Goal: Task Accomplishment & Management: Use online tool/utility

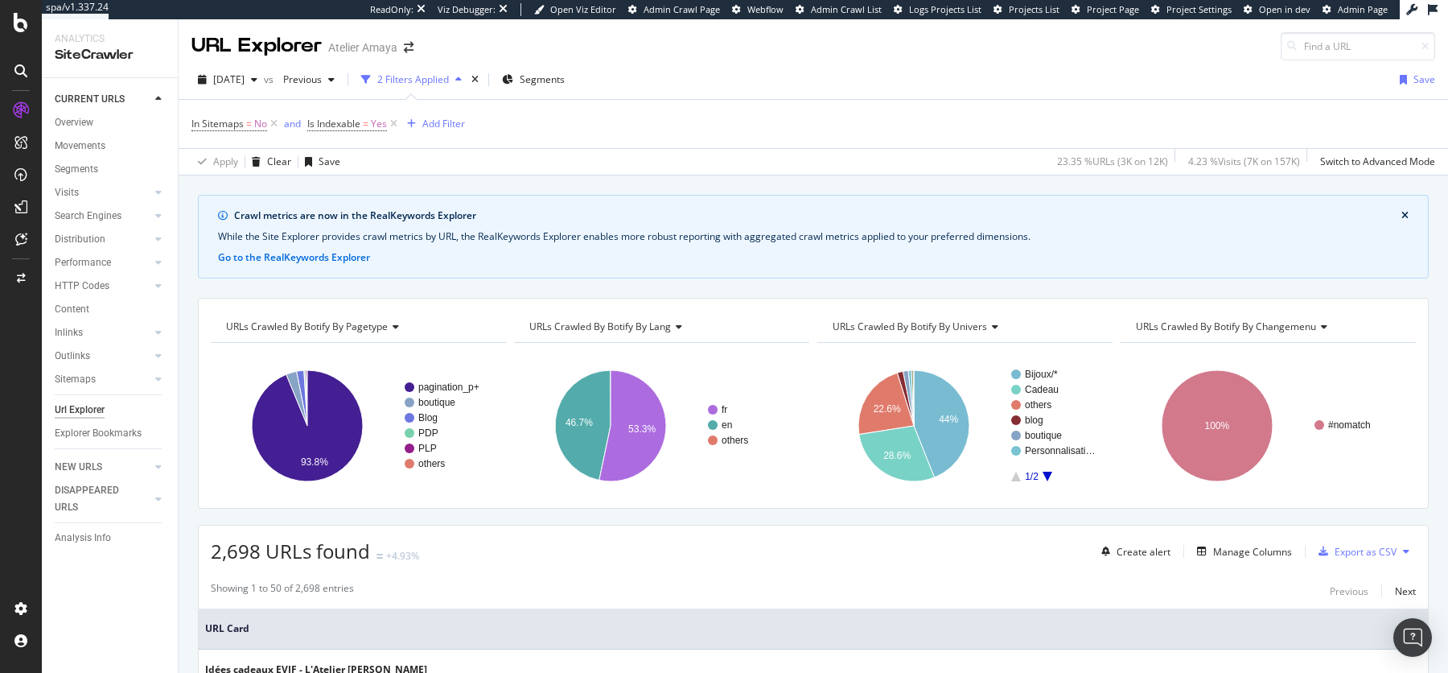
scroll to position [415, 0]
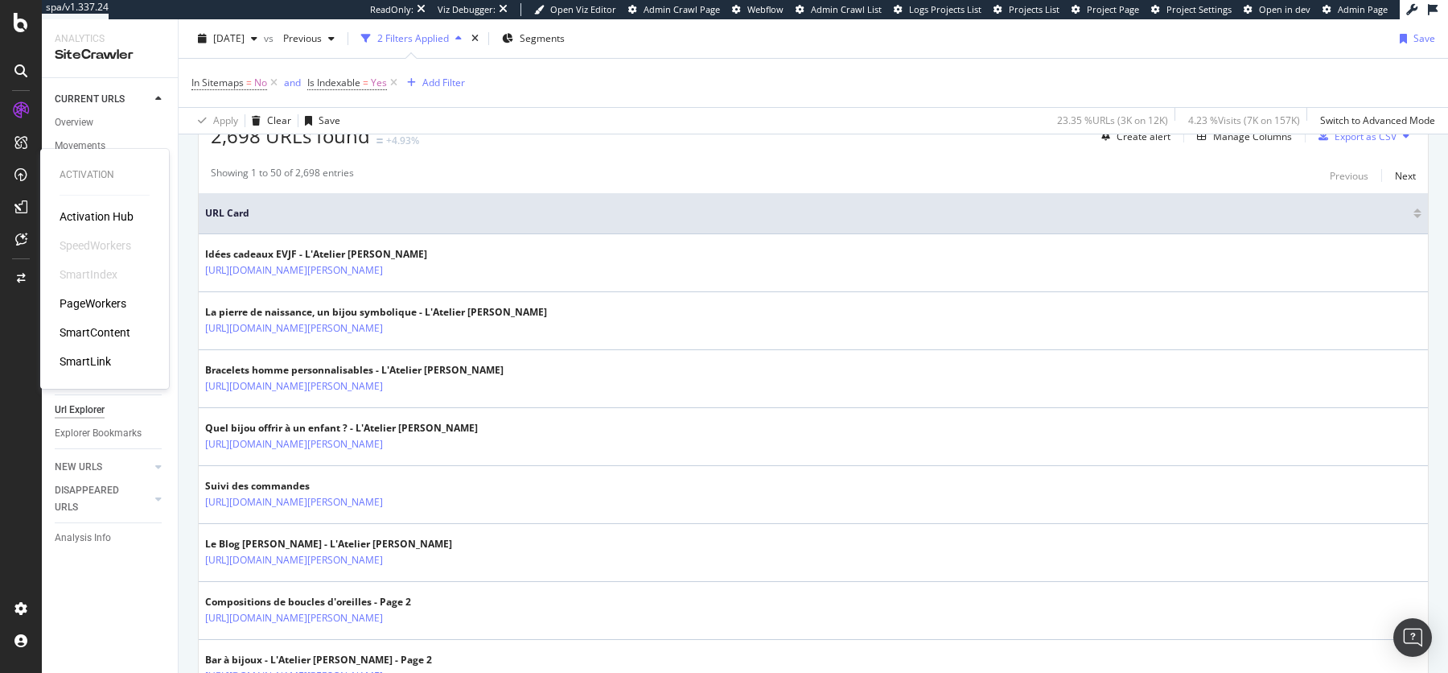
click at [78, 301] on div "PageWorkers" at bounding box center [93, 303] width 67 height 16
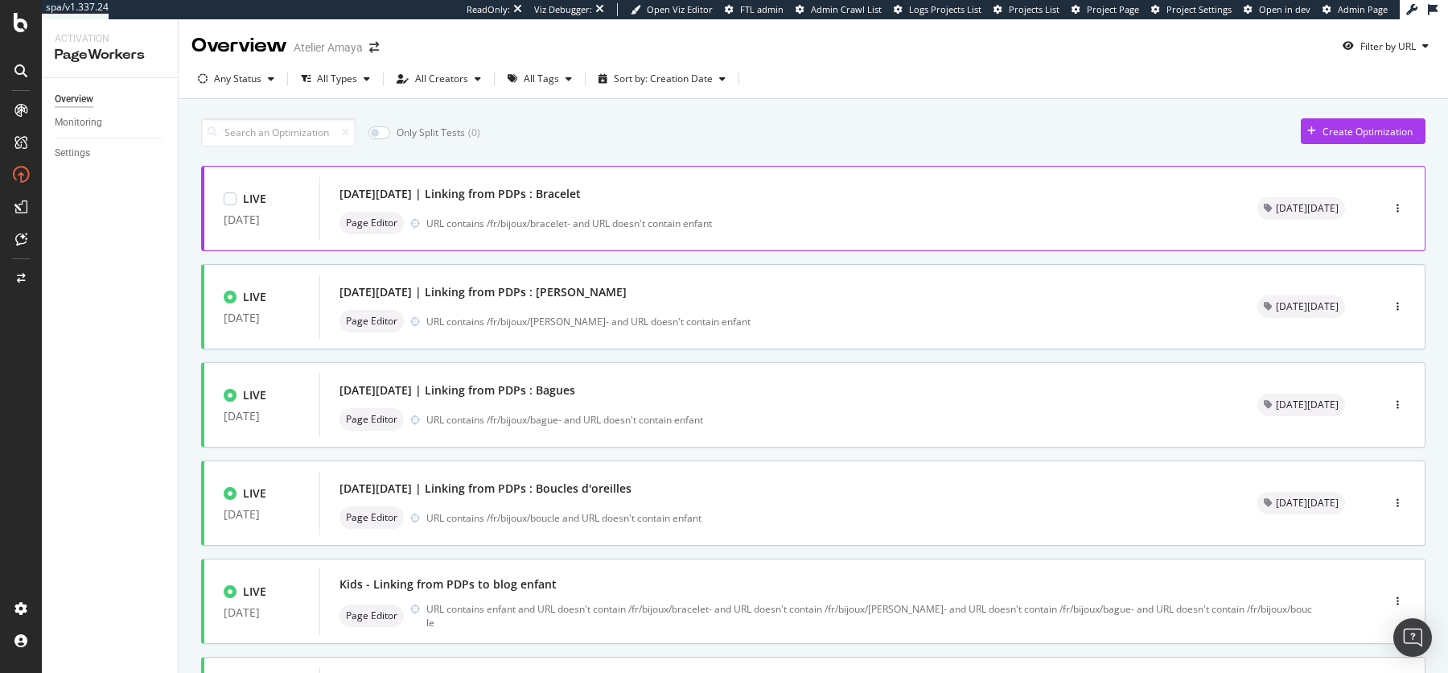
click at [817, 228] on div "URL contains /fr/bijoux/bracelet- and URL doesn't contain enfant" at bounding box center [822, 223] width 792 height 14
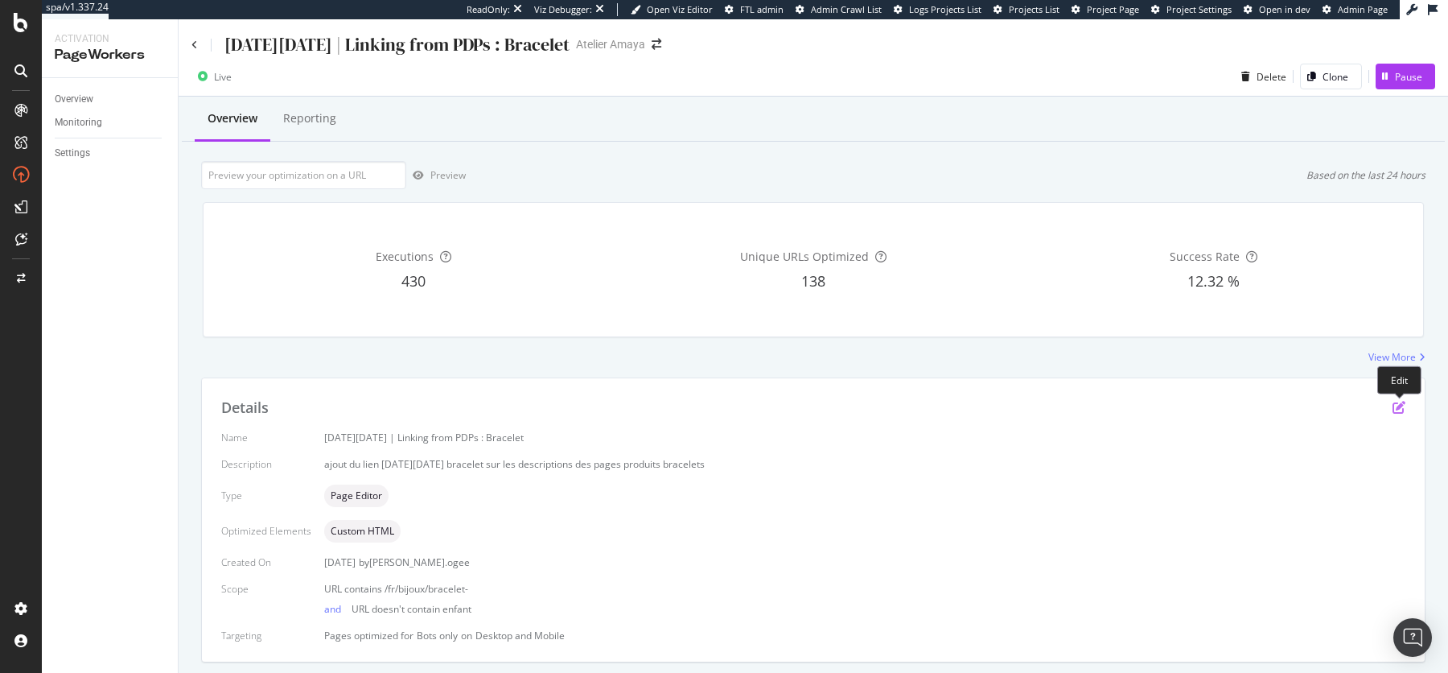
click at [1401, 408] on icon "pen-to-square" at bounding box center [1399, 407] width 13 height 13
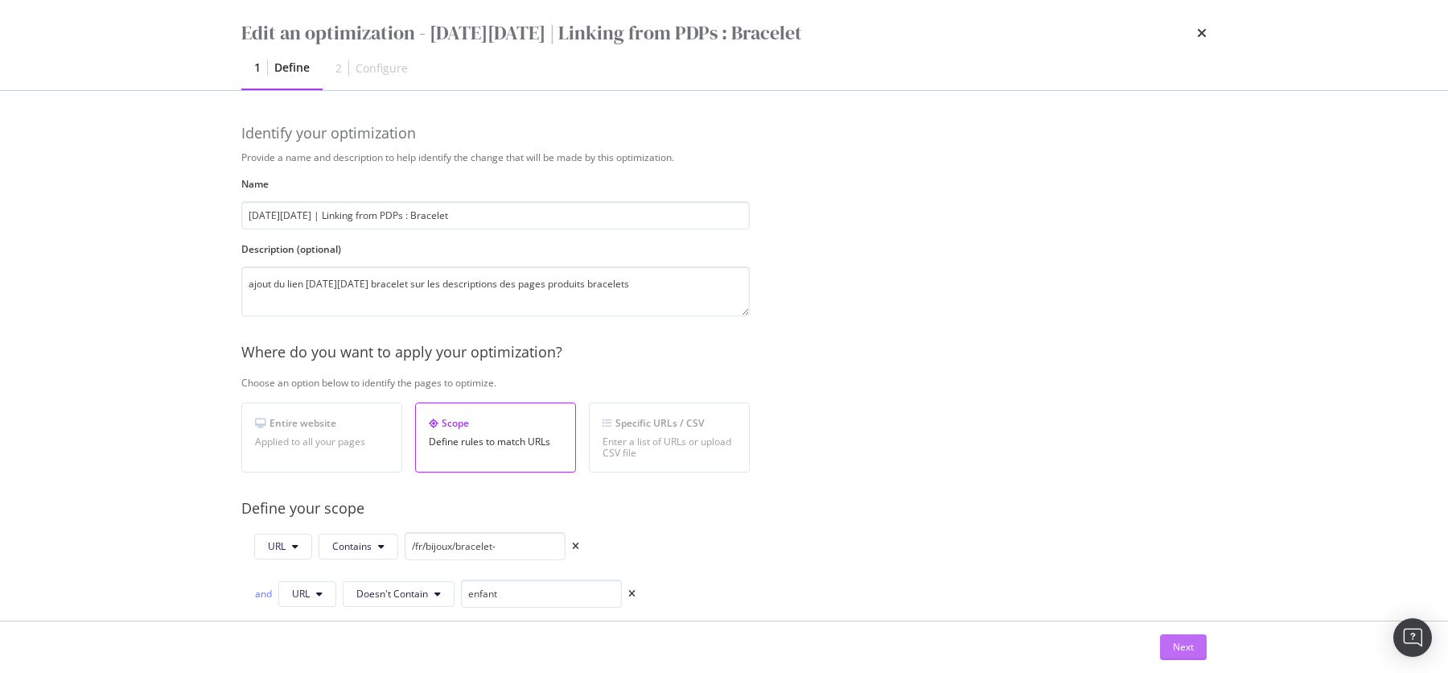
click at [1190, 645] on div "Next" at bounding box center [1183, 647] width 21 height 14
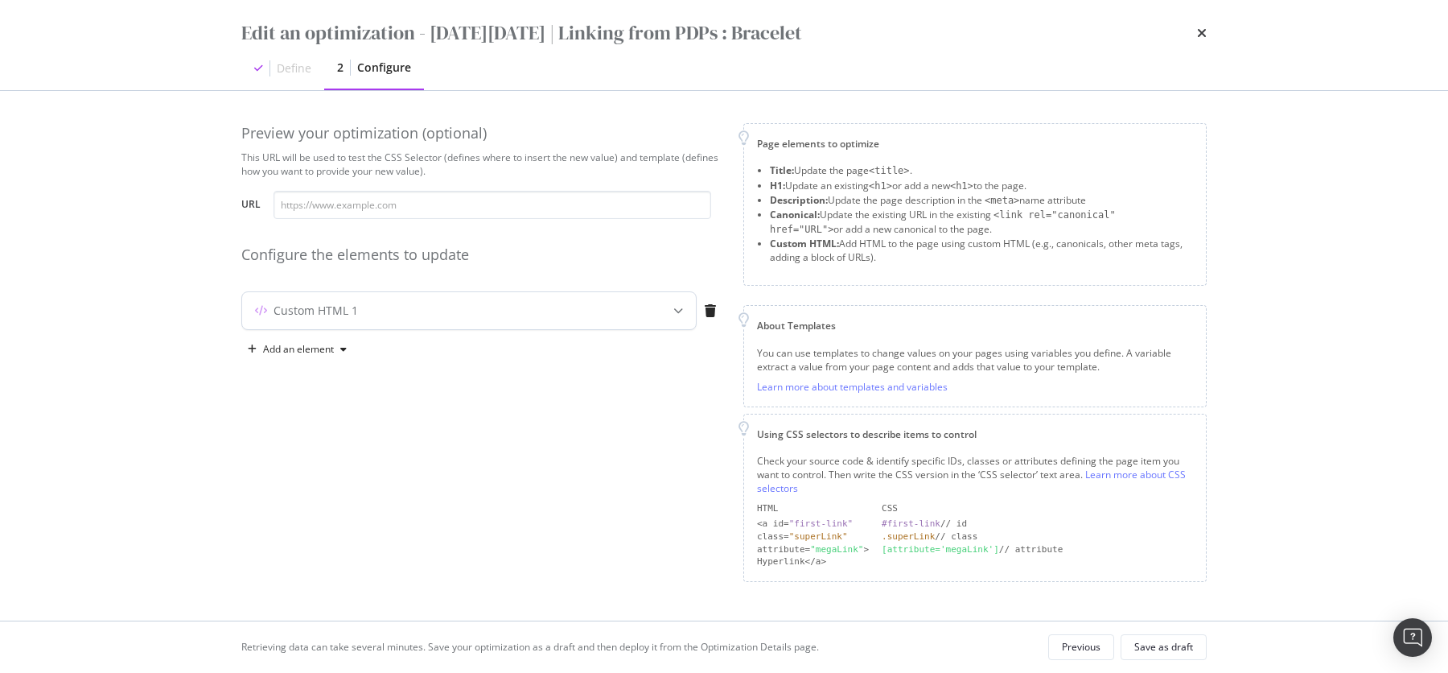
click at [640, 323] on div "Custom HTML 1" at bounding box center [469, 310] width 454 height 37
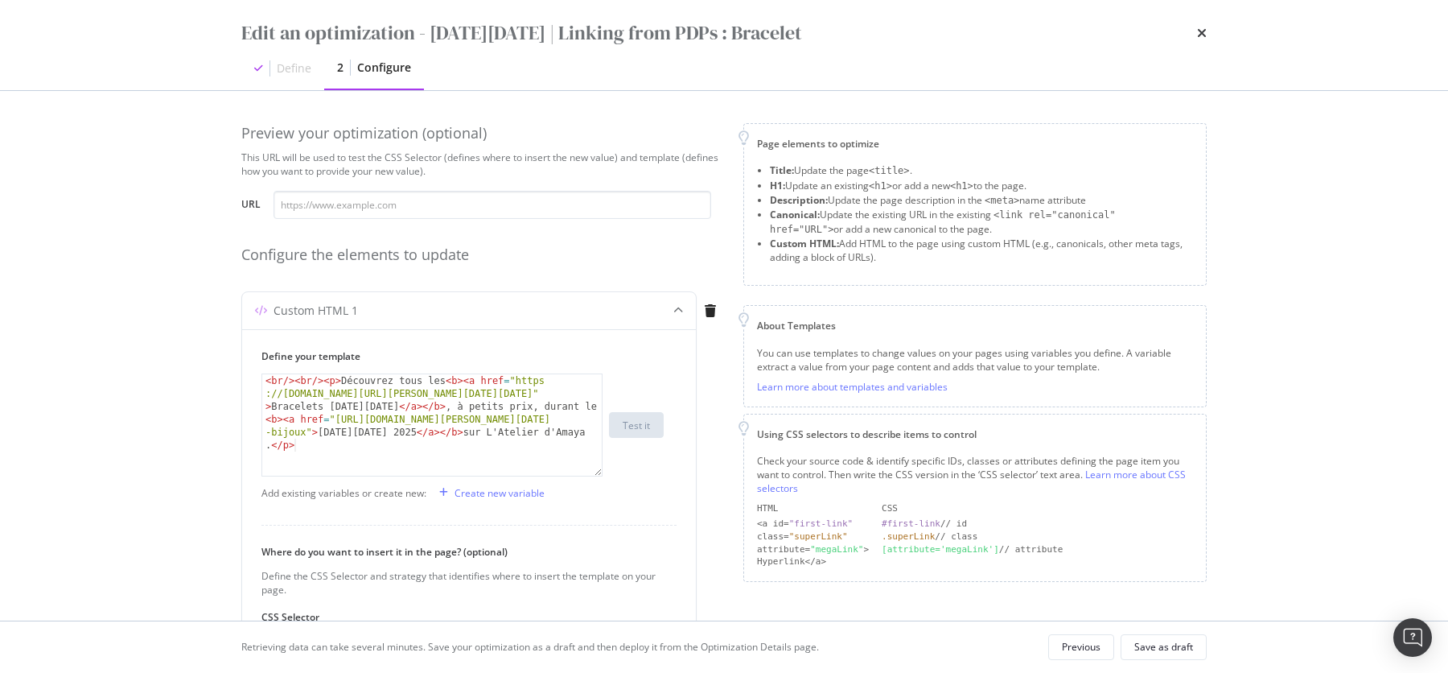
scroll to position [228, 0]
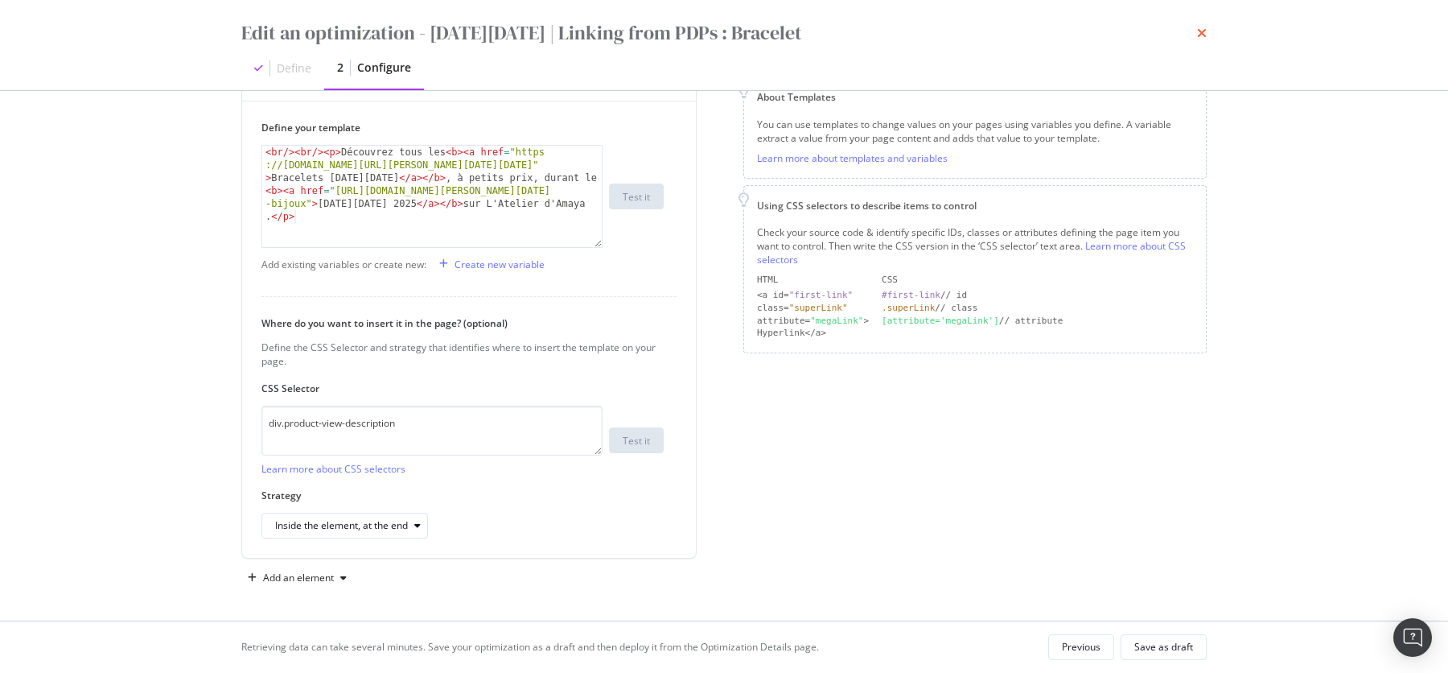
click at [1204, 36] on icon "times" at bounding box center [1202, 33] width 10 height 13
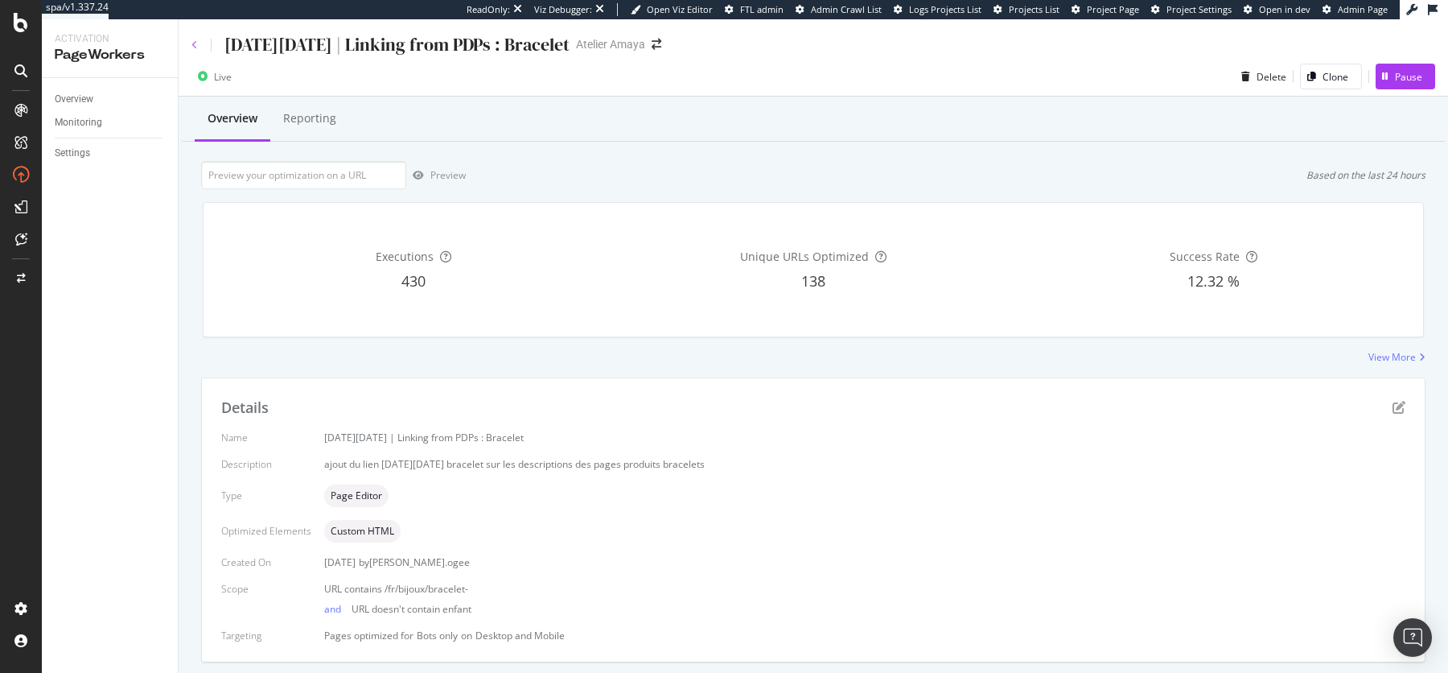
click at [197, 45] on icon at bounding box center [194, 45] width 6 height 10
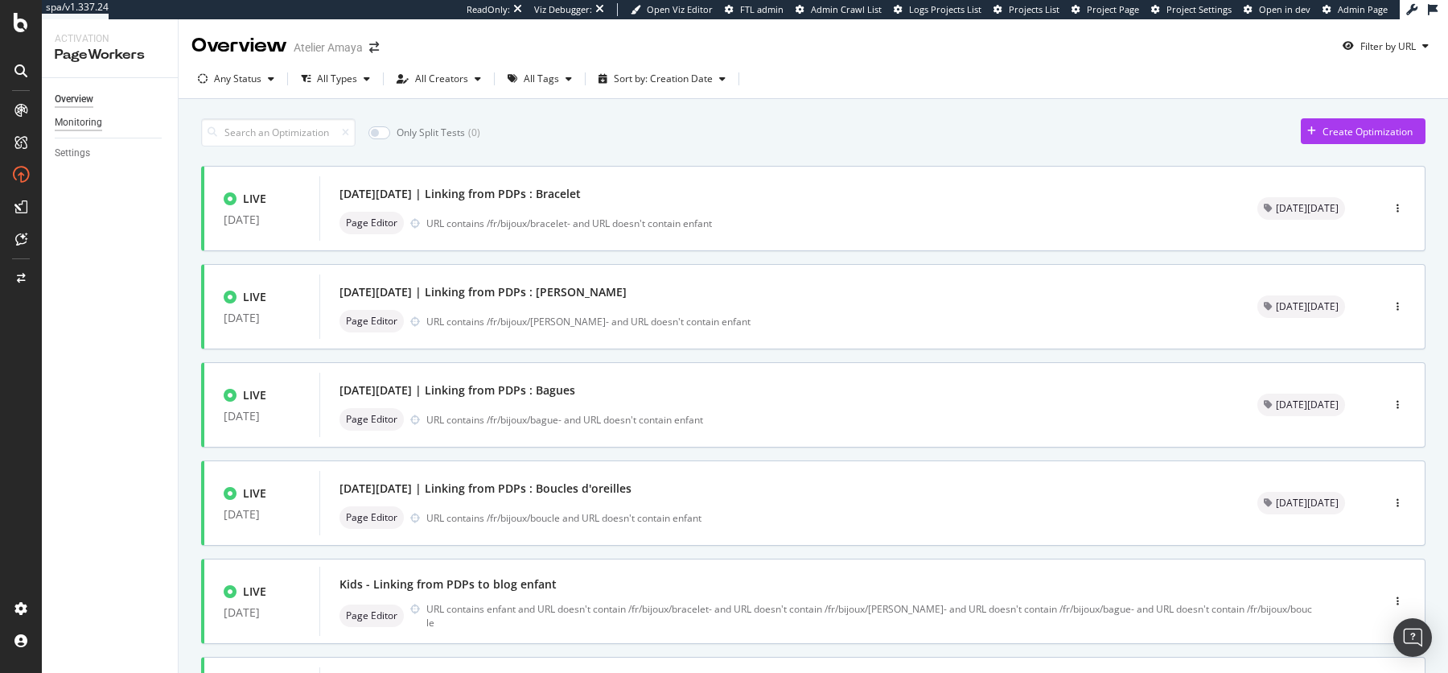
click at [82, 125] on div "Monitoring" at bounding box center [78, 122] width 47 height 17
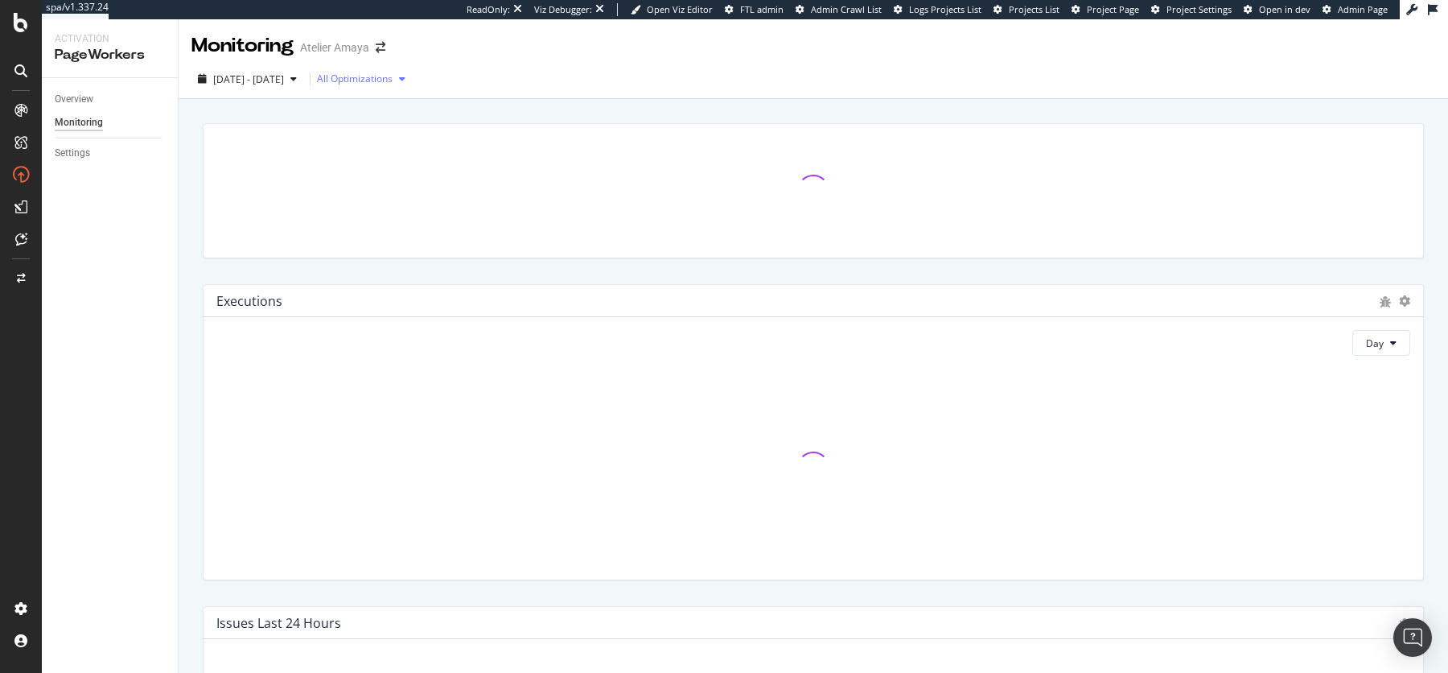
click at [393, 74] on div "All Optimizations" at bounding box center [355, 79] width 76 height 10
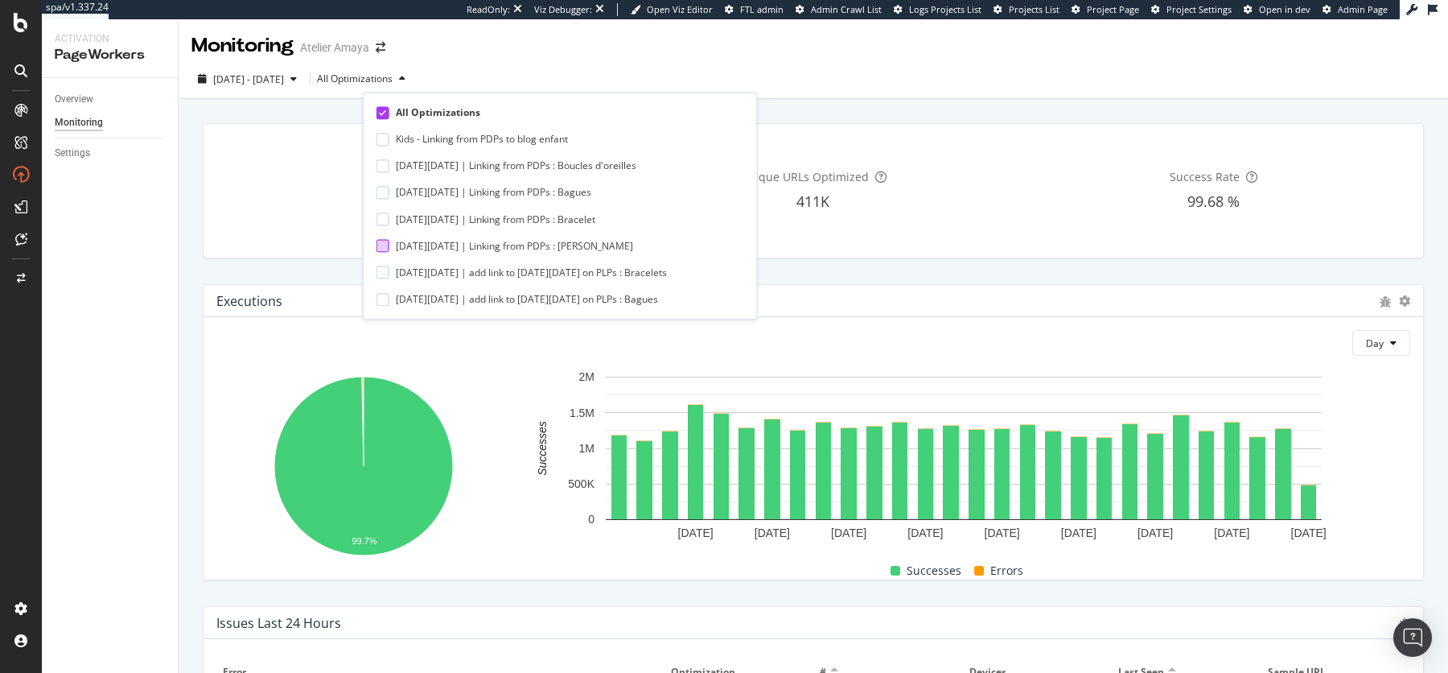
click at [393, 246] on div "Black Friday | Linking from PDPs : Collier" at bounding box center [553, 246] width 355 height 14
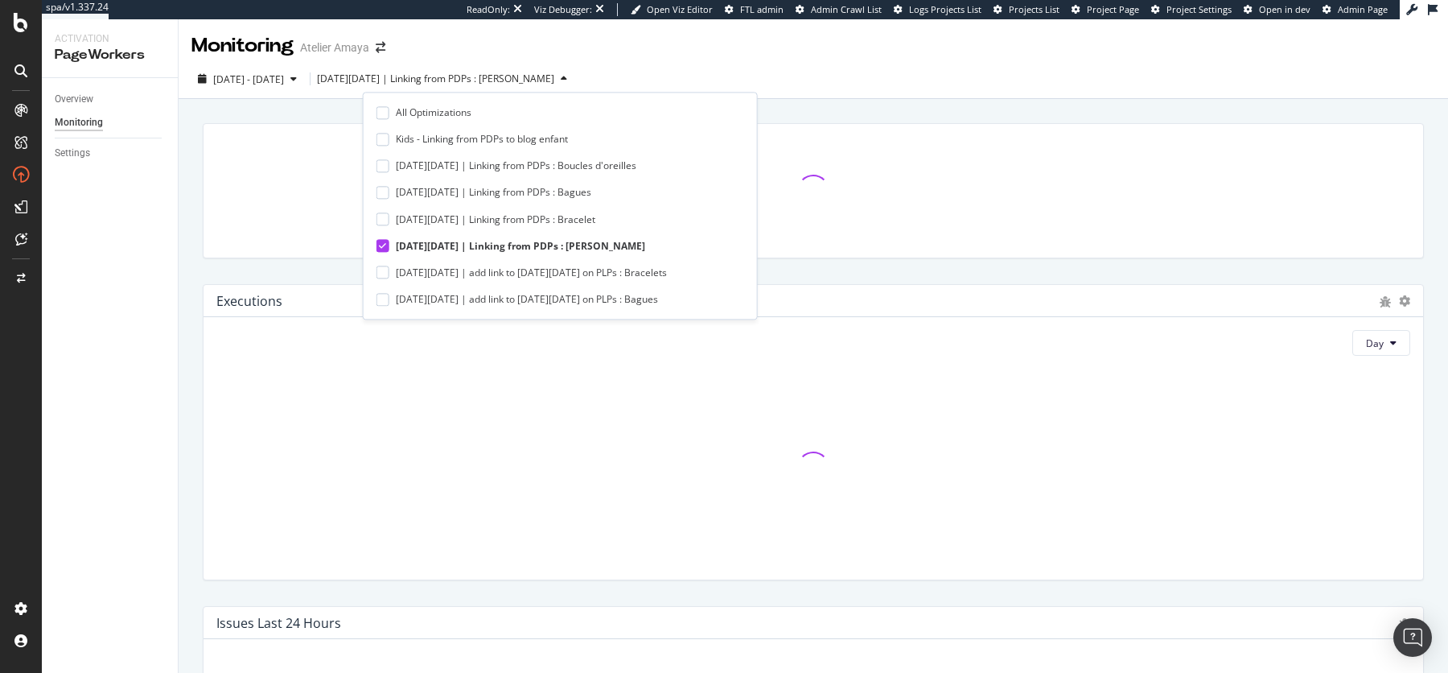
click at [685, 46] on div "Monitoring Atelier Amaya" at bounding box center [813, 39] width 1269 height 40
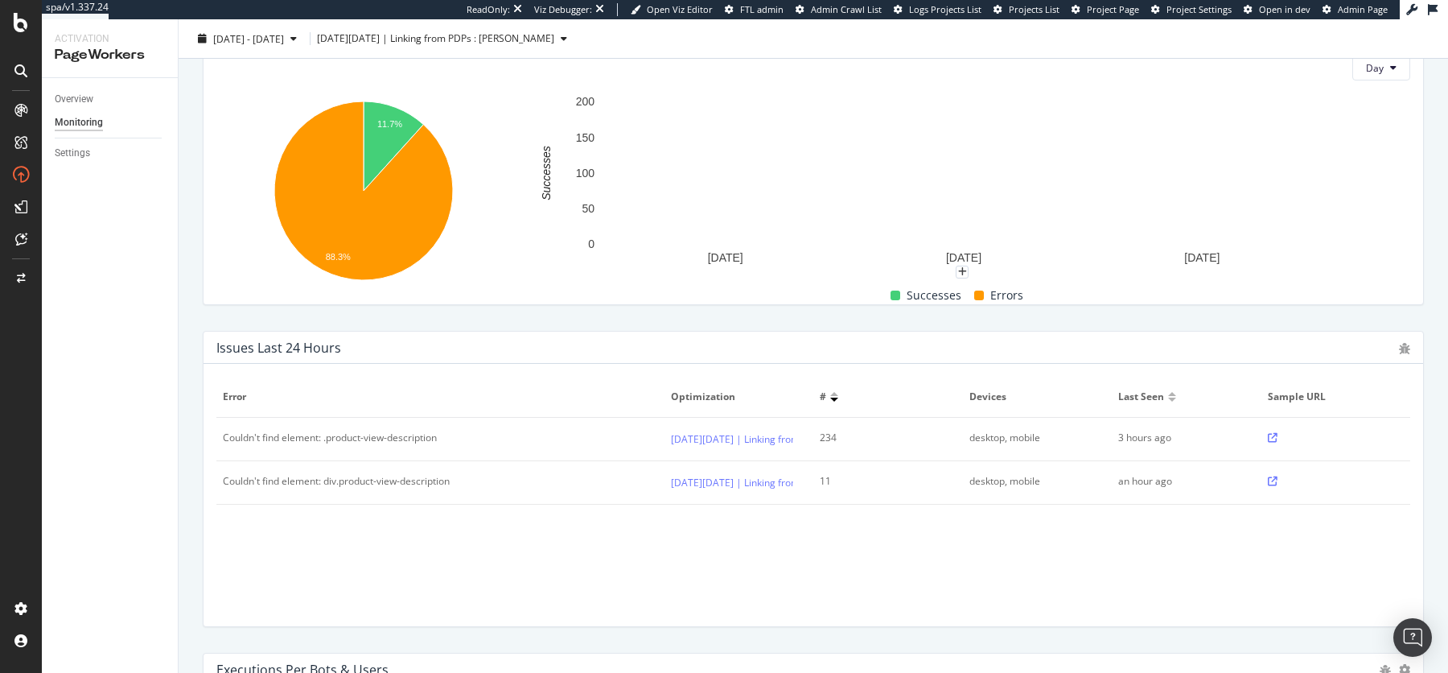
scroll to position [246, 0]
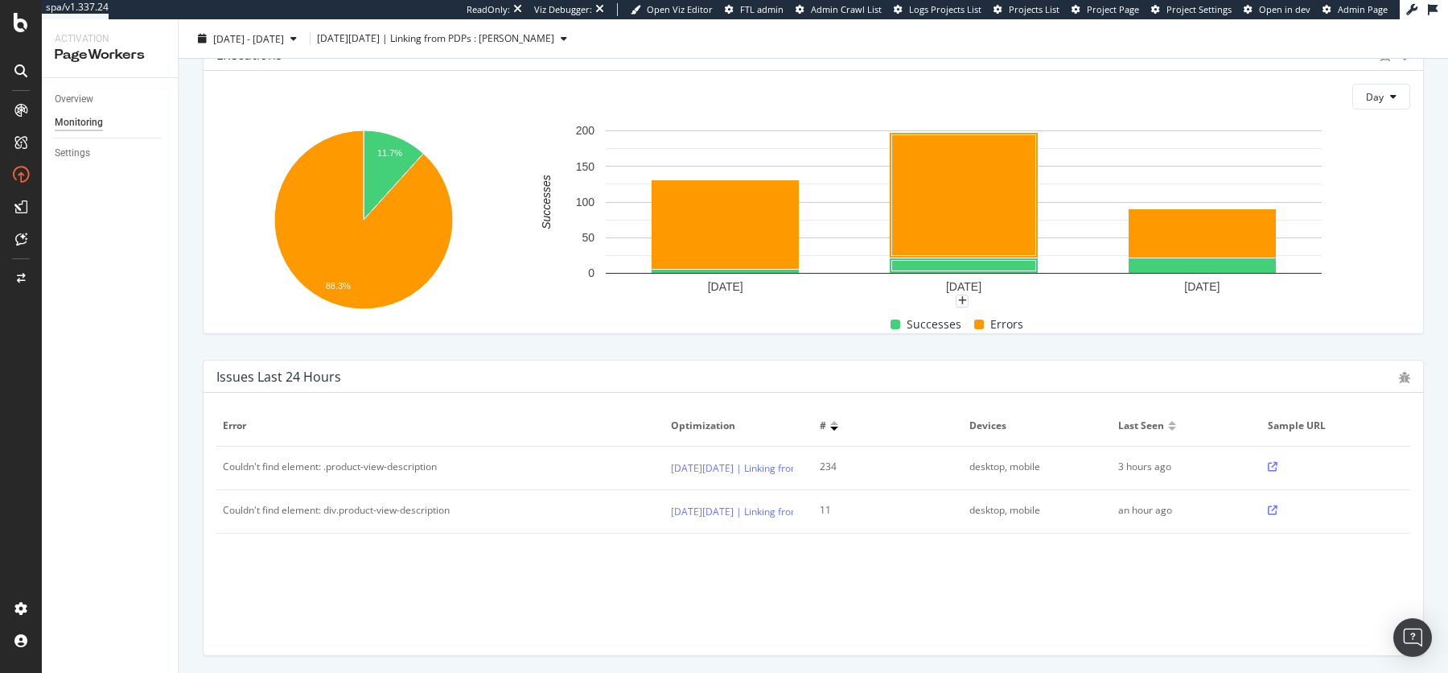
click at [1272, 463] on icon at bounding box center [1273, 467] width 10 height 10
drag, startPoint x: 330, startPoint y: 467, endPoint x: 453, endPoint y: 464, distance: 123.1
click at [453, 464] on div "Couldn't find element: .product-view-description" at bounding box center [440, 466] width 435 height 14
copy div "product-view-description"
click at [86, 93] on div "Overview" at bounding box center [74, 99] width 39 height 17
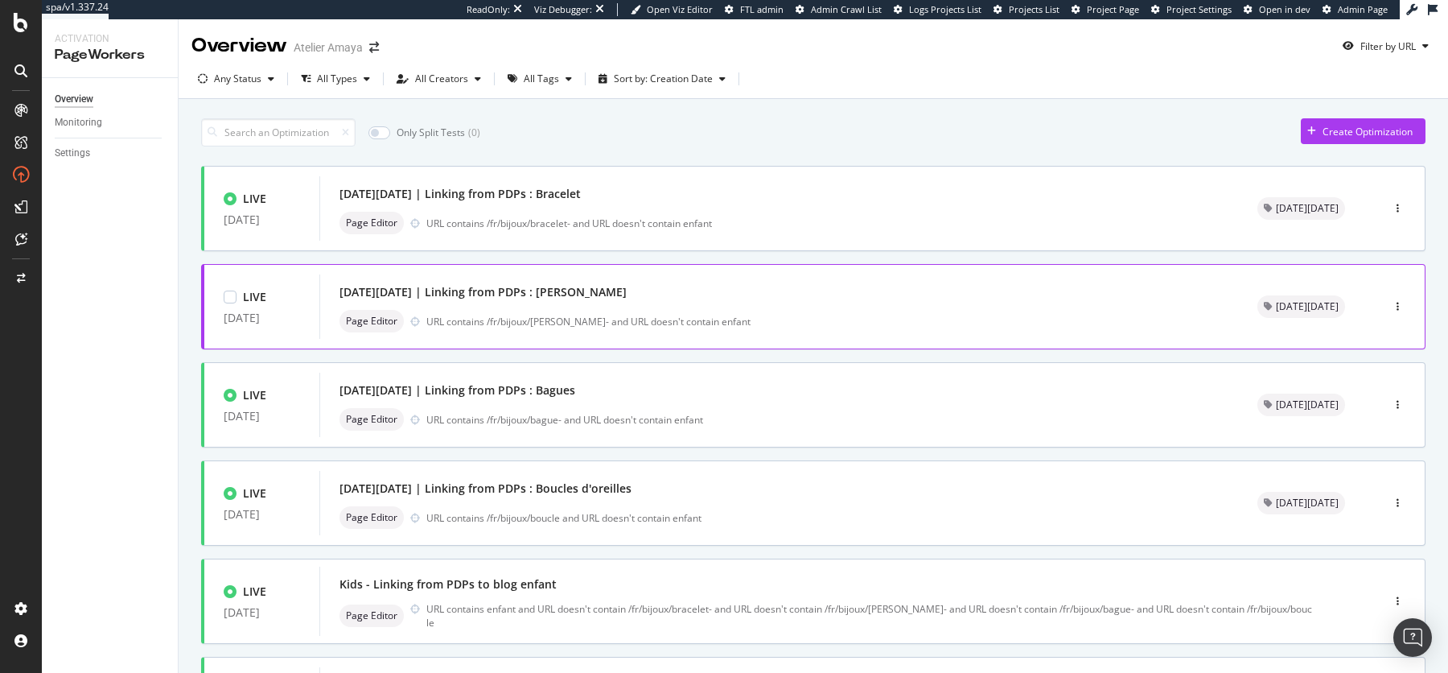
click at [597, 323] on div "URL contains /fr/bijoux/collier- and URL doesn't contain enfant" at bounding box center [822, 322] width 792 height 14
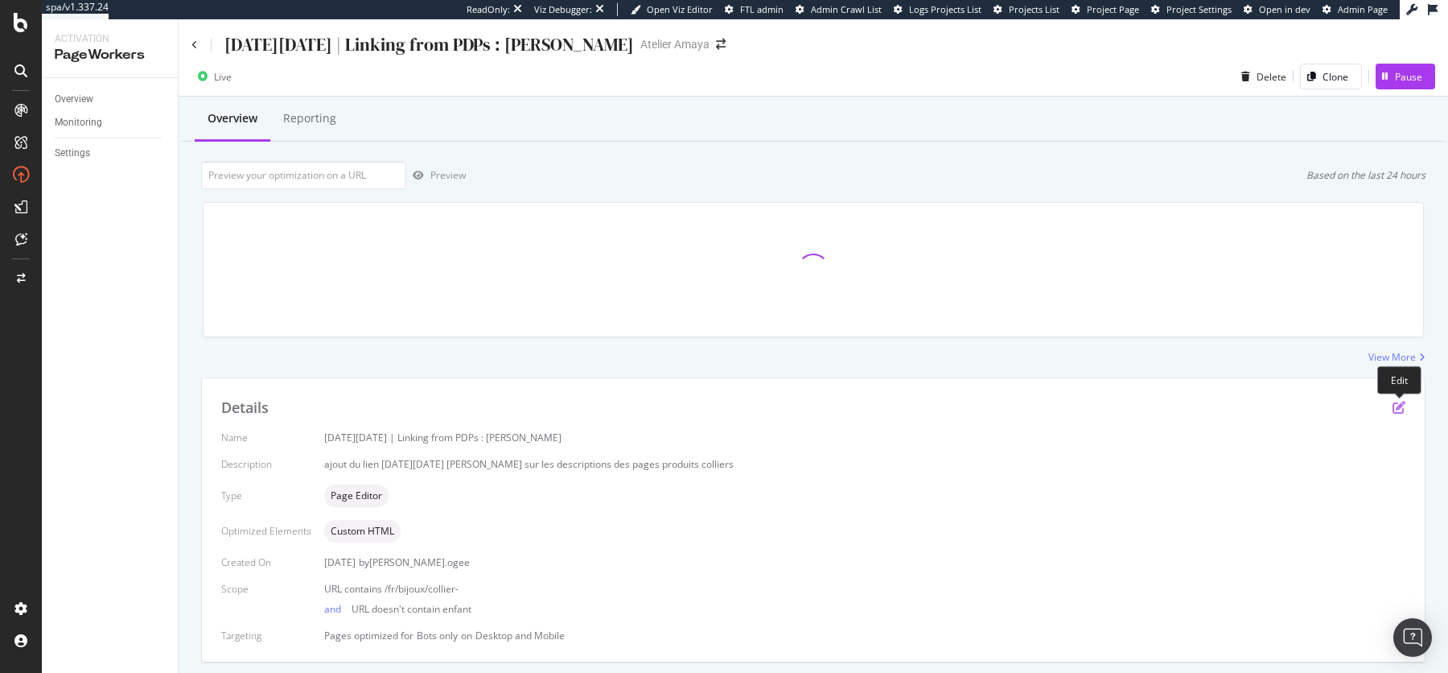
click at [1397, 406] on icon "pen-to-square" at bounding box center [1399, 407] width 13 height 13
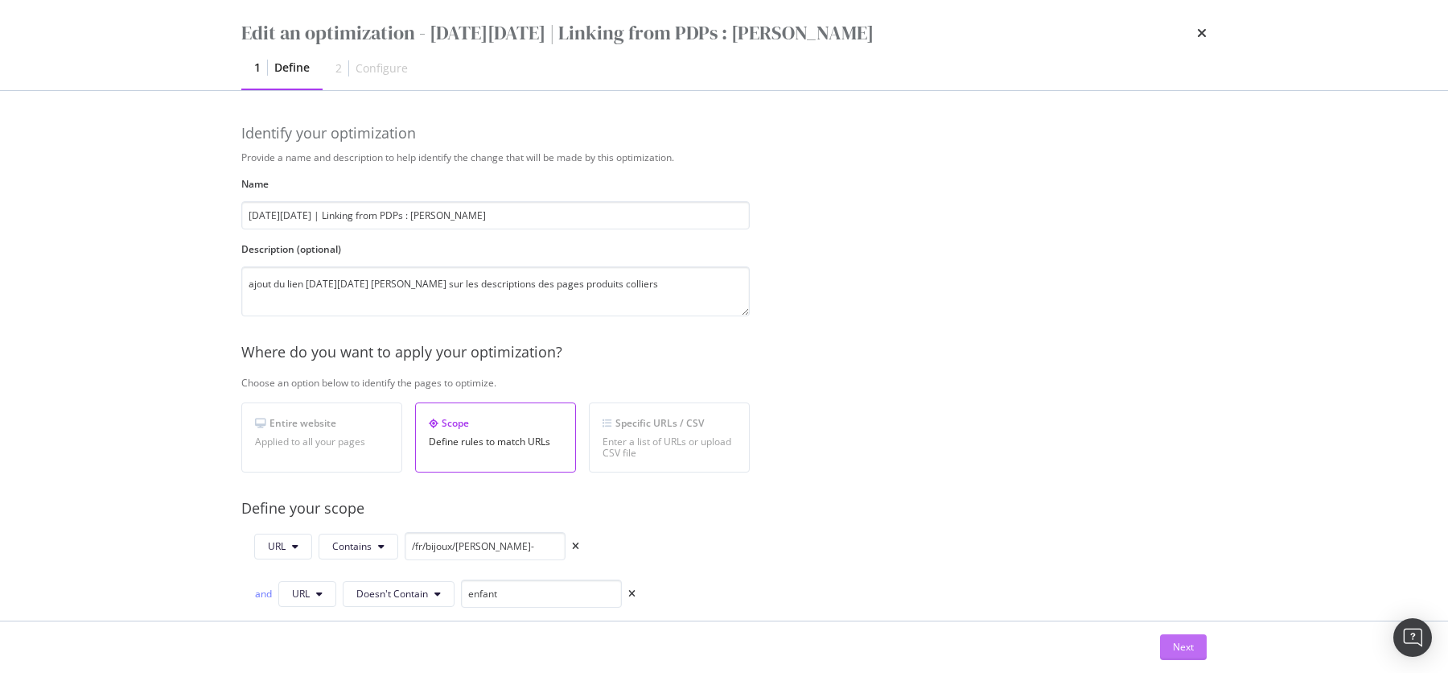
click at [1195, 649] on button "Next" at bounding box center [1183, 647] width 47 height 26
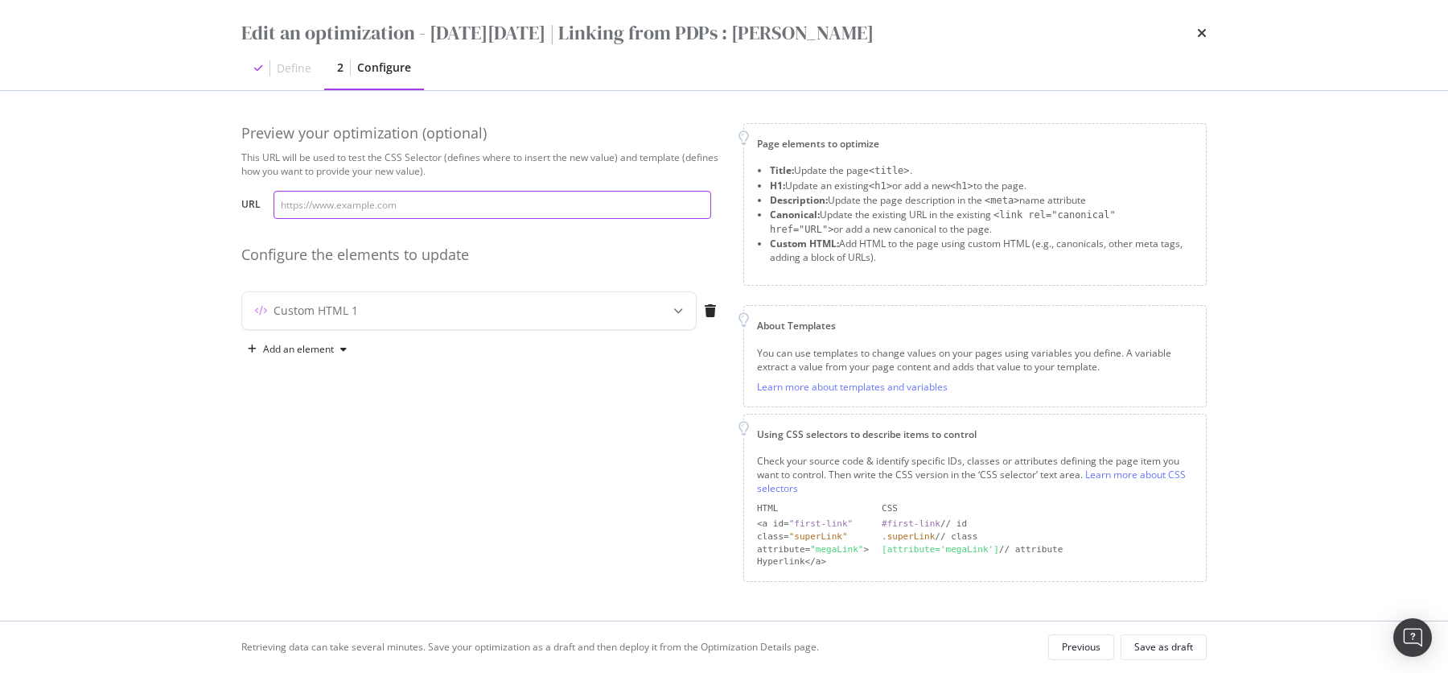
click at [398, 210] on input "modal" at bounding box center [493, 205] width 438 height 28
paste input "https://atelier-amaya.com/fr/bijoux/collier-anneau-et-medaille-argent-925"
type input "https://atelier-amaya.com/fr/bijoux/collier-anneau-et-medaille-argent-925"
click at [428, 304] on div "Custom HTML 1" at bounding box center [437, 310] width 390 height 16
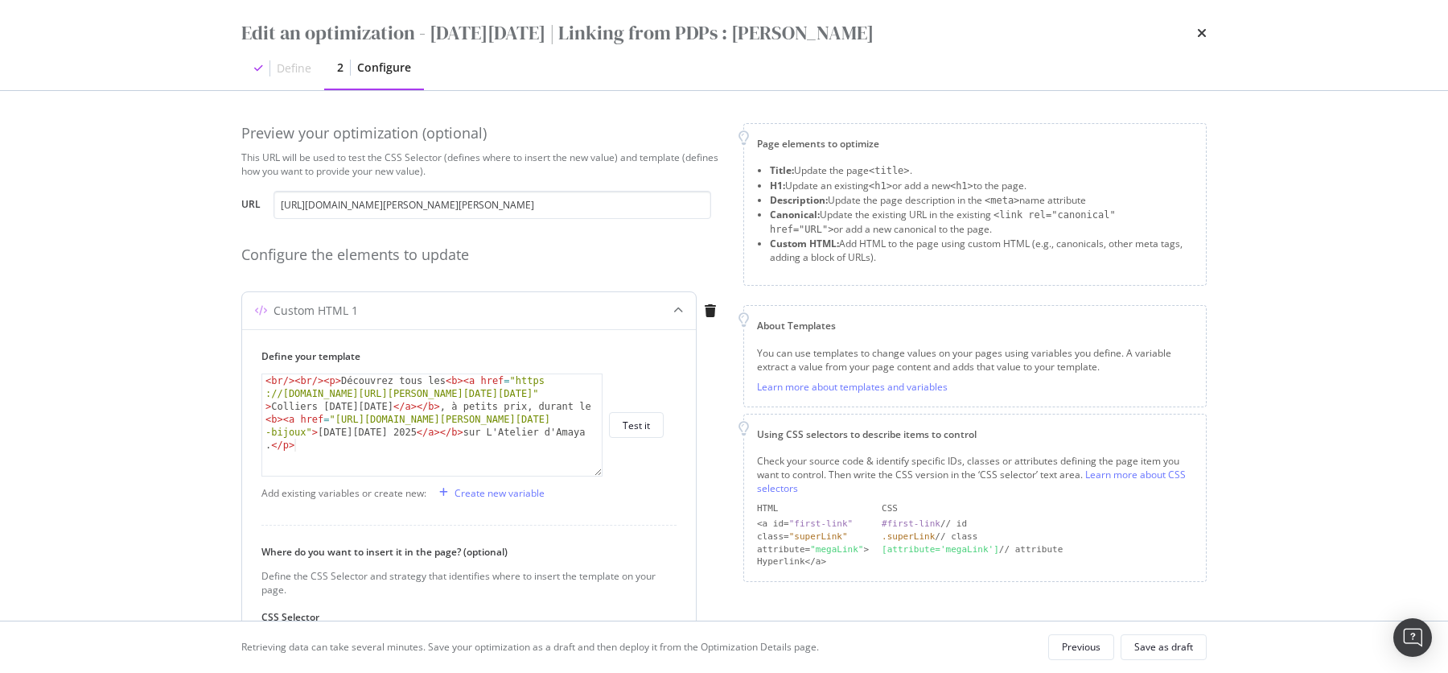
scroll to position [228, 0]
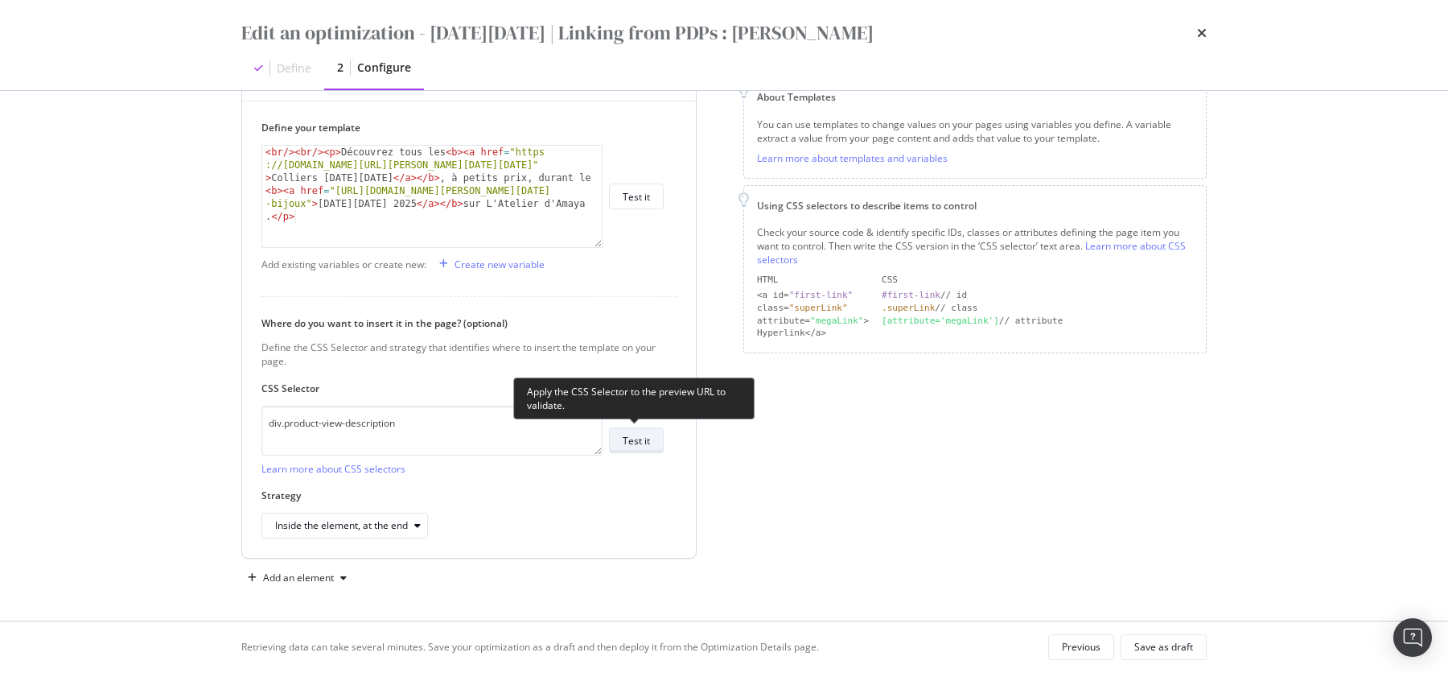
click at [640, 430] on div "Test it" at bounding box center [636, 440] width 27 height 23
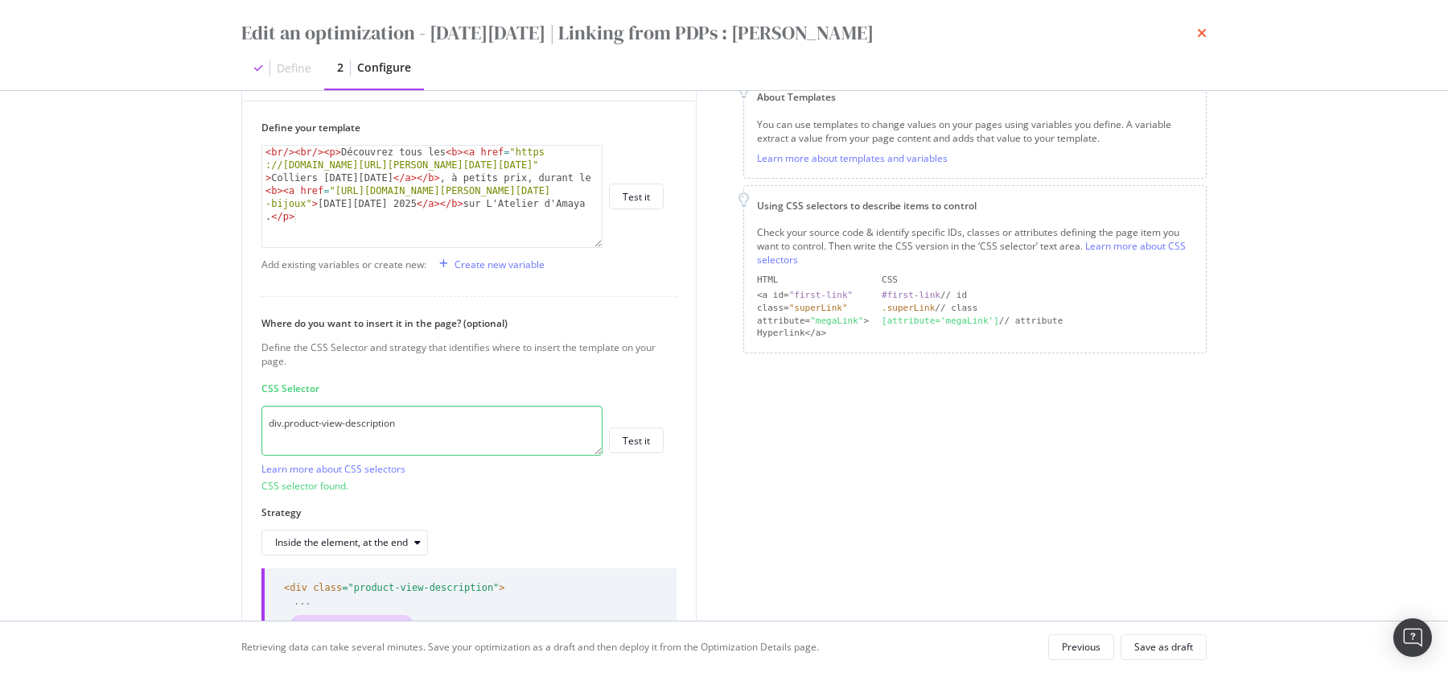
click at [1199, 31] on icon "times" at bounding box center [1202, 33] width 10 height 13
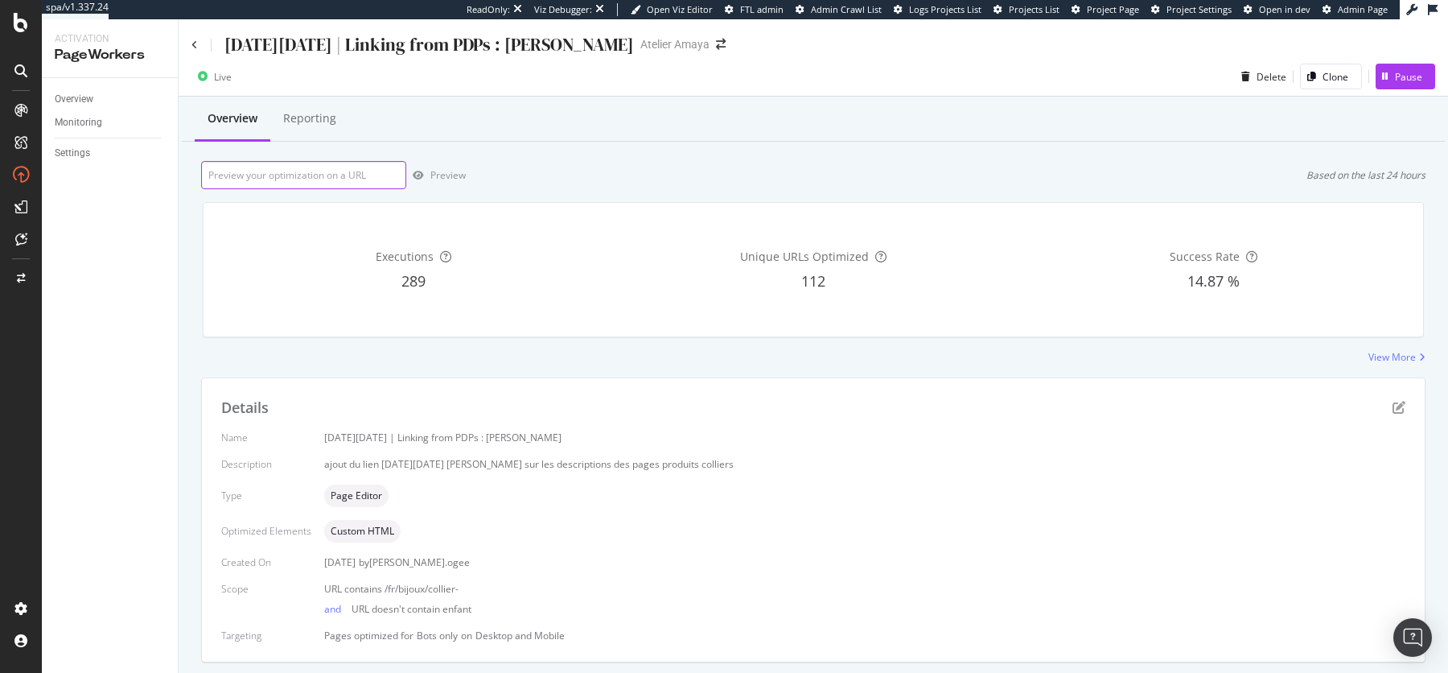
click at [335, 179] on input "url" at bounding box center [303, 175] width 205 height 28
paste input "https://atelier-amaya.com/fr/bijoux/collier-anneau-et-medaille-argent-925"
type input "https://atelier-amaya.com/fr/bijoux/collier-anneau-et-medaille-argent-925"
click at [433, 171] on div "Preview" at bounding box center [447, 175] width 35 height 14
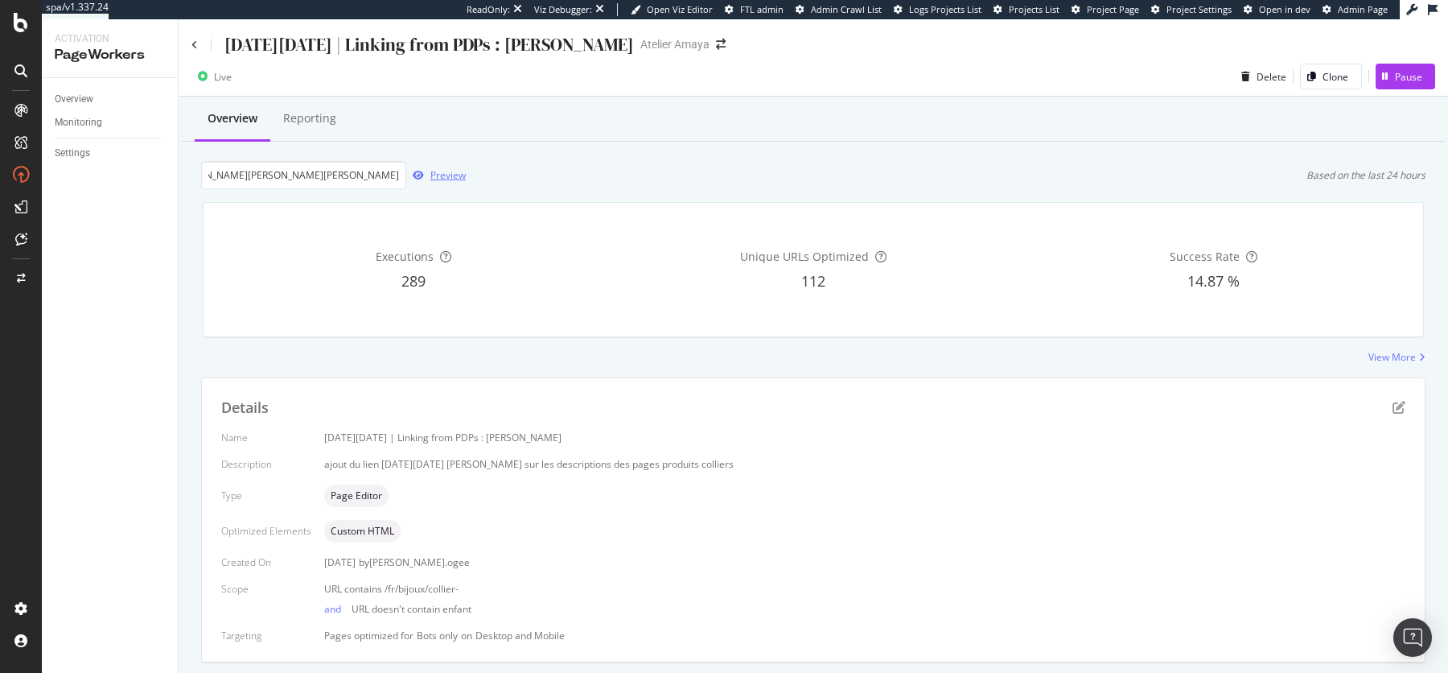
scroll to position [0, 0]
click at [195, 47] on icon at bounding box center [194, 45] width 6 height 10
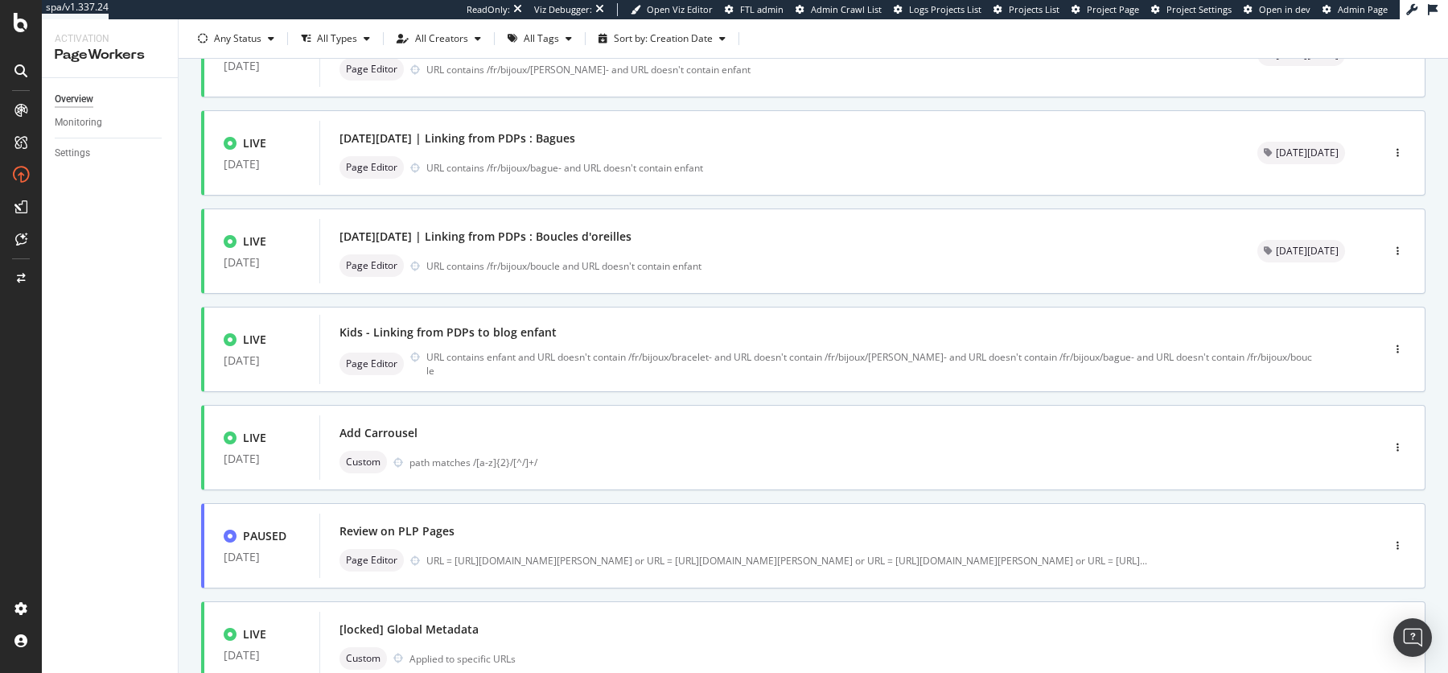
scroll to position [254, 0]
click at [698, 645] on div "Custom Applied to specific URLs" at bounding box center [825, 655] width 973 height 23
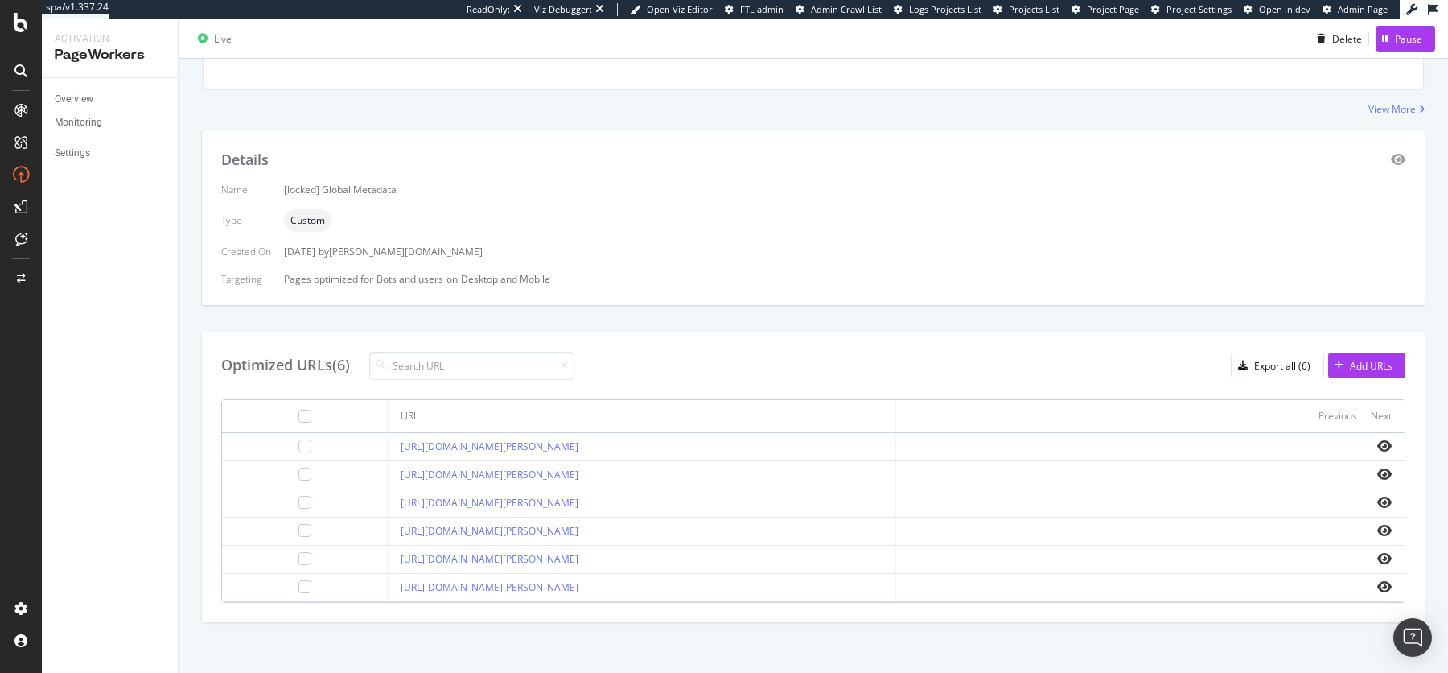
scroll to position [248, 0]
click at [1389, 445] on icon "eye" at bounding box center [1384, 445] width 14 height 13
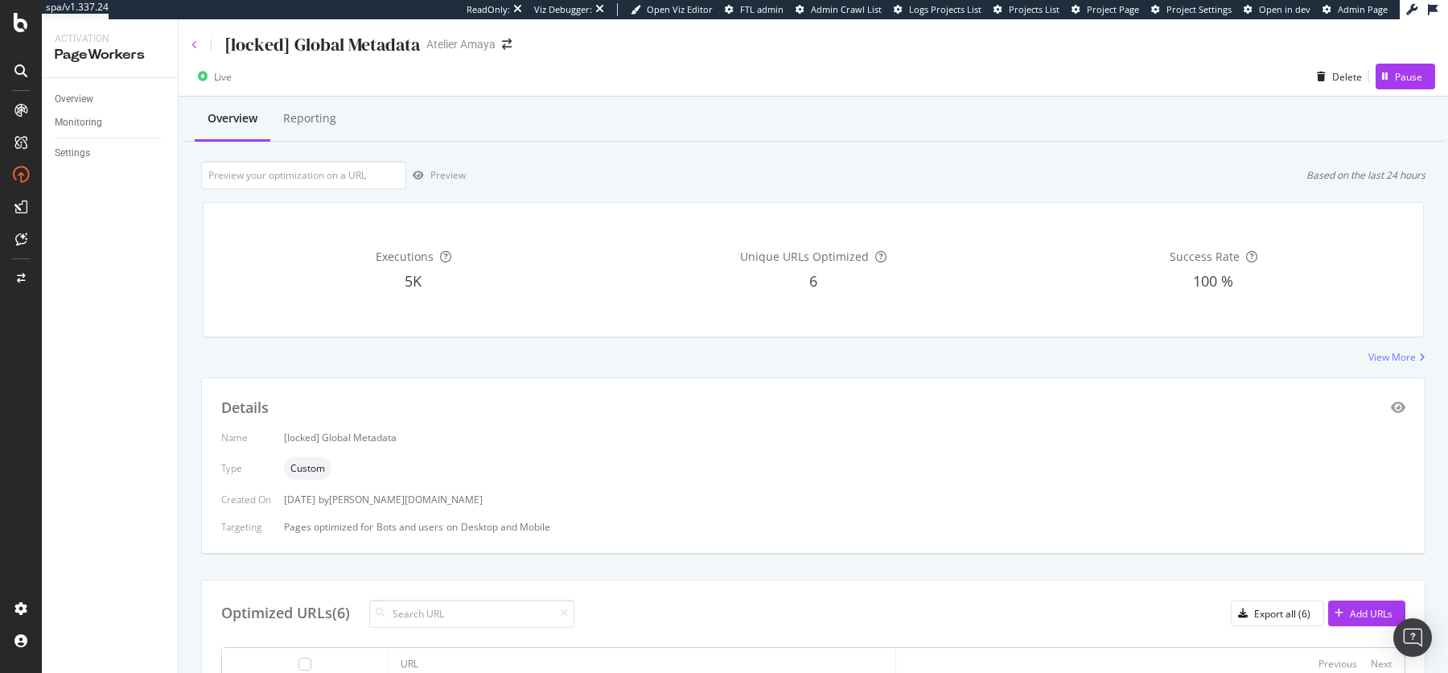
click at [195, 48] on icon at bounding box center [194, 45] width 6 height 10
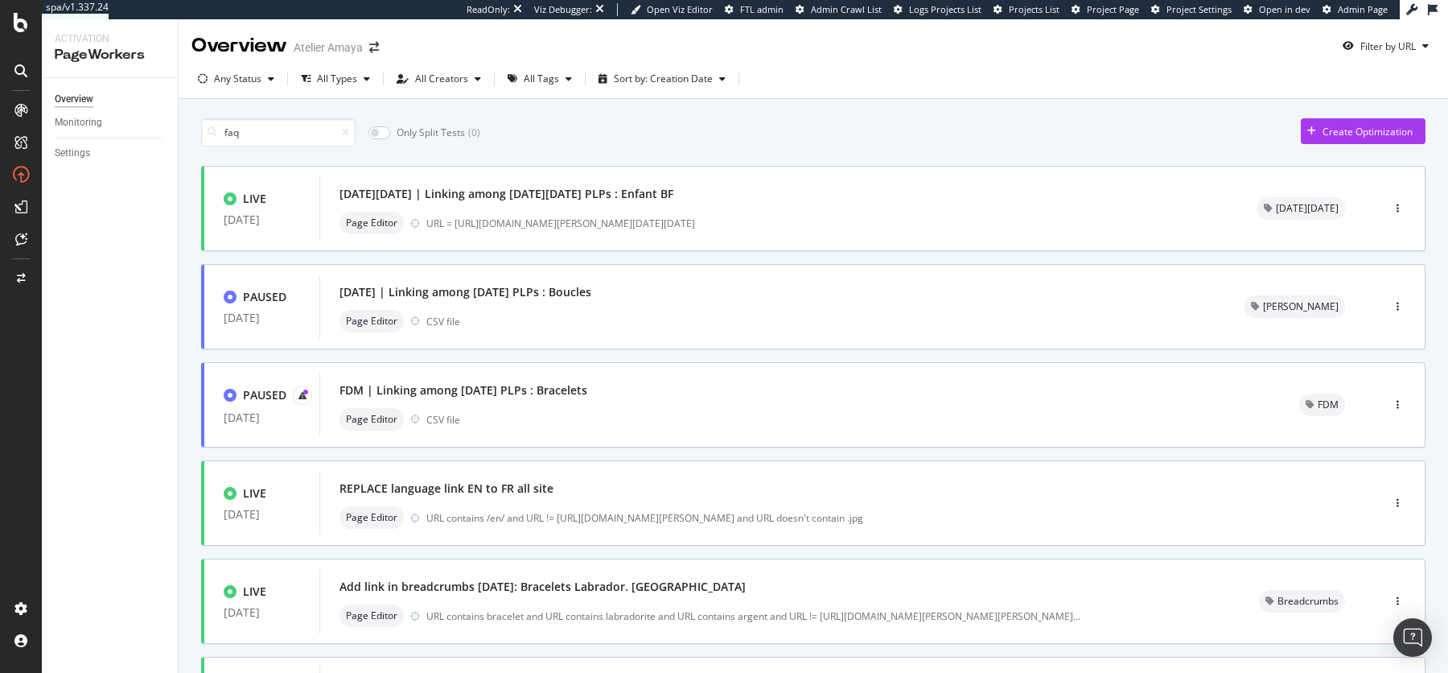
drag, startPoint x: 240, startPoint y: 137, endPoint x: 208, endPoint y: 137, distance: 32.2
click at [208, 137] on div "faq" at bounding box center [278, 132] width 154 height 28
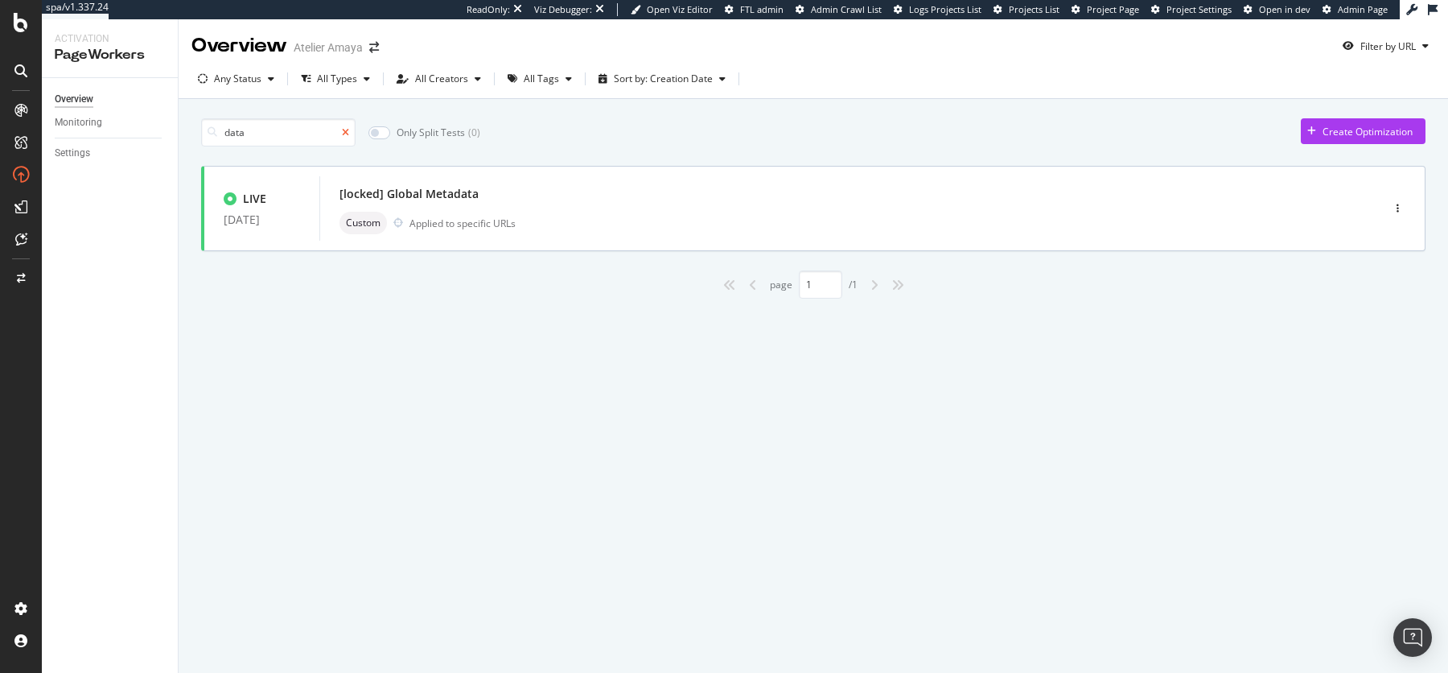
click at [342, 136] on icon at bounding box center [345, 133] width 7 height 10
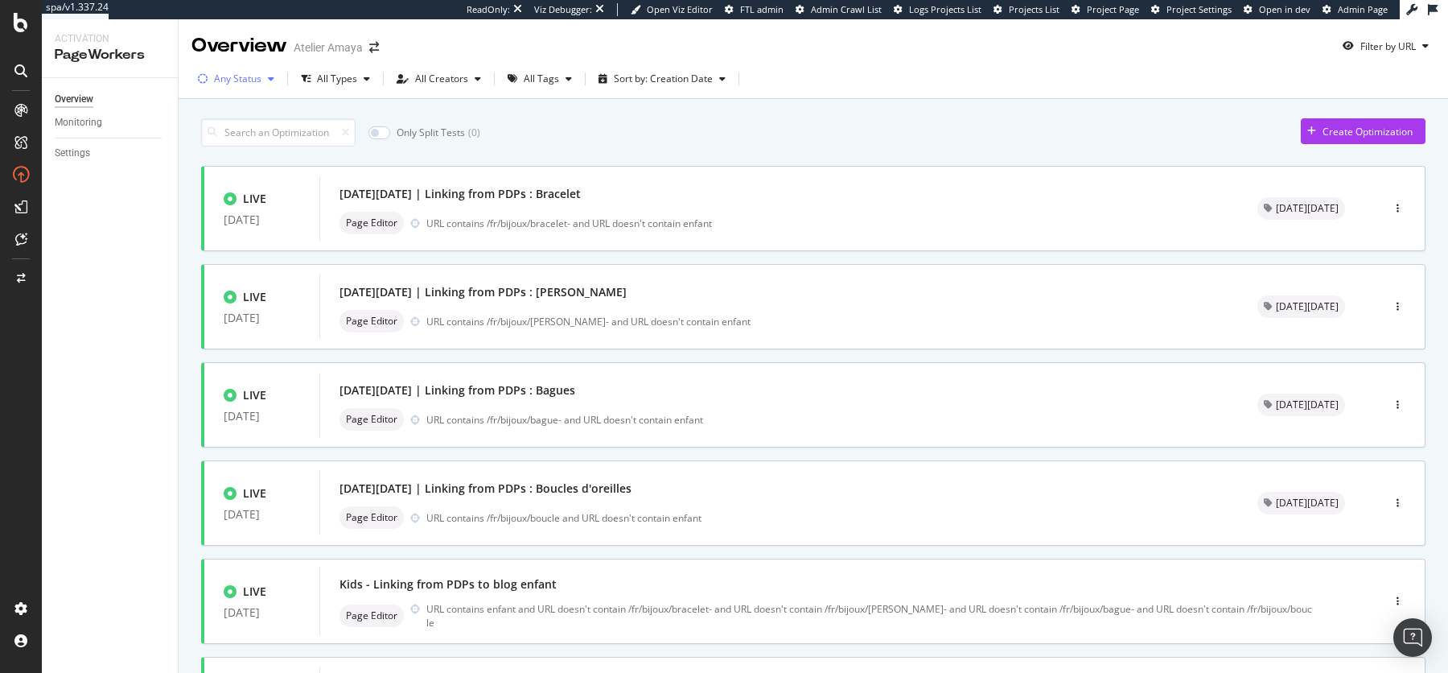
click at [249, 84] on div "Any Status" at bounding box center [237, 79] width 47 height 10
click at [247, 138] on div "( 53 )" at bounding box center [254, 140] width 18 height 14
click at [696, 136] on div "Only Split Tests ( 0 ) Create Optimization" at bounding box center [813, 132] width 1224 height 28
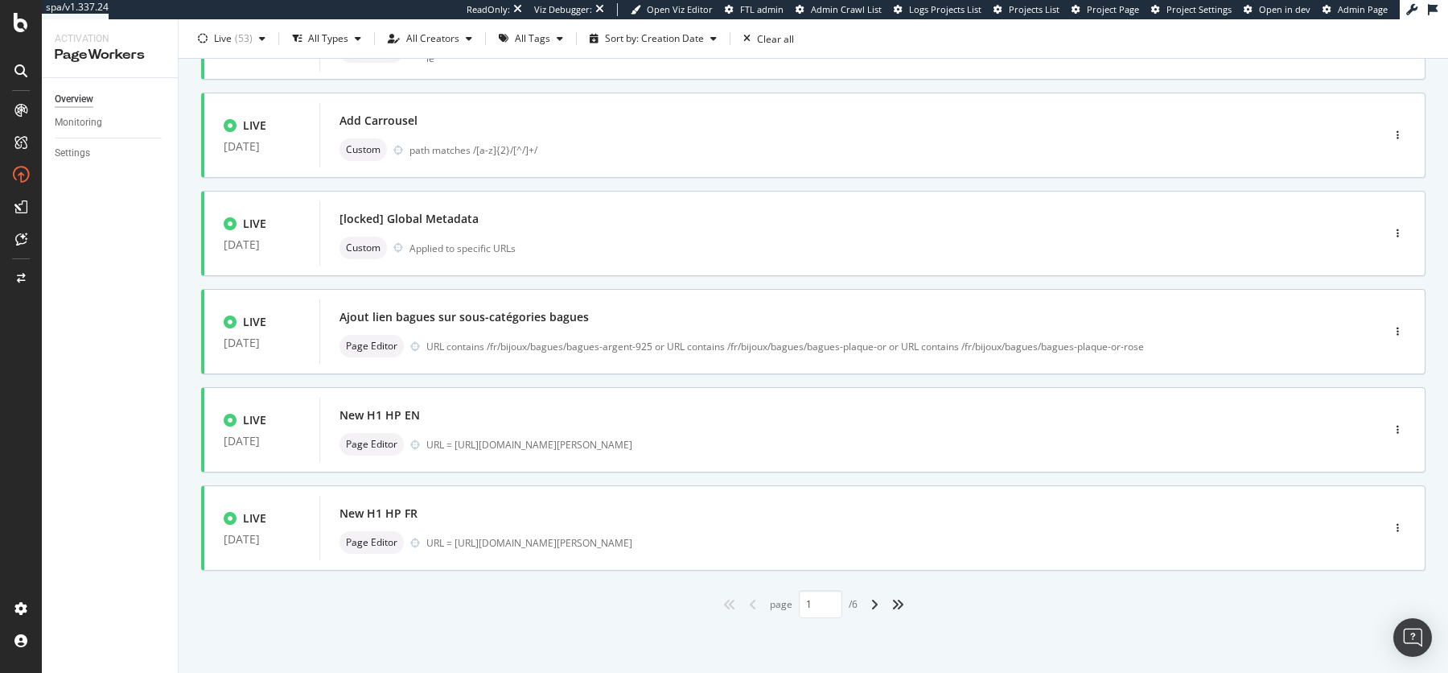
click at [896, 609] on div "angles-right" at bounding box center [898, 604] width 26 height 26
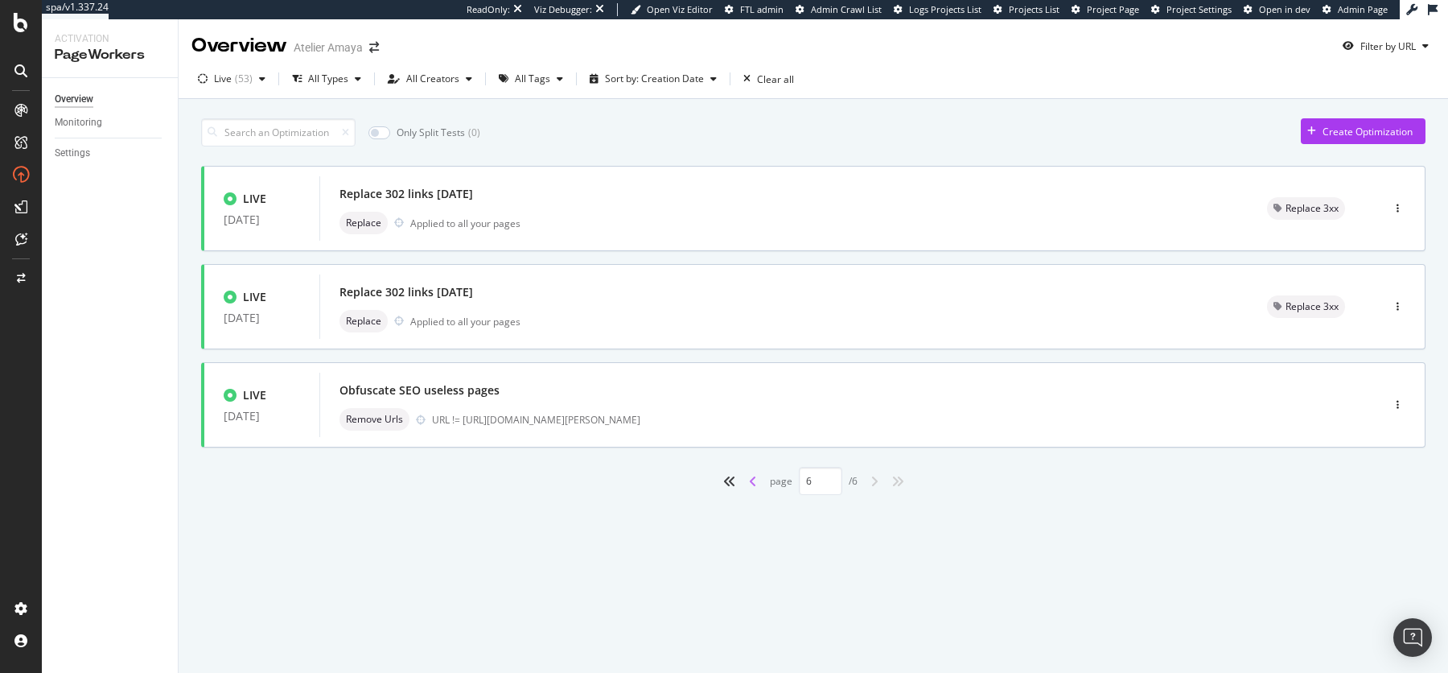
click at [749, 477] on icon "angle-left" at bounding box center [753, 481] width 8 height 13
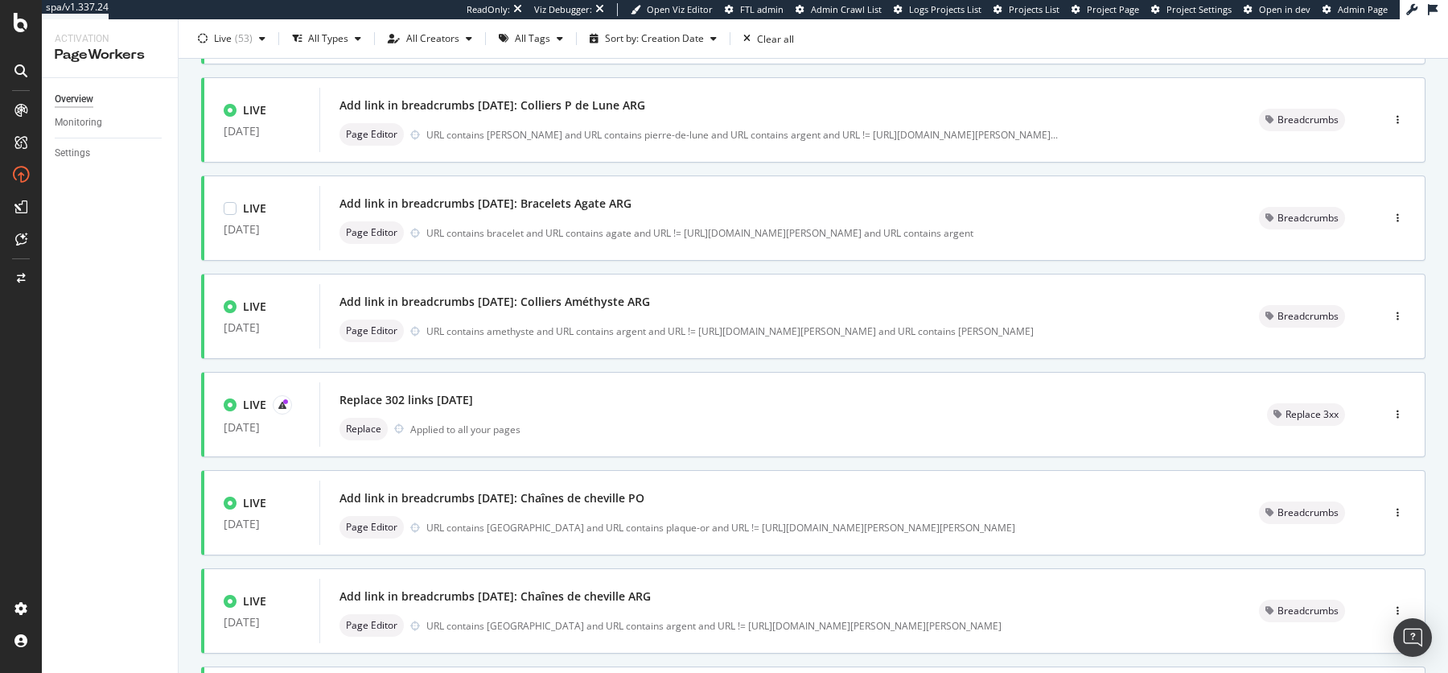
scroll to position [564, 0]
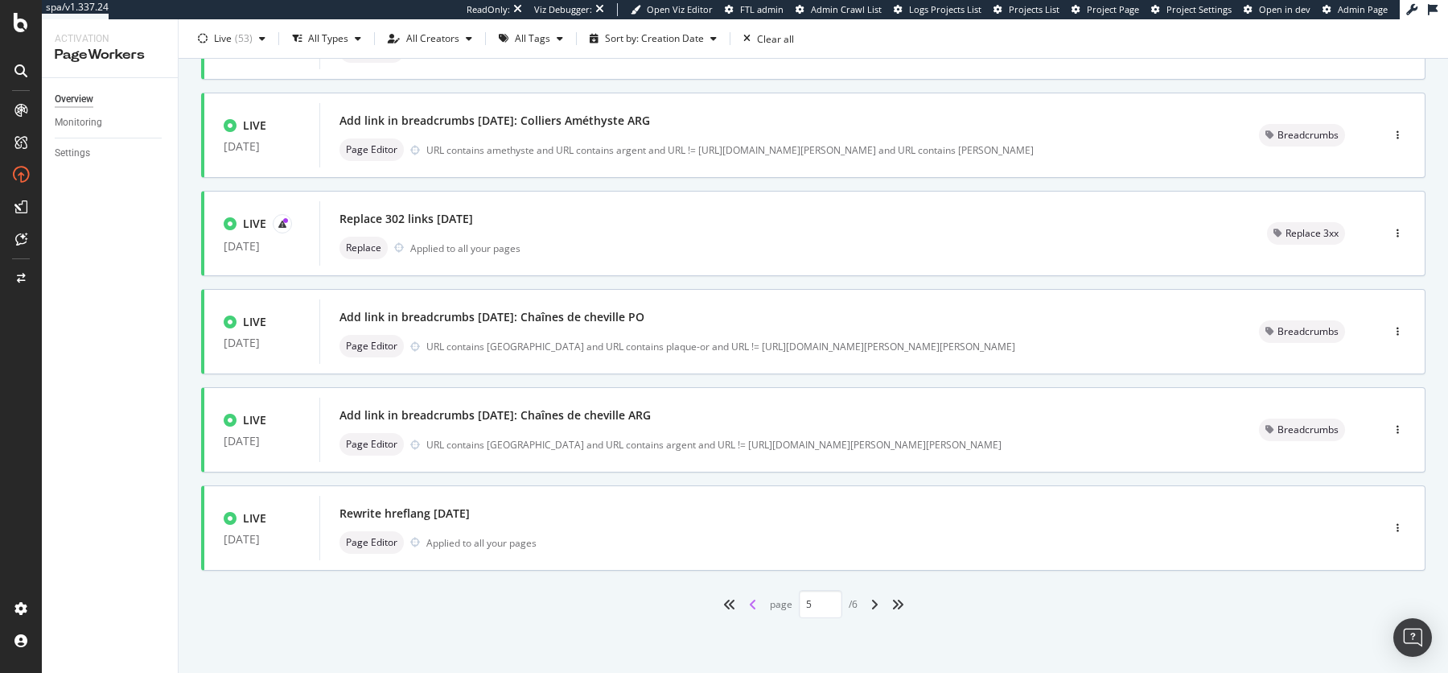
click at [750, 604] on icon "angle-left" at bounding box center [753, 604] width 8 height 13
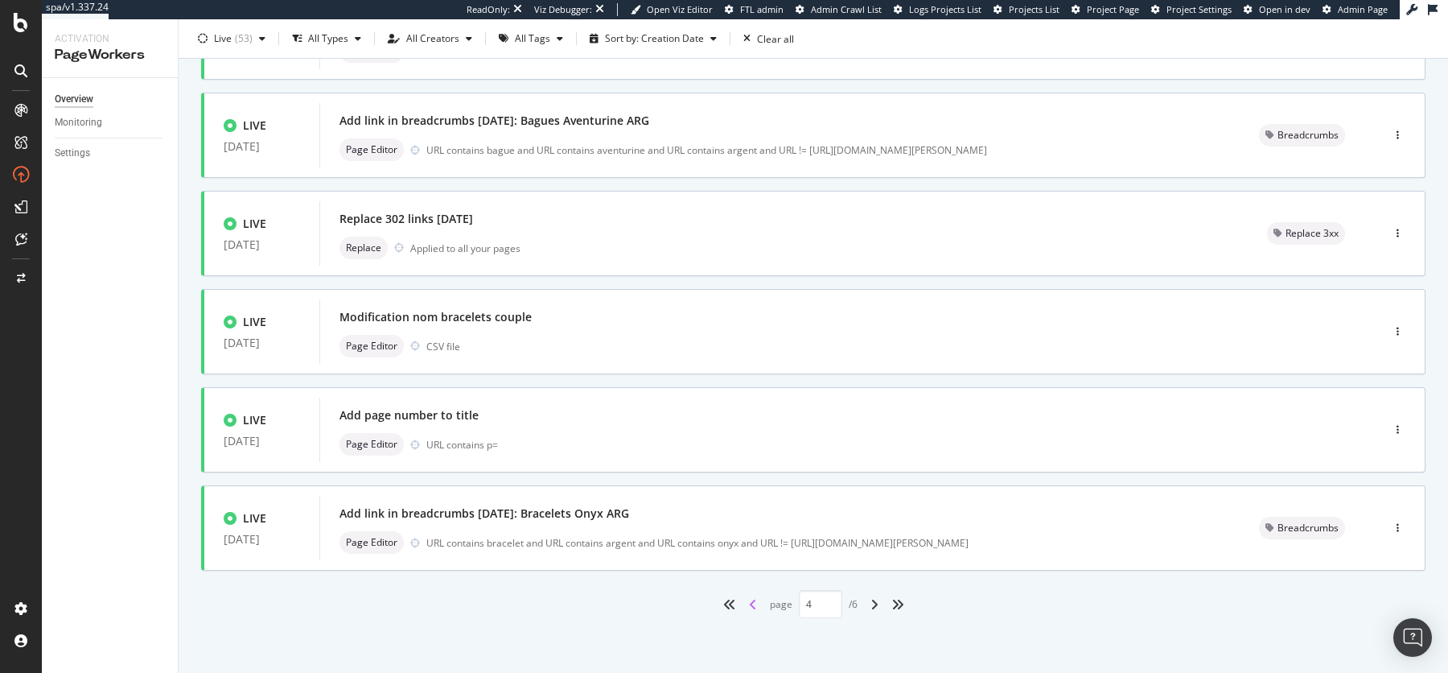
click at [750, 604] on icon "angle-left" at bounding box center [753, 604] width 8 height 13
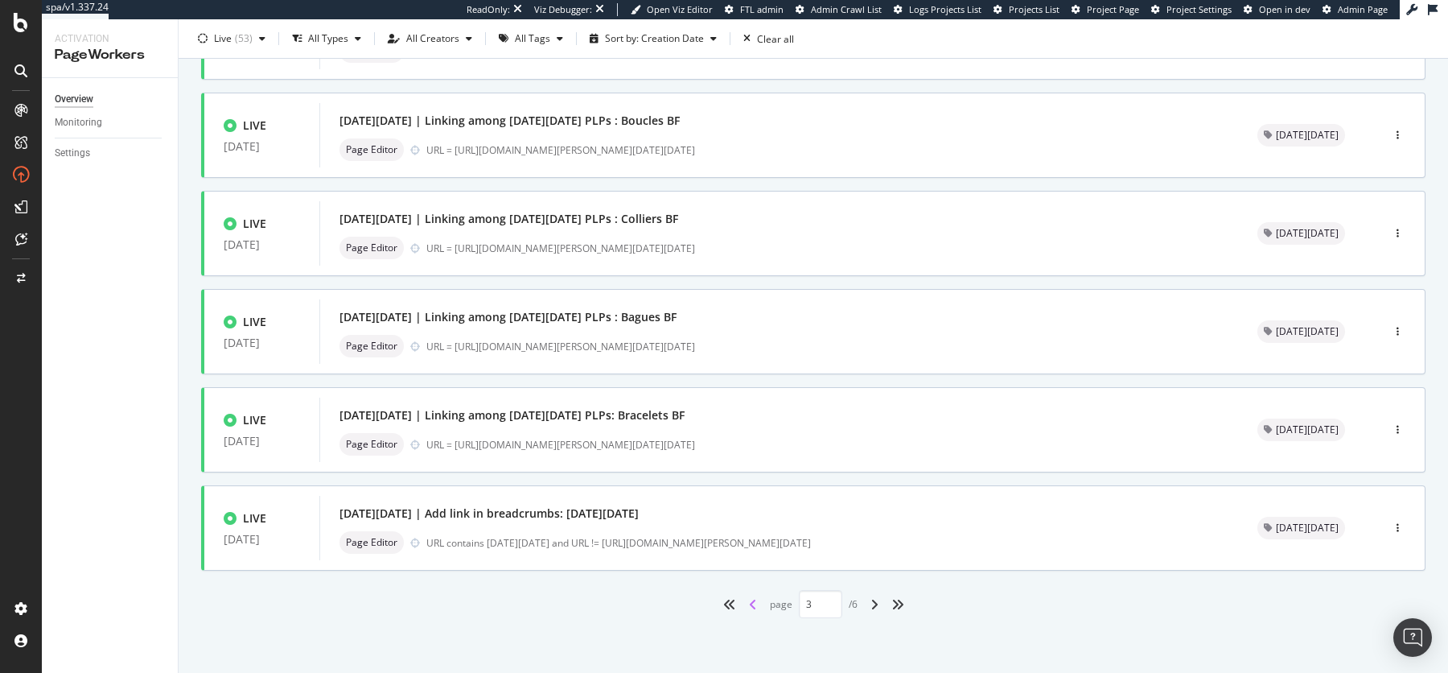
click at [750, 604] on icon "angle-left" at bounding box center [753, 604] width 8 height 13
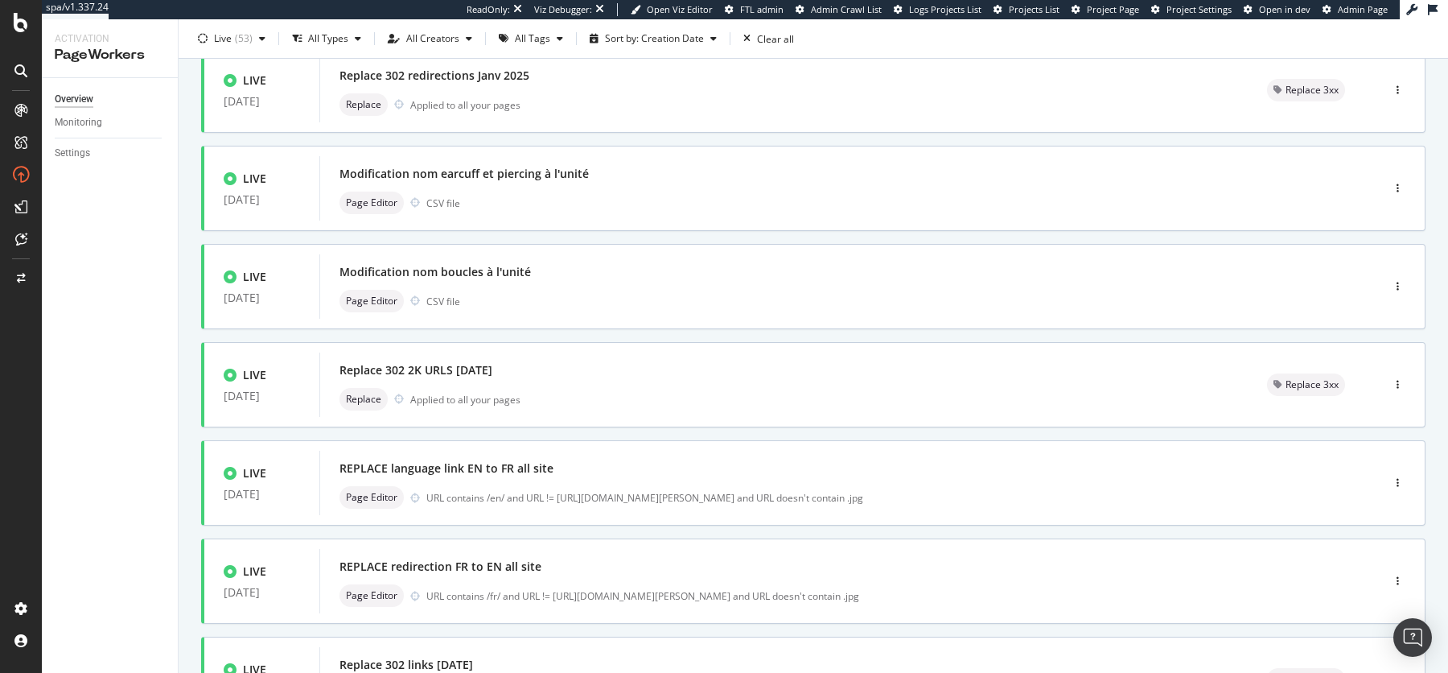
scroll to position [0, 0]
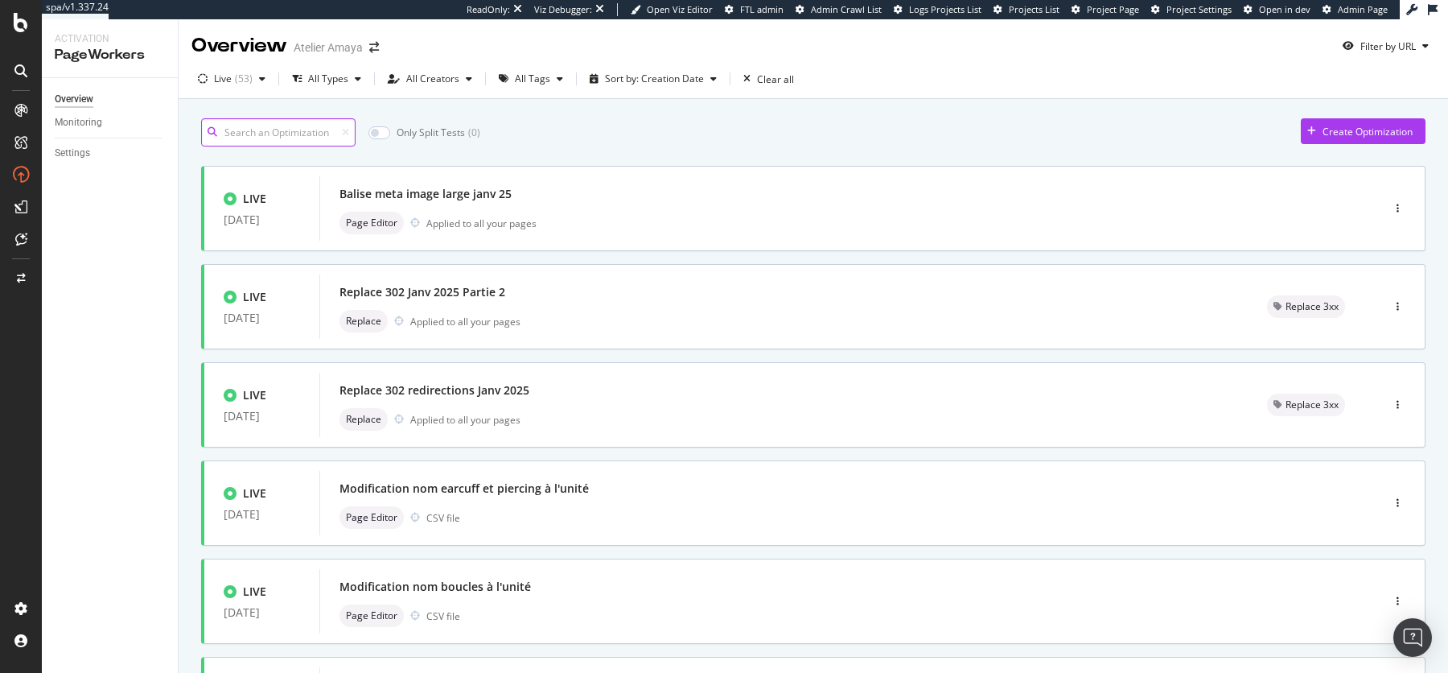
click at [302, 135] on input at bounding box center [278, 132] width 154 height 28
type input "1"
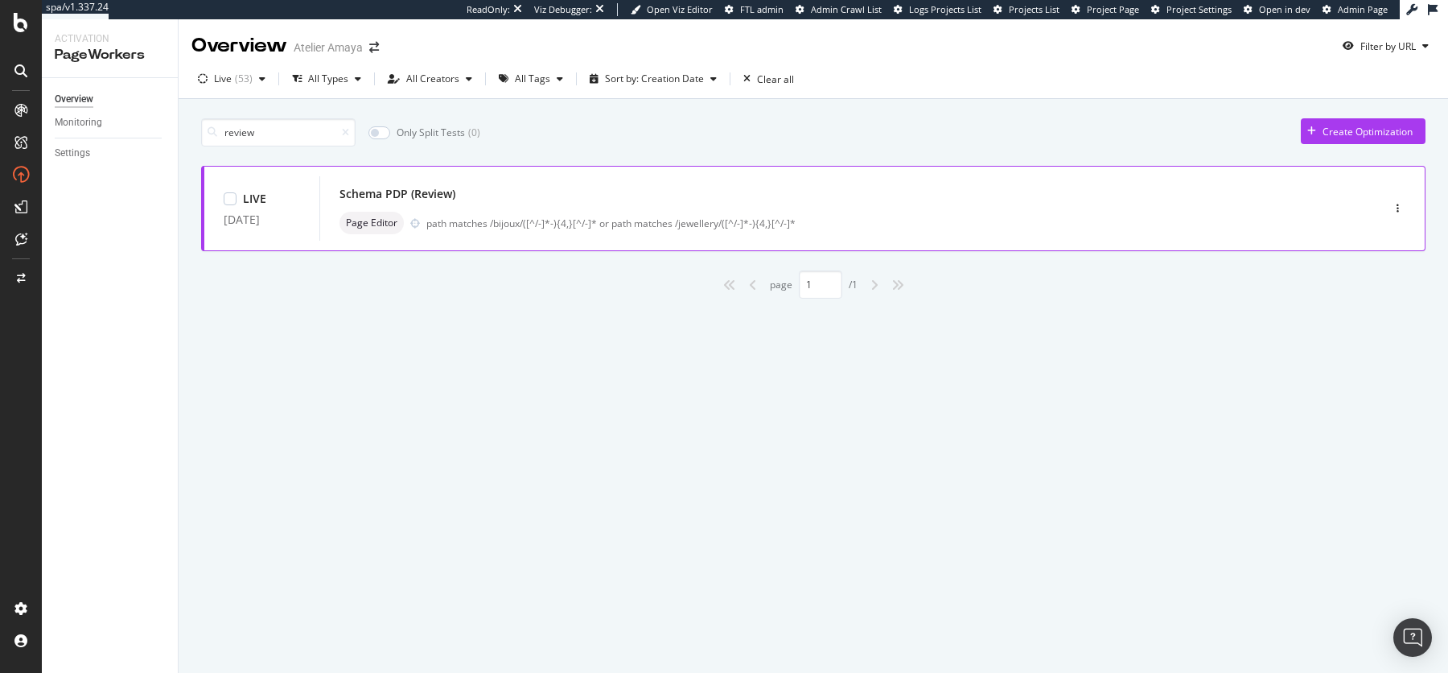
click at [643, 221] on div "path matches /bijoux/([^/-]*-){4,}[^/-]* or path matches /jewellery/([^/-]*-){4…" at bounding box center [869, 223] width 887 height 14
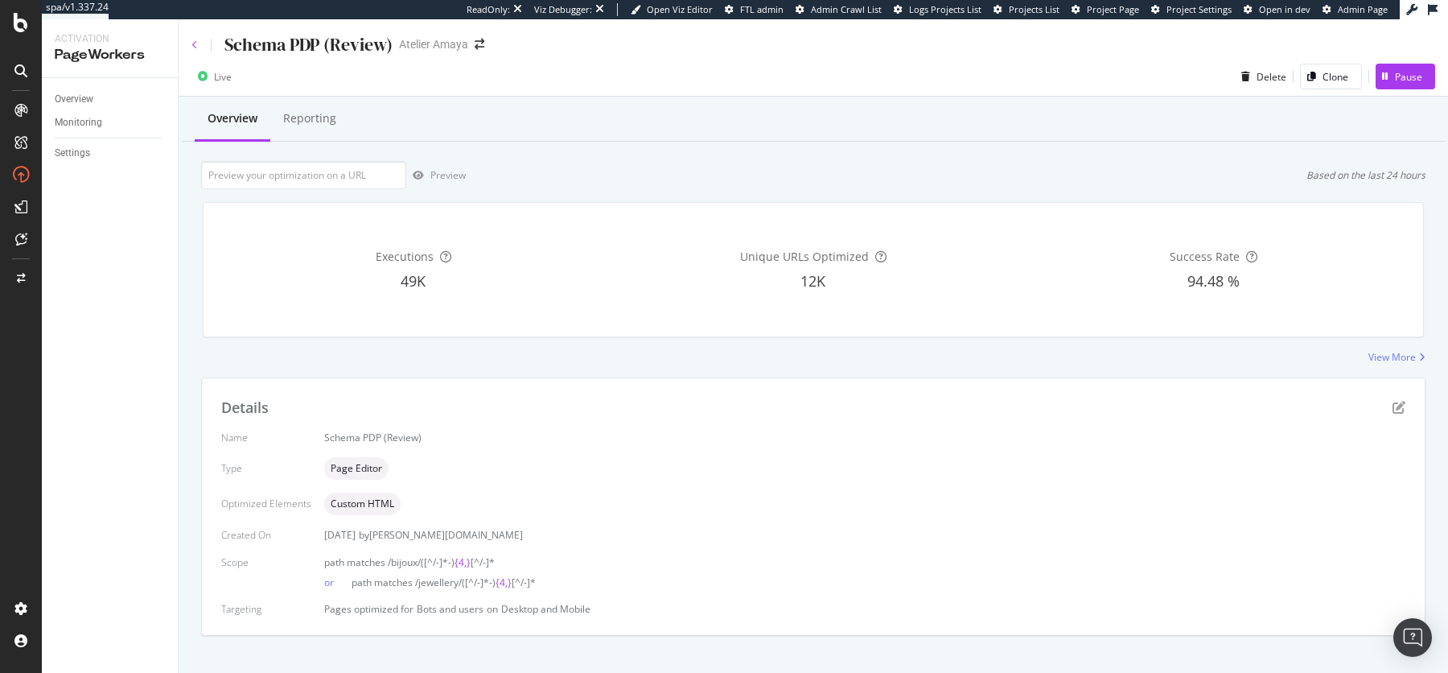
click at [191, 41] on icon at bounding box center [194, 45] width 6 height 10
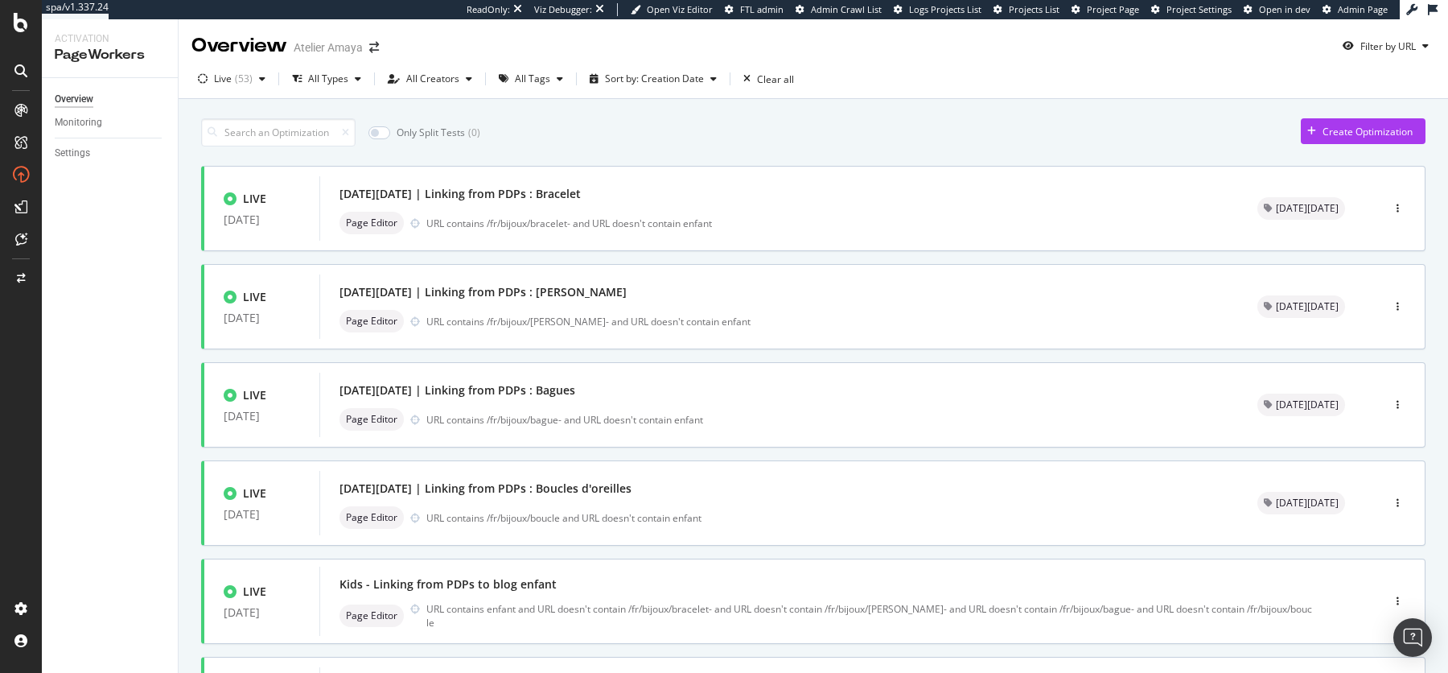
click at [619, 125] on div "Only Split Tests ( 0 ) Create Optimization" at bounding box center [813, 132] width 1224 height 28
click at [238, 86] on div "Live ( 53 )" at bounding box center [231, 79] width 80 height 24
click at [220, 139] on div "Live ( 53 )" at bounding box center [241, 140] width 73 height 14
click at [452, 98] on div "Overview Atelier Amaya Filter by URL Any Status All Types All Creators All Tags…" at bounding box center [813, 345] width 1269 height 653
click at [306, 129] on input at bounding box center [278, 132] width 154 height 28
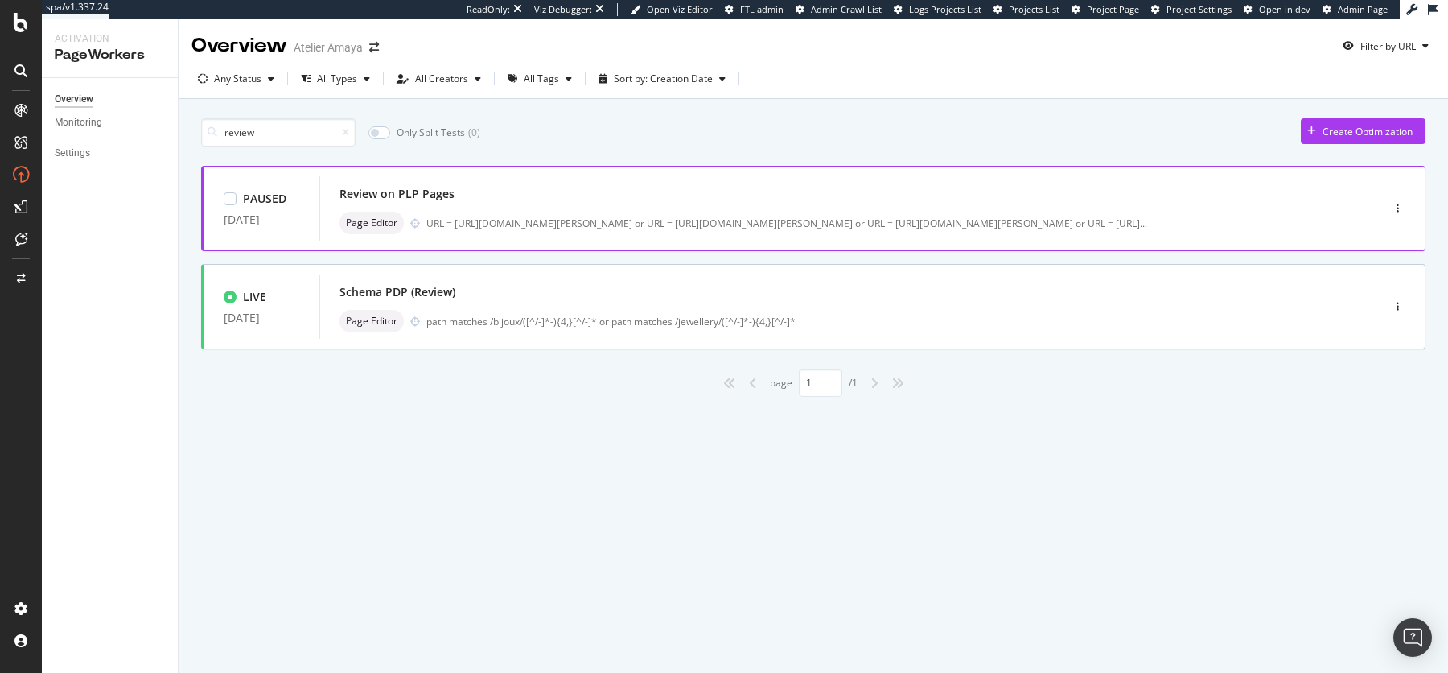
click at [766, 191] on div "Review on PLP Pages" at bounding box center [825, 194] width 973 height 23
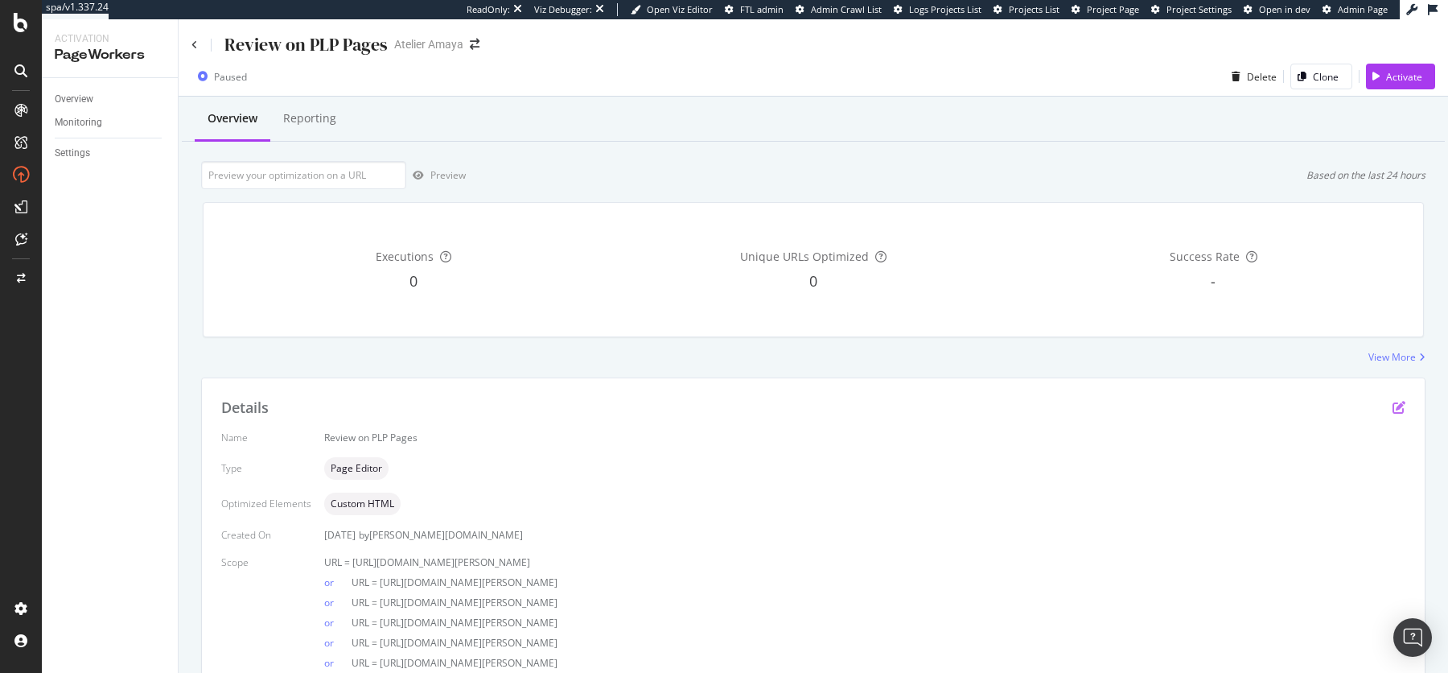
click at [1401, 403] on icon "pen-to-square" at bounding box center [1399, 407] width 13 height 13
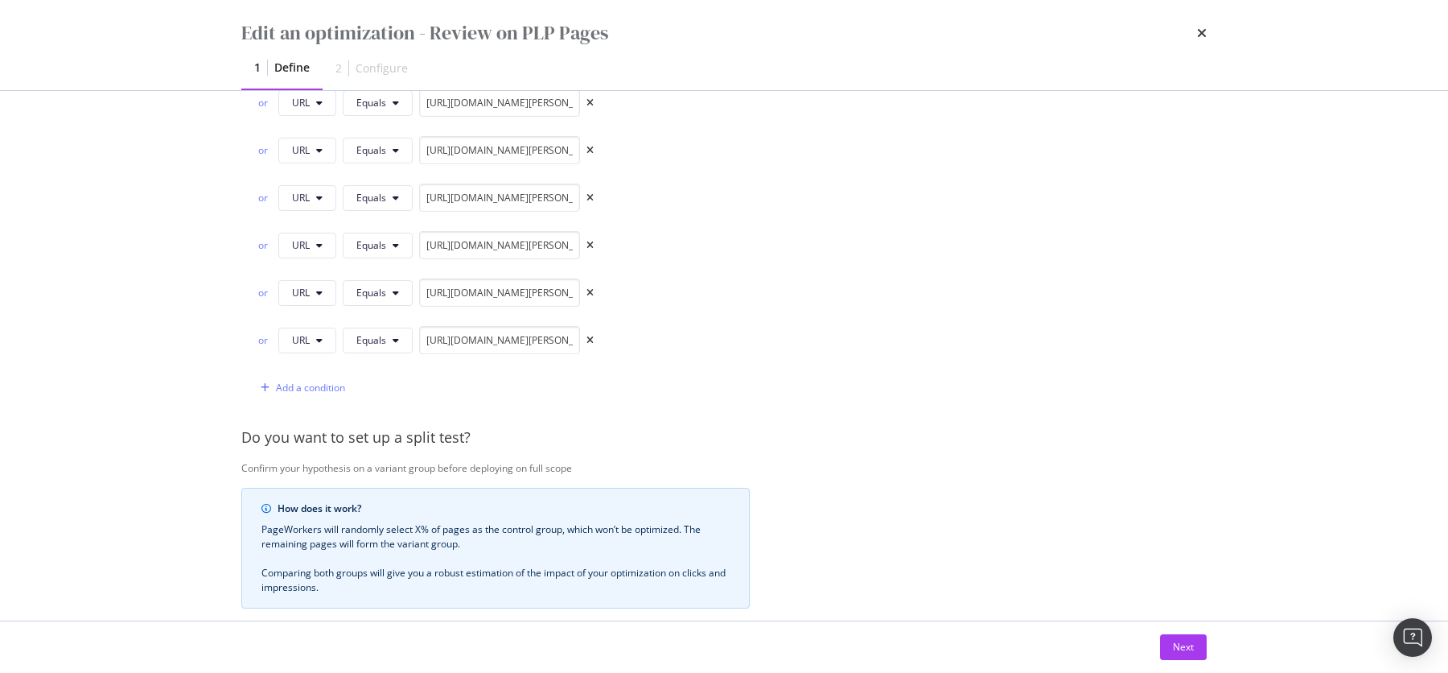
scroll to position [942, 0]
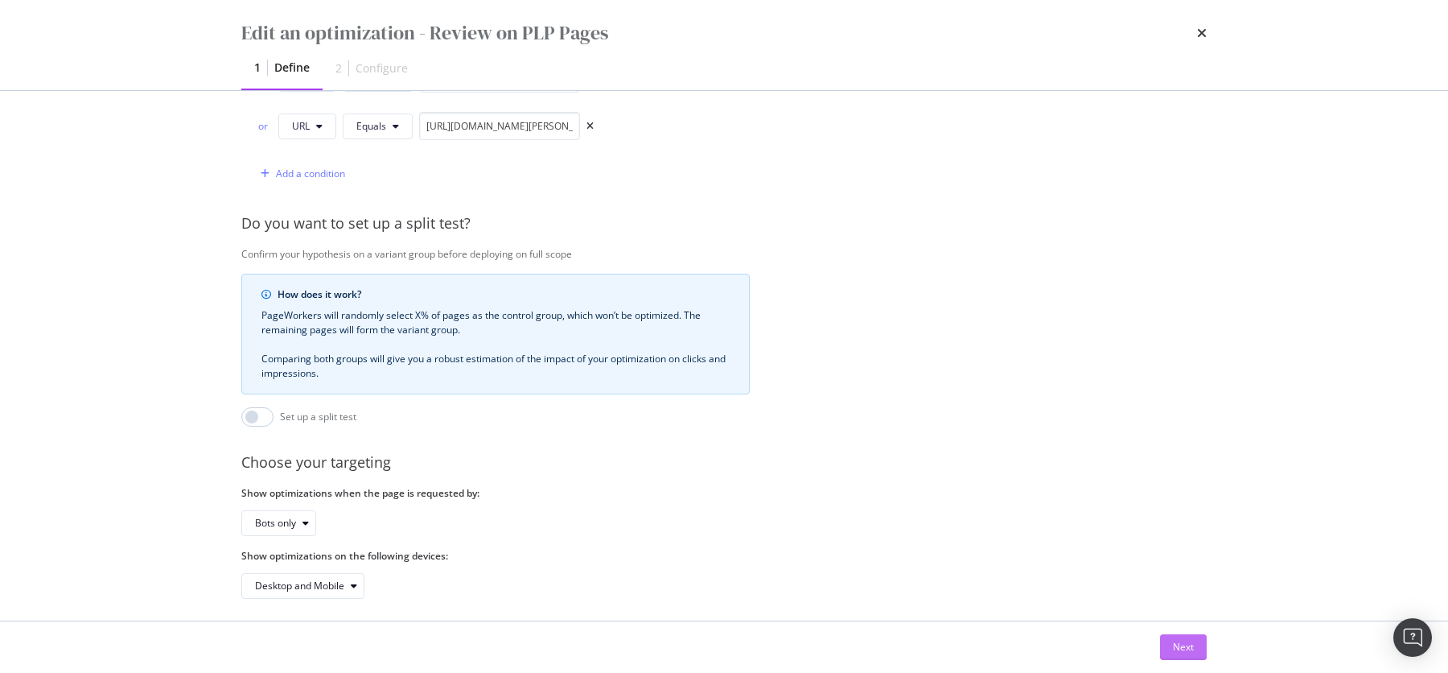
click at [1193, 656] on div "Next" at bounding box center [1183, 647] width 21 height 24
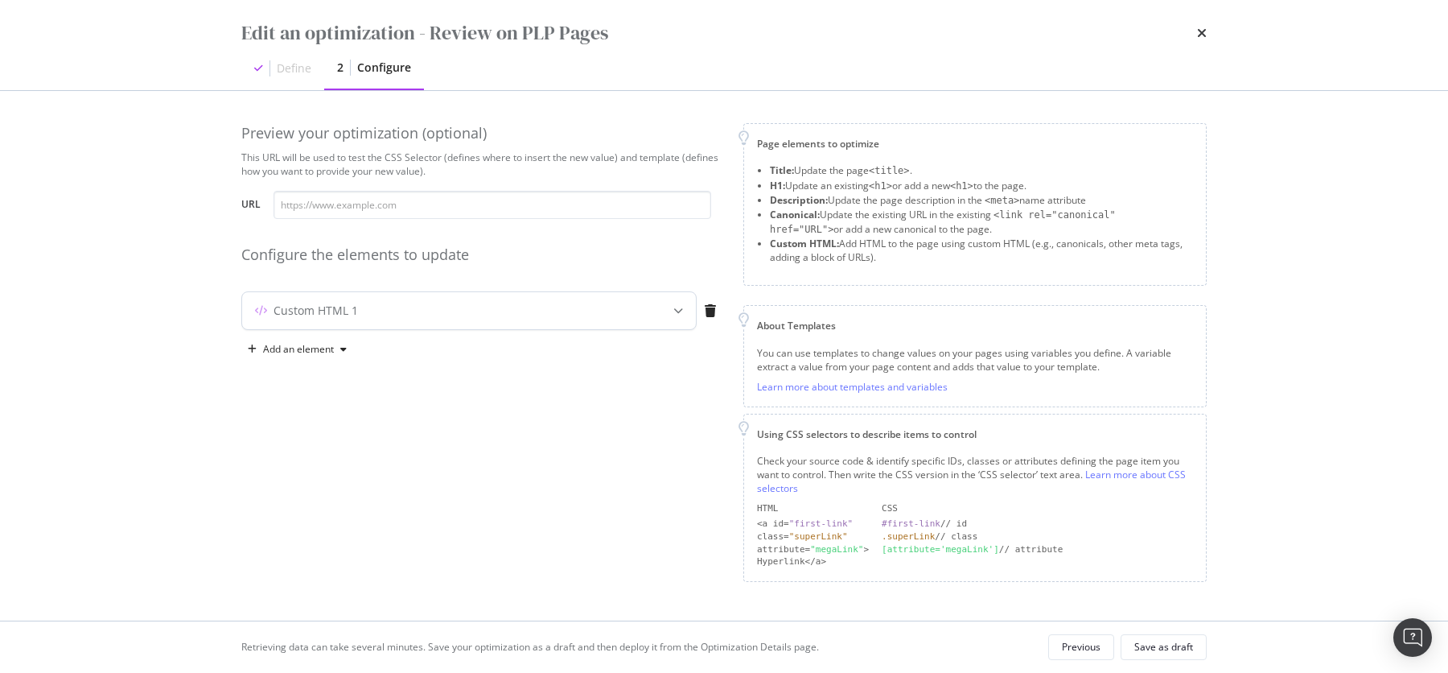
click at [458, 310] on div "Custom HTML 1" at bounding box center [437, 310] width 390 height 16
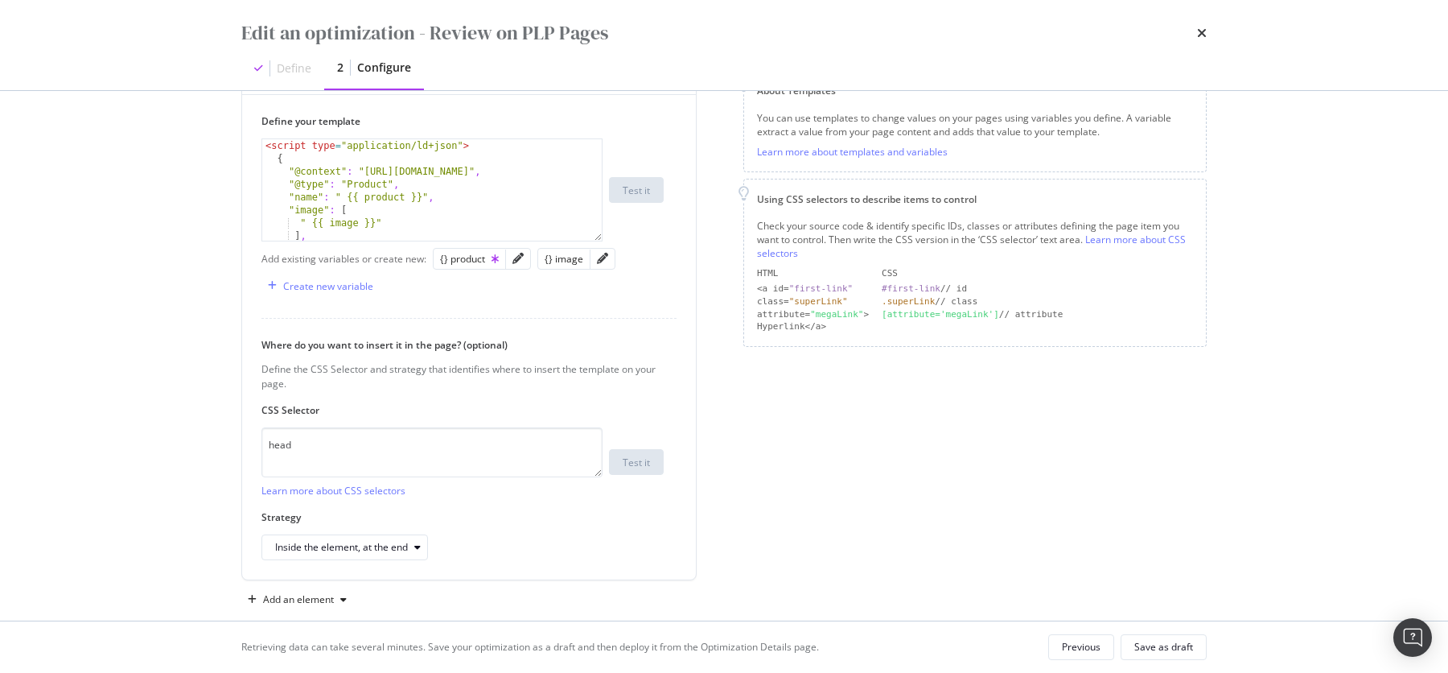
scroll to position [244, 0]
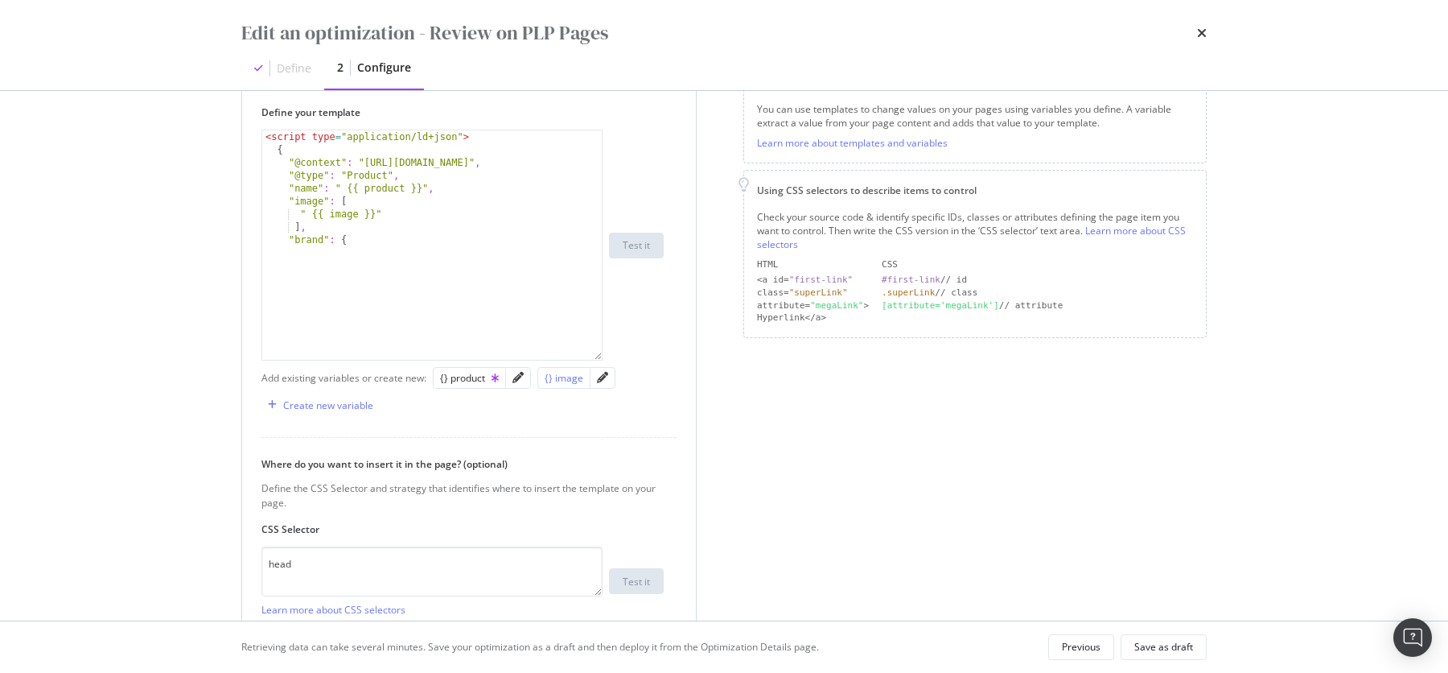
drag, startPoint x: 594, startPoint y: 227, endPoint x: 551, endPoint y: 578, distance: 354.1
click at [551, 360] on div "< script type = "application/ld+json" > { "@context" : "https://schema.org/" , …" at bounding box center [431, 245] width 341 height 231
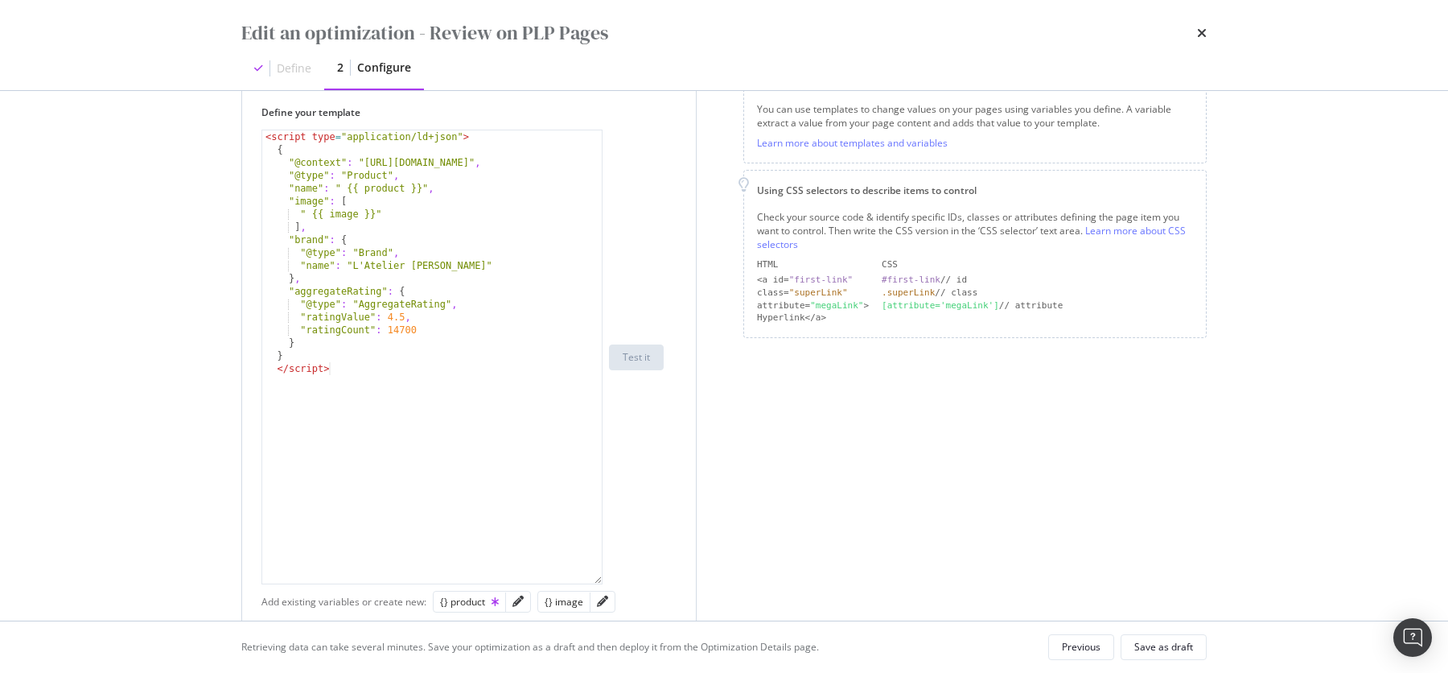
scroll to position [103, 0]
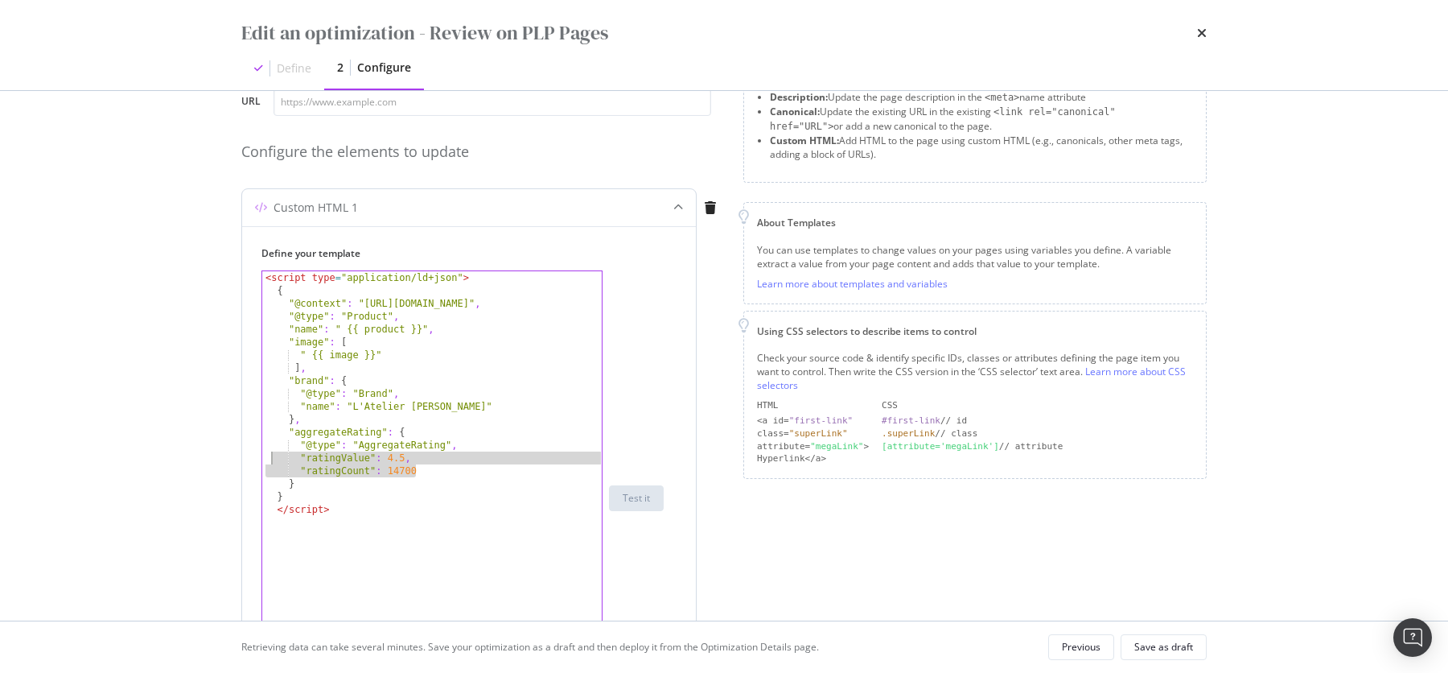
drag, startPoint x: 424, startPoint y: 467, endPoint x: 269, endPoint y: 460, distance: 155.4
click at [269, 460] on div "< script type = "application/ld+json" > { "@context" : "https://schema.org/" , …" at bounding box center [433, 510] width 342 height 479
type textarea ""ratingValue": 4.5, "ratingCount": 14700"
click at [1202, 27] on icon "times" at bounding box center [1202, 33] width 10 height 13
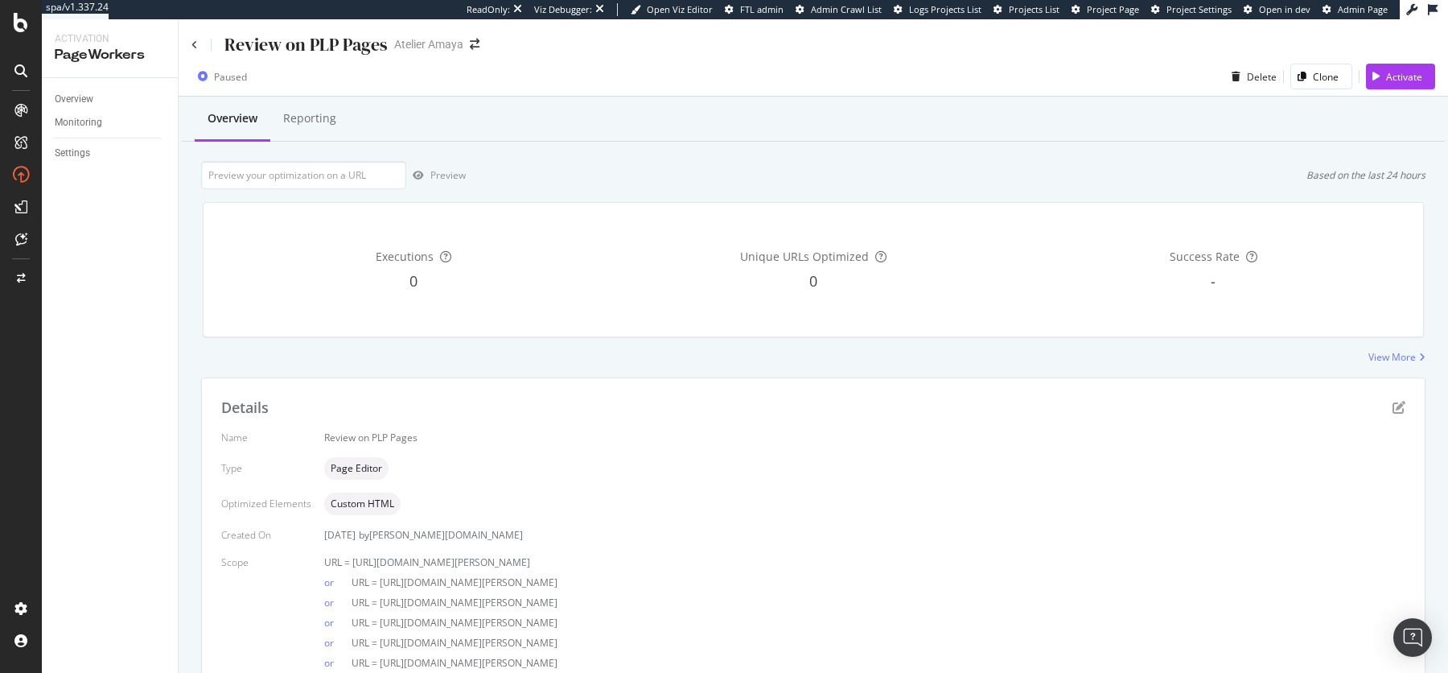
click at [779, 364] on div "View More" at bounding box center [813, 357] width 1224 height 14
click at [205, 47] on div "Review on PLP Pages" at bounding box center [289, 44] width 196 height 25
click at [195, 44] on icon at bounding box center [194, 45] width 6 height 10
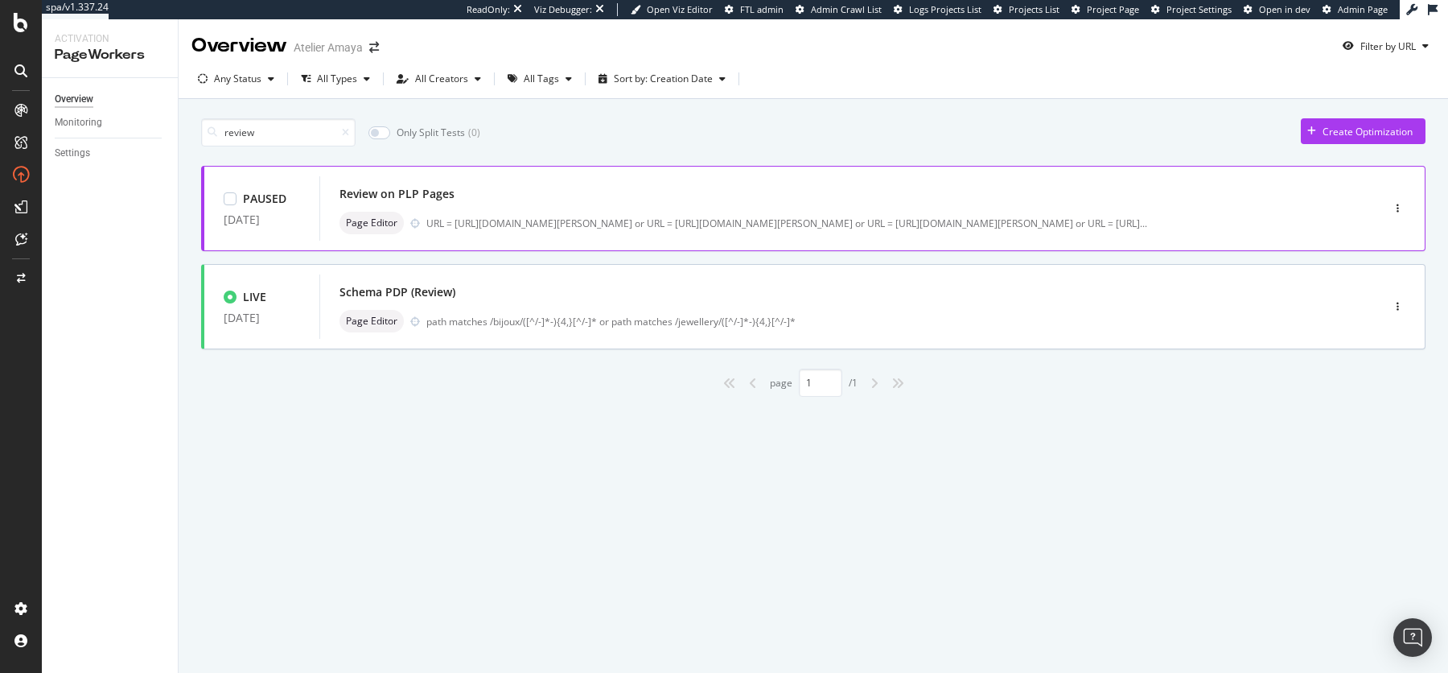
click at [704, 209] on div "Review on PLP Pages Page Editor URL = https://atelier-amaya.com/fr/bijoux/boucl…" at bounding box center [825, 208] width 973 height 51
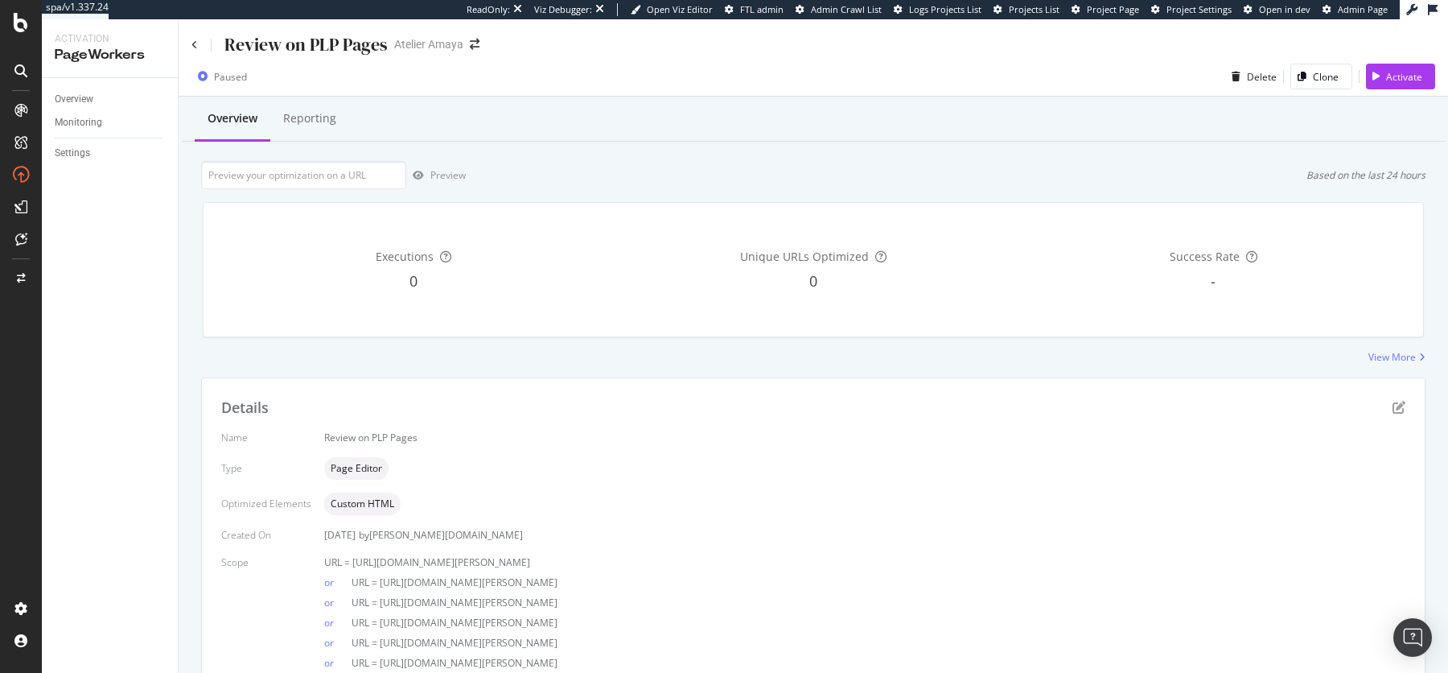
drag, startPoint x: 378, startPoint y: 582, endPoint x: 572, endPoint y: 580, distance: 193.9
click at [572, 580] on div "or URL = https://atelier-amaya.com/fr/bijoux/bagues" at bounding box center [864, 579] width 1081 height 20
copy span "https://atelier-amaya.com/fr/bijoux/bagues"
click at [554, 109] on div "Overview Reporting" at bounding box center [813, 119] width 1263 height 43
click at [1262, 80] on div "Delete" at bounding box center [1262, 77] width 30 height 14
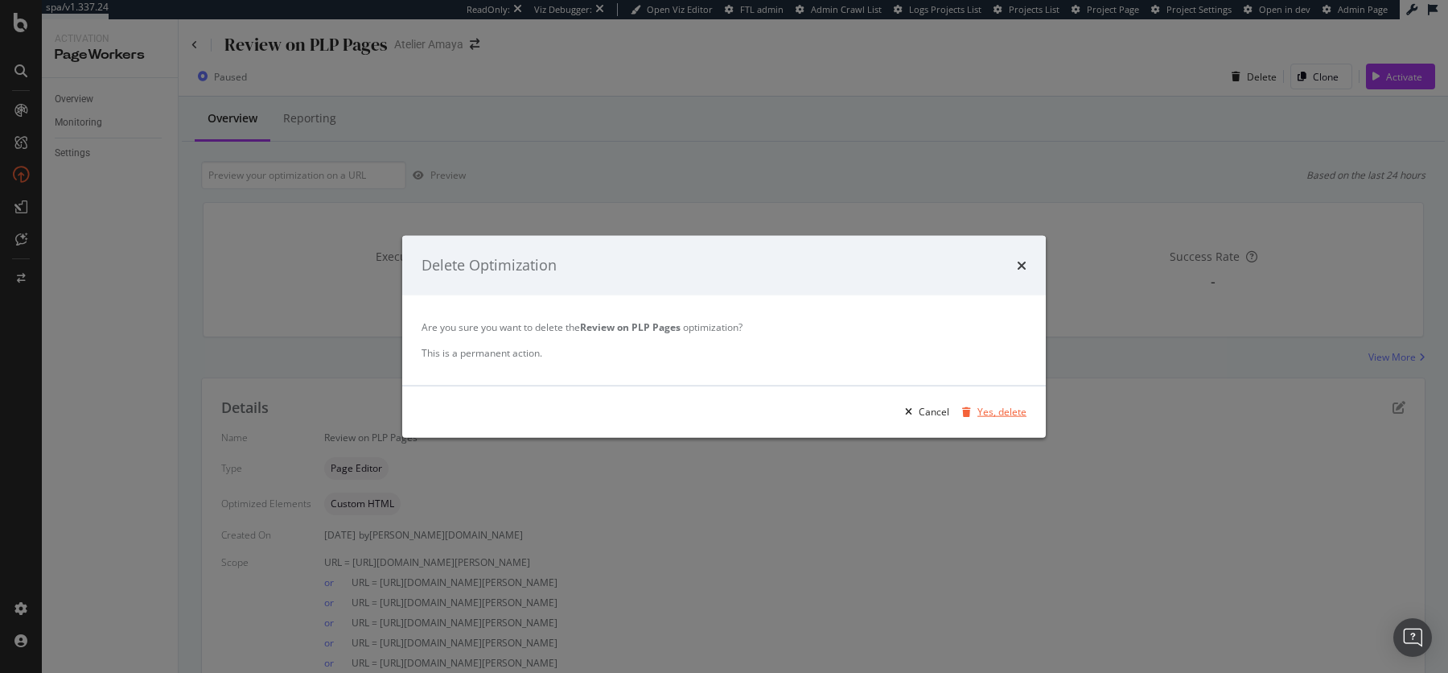
click at [1002, 406] on div "Yes, delete" at bounding box center [1001, 412] width 49 height 14
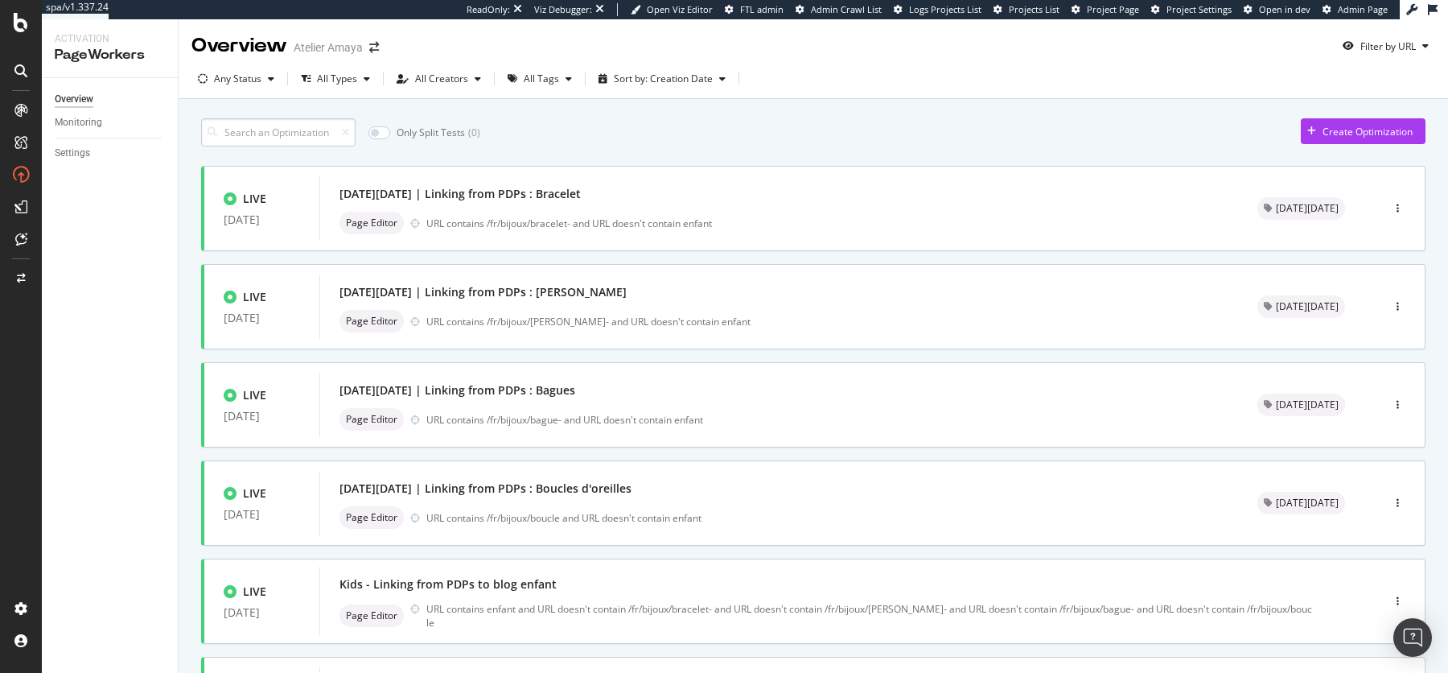
click at [228, 138] on input at bounding box center [278, 132] width 154 height 28
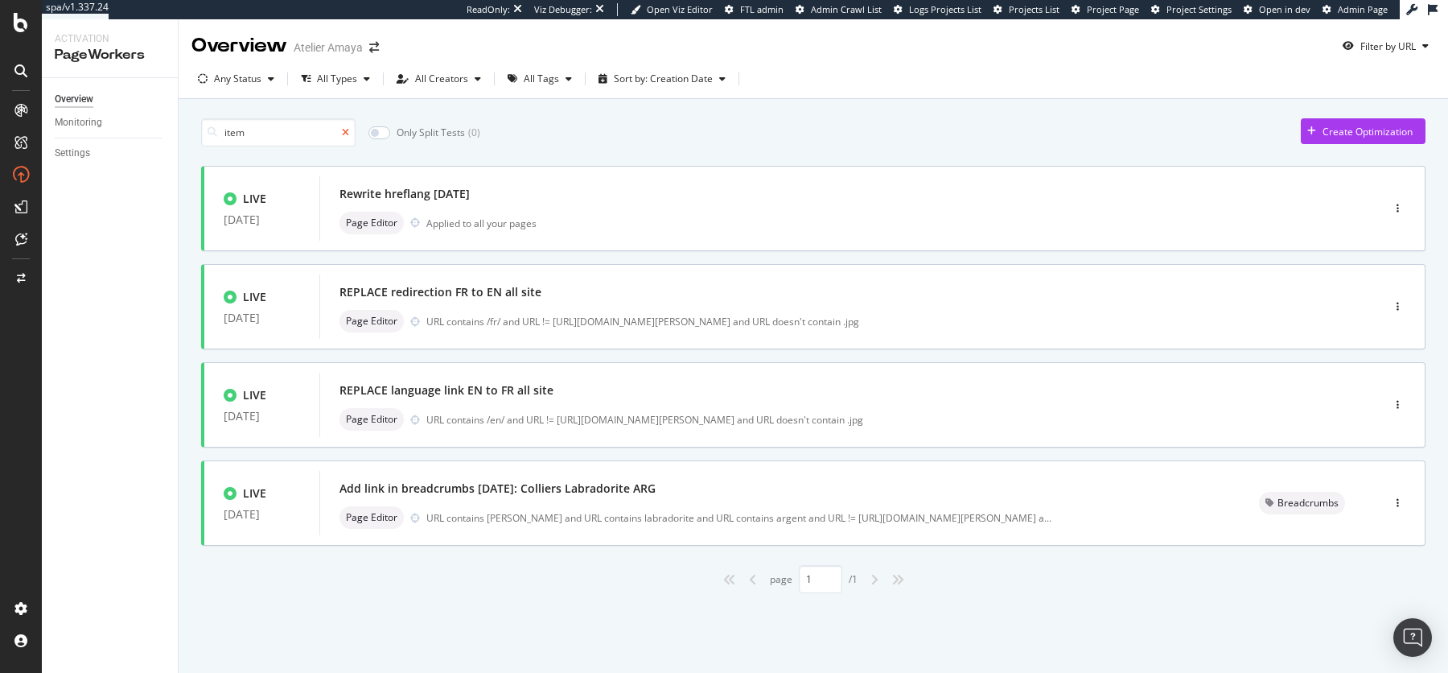
click at [344, 130] on icon at bounding box center [345, 133] width 7 height 10
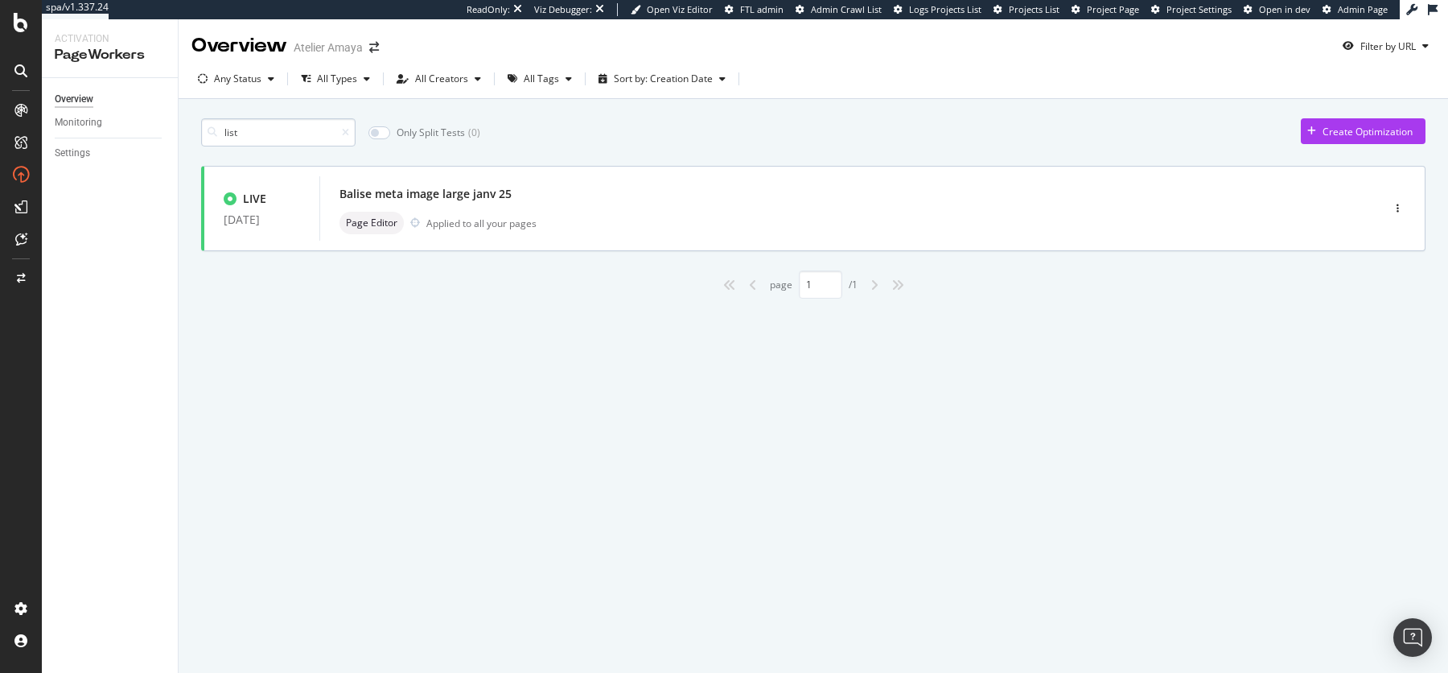
click at [348, 138] on input "list" at bounding box center [278, 132] width 154 height 28
click at [344, 130] on icon at bounding box center [345, 133] width 7 height 10
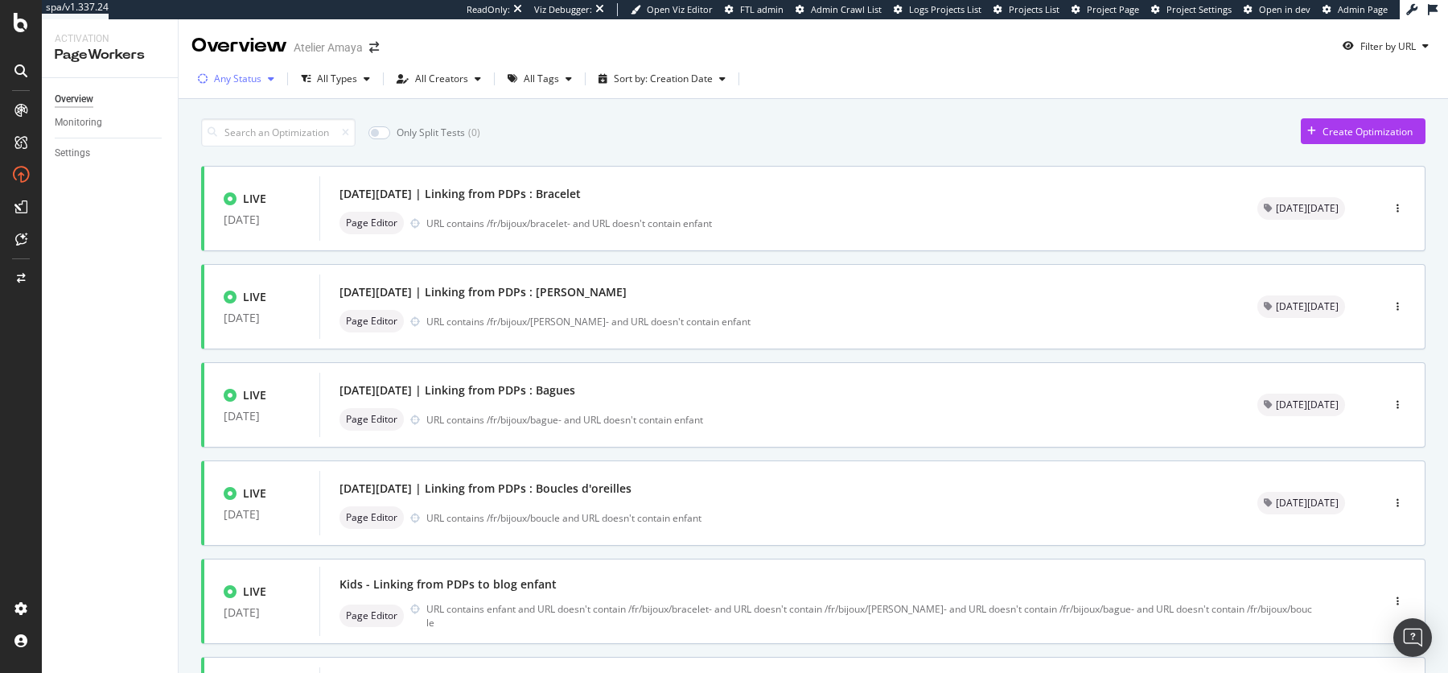
click at [237, 79] on div "Any Status" at bounding box center [237, 79] width 47 height 10
click at [337, 78] on div "All Types" at bounding box center [337, 79] width 40 height 10
click at [307, 142] on div at bounding box center [313, 139] width 13 height 13
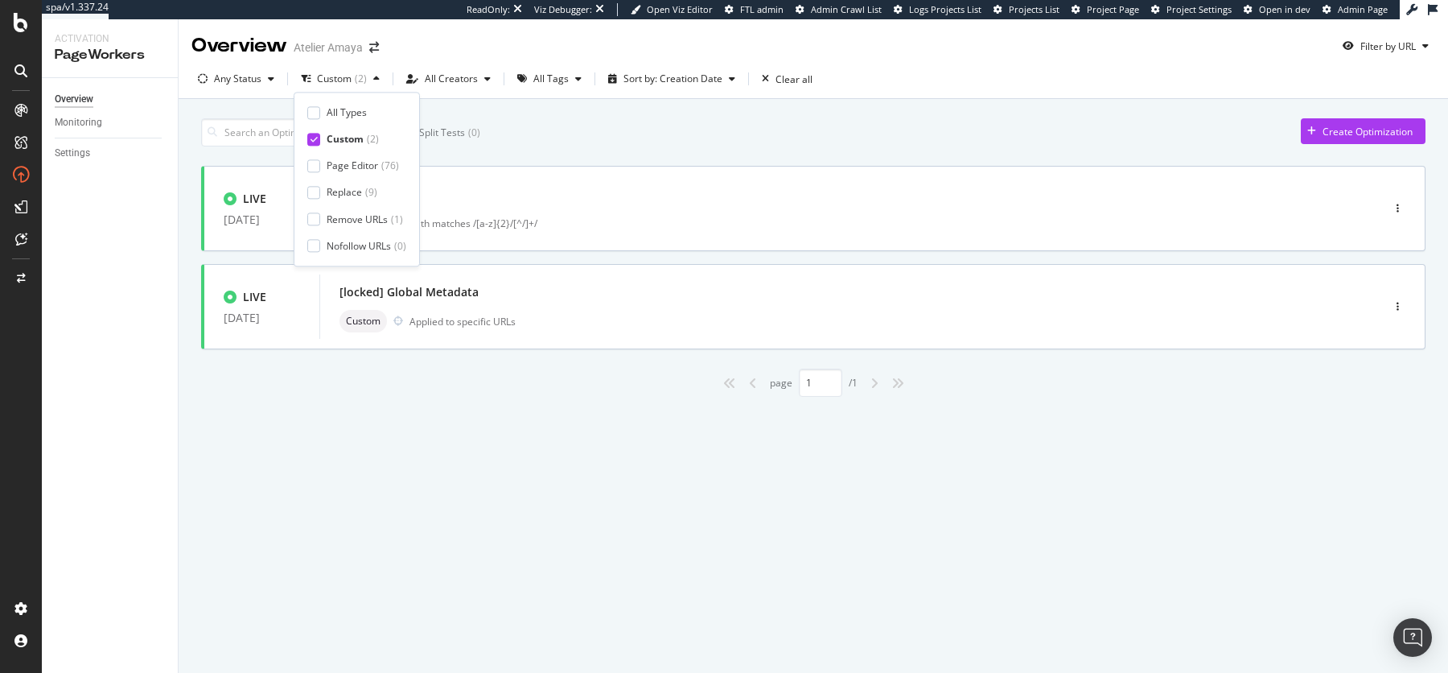
click at [525, 125] on div "Only Split Tests ( 0 ) Create Optimization" at bounding box center [813, 132] width 1224 height 28
click at [564, 219] on div "path matches /[a-z]{2}/[^/]+/" at bounding box center [860, 223] width 903 height 14
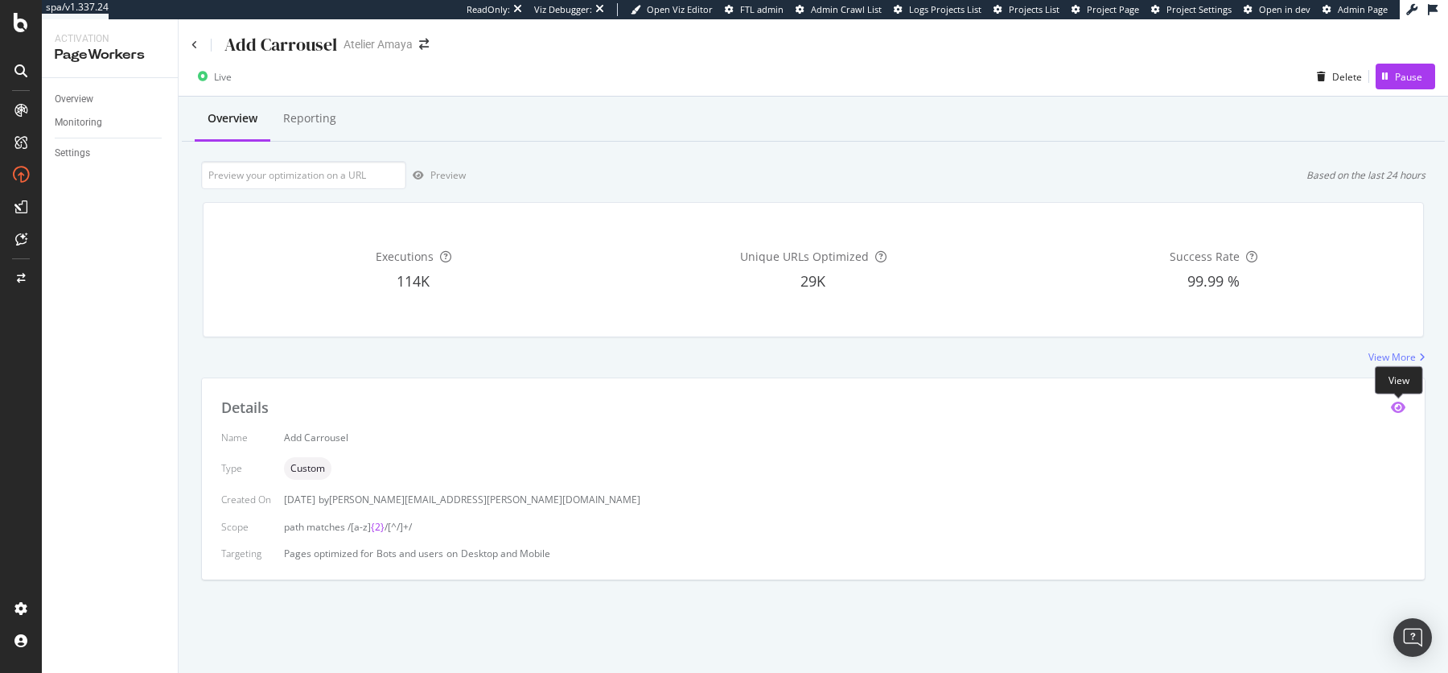
click at [1401, 406] on icon "eye" at bounding box center [1398, 407] width 14 height 13
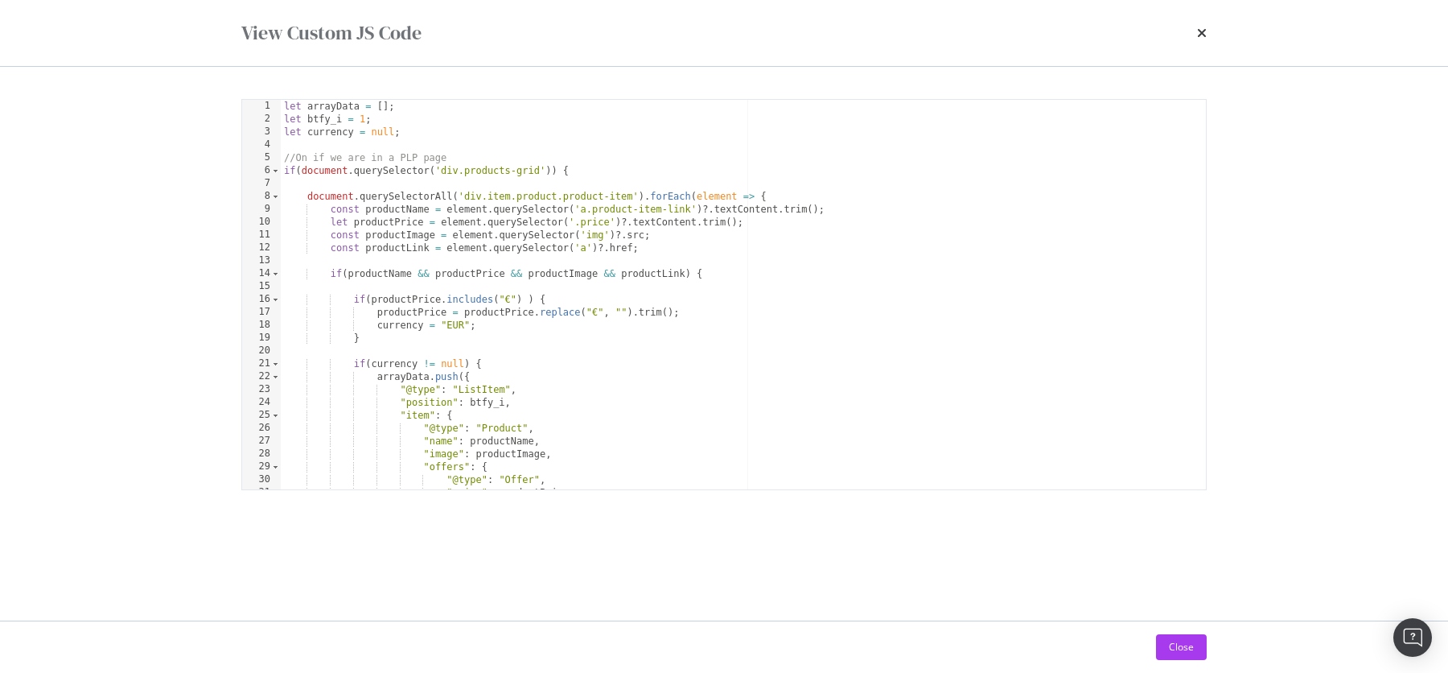
click at [1192, 35] on div "View Custom JS Code" at bounding box center [723, 32] width 965 height 27
click at [1200, 35] on icon "times" at bounding box center [1202, 33] width 10 height 13
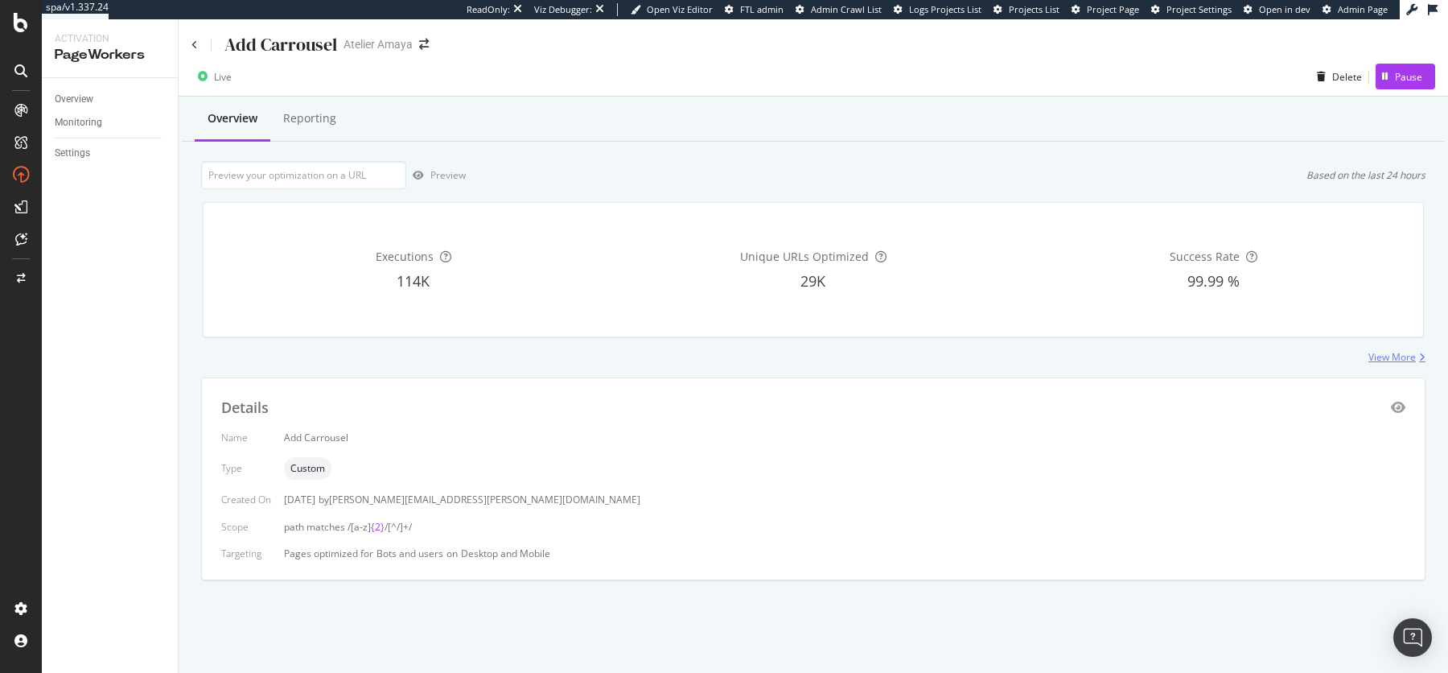
click at [1385, 352] on div "View More" at bounding box center [1391, 357] width 47 height 14
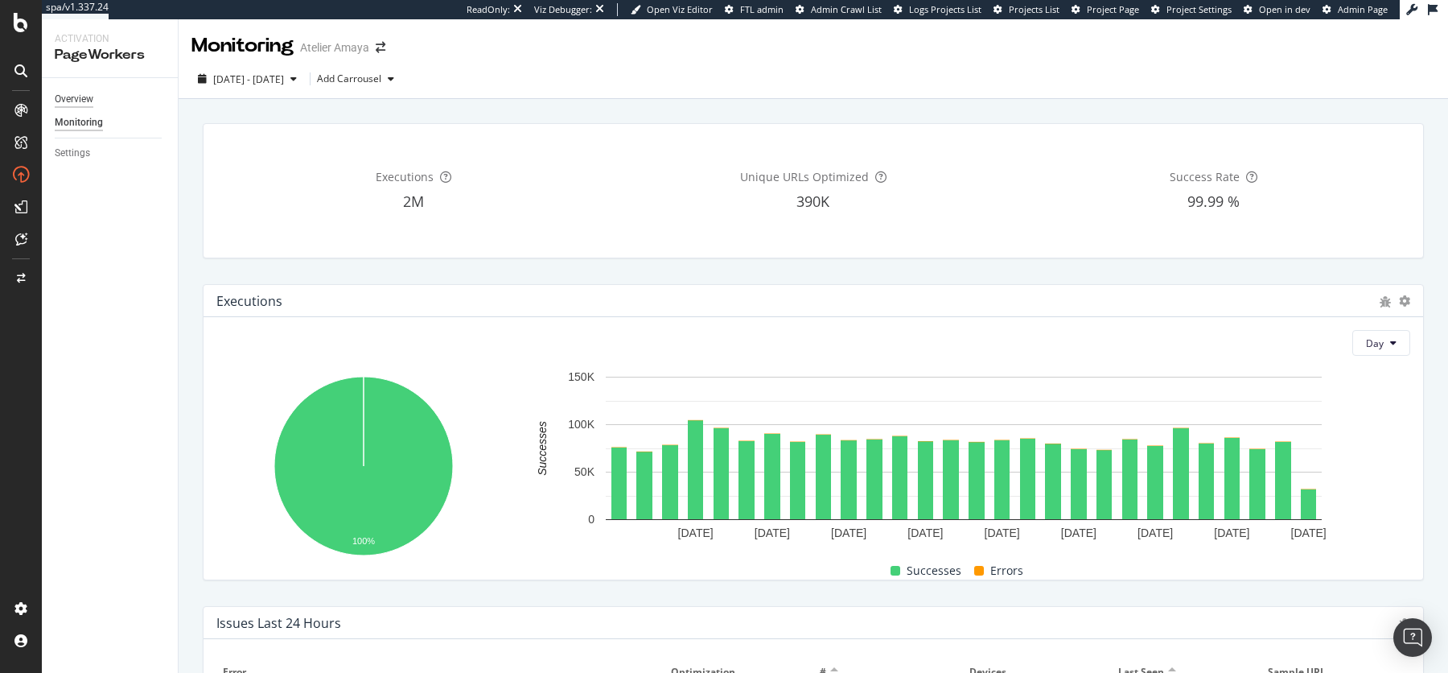
click at [74, 99] on div "Overview" at bounding box center [74, 99] width 39 height 17
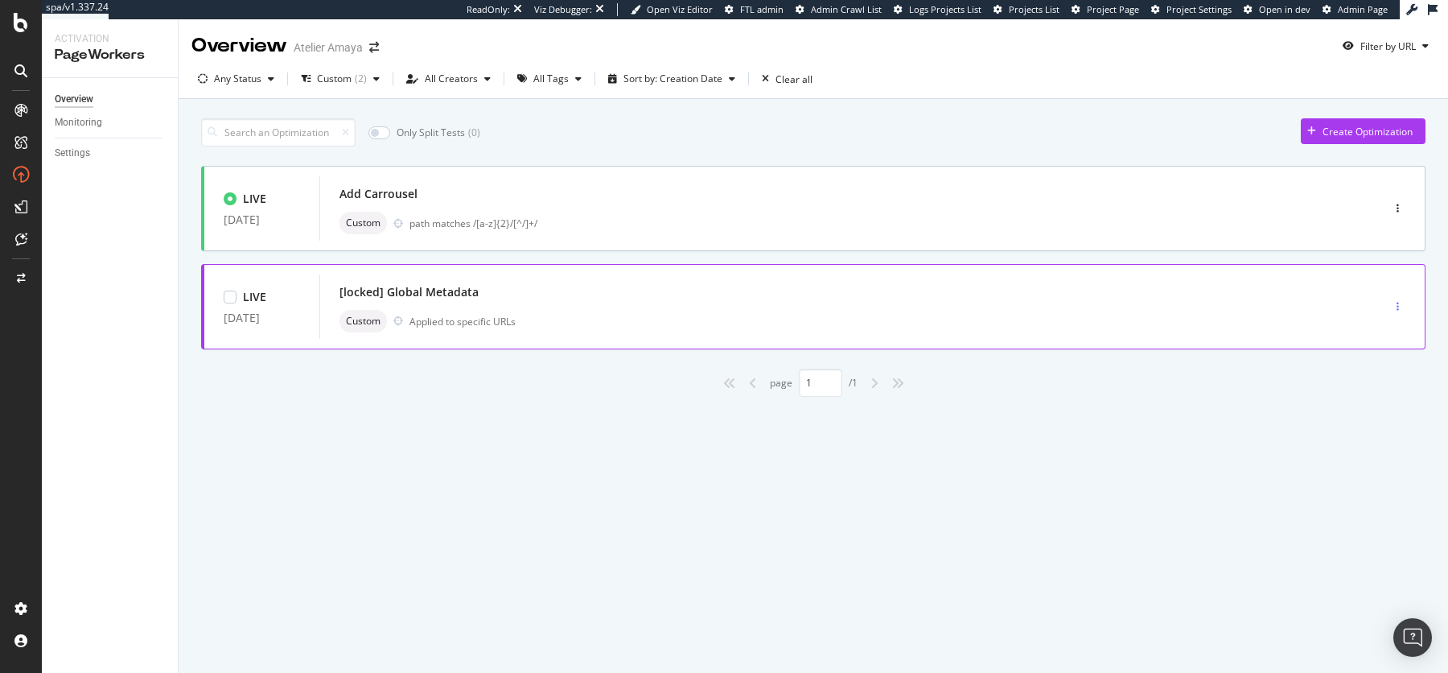
click at [1402, 305] on div "button" at bounding box center [1397, 307] width 15 height 10
click at [1233, 401] on div "Only Split Tests ( 0 ) Create Optimization LIVE 28 Jul. 2025 Add Carrousel Cust…" at bounding box center [813, 276] width 1269 height 354
click at [74, 101] on div "Overview" at bounding box center [74, 99] width 39 height 17
click at [779, 76] on div "Clear all" at bounding box center [794, 79] width 37 height 14
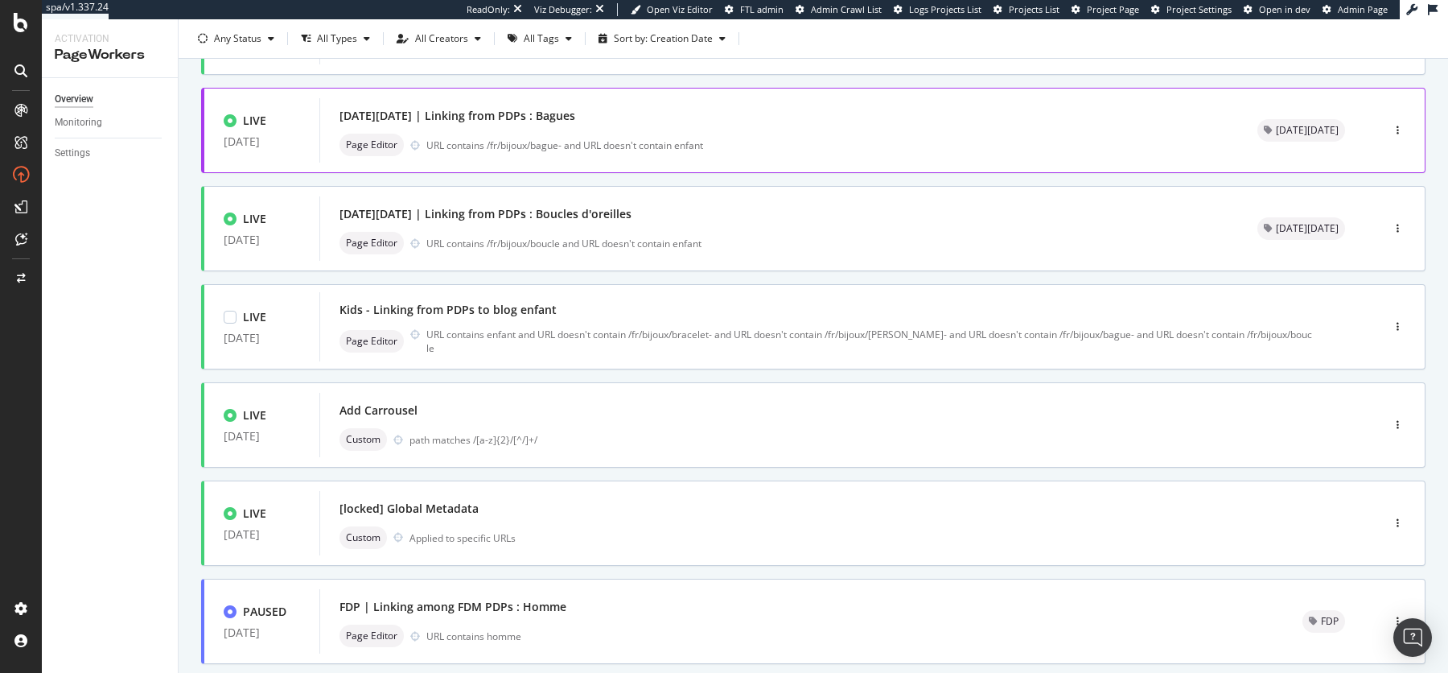
scroll to position [117, 0]
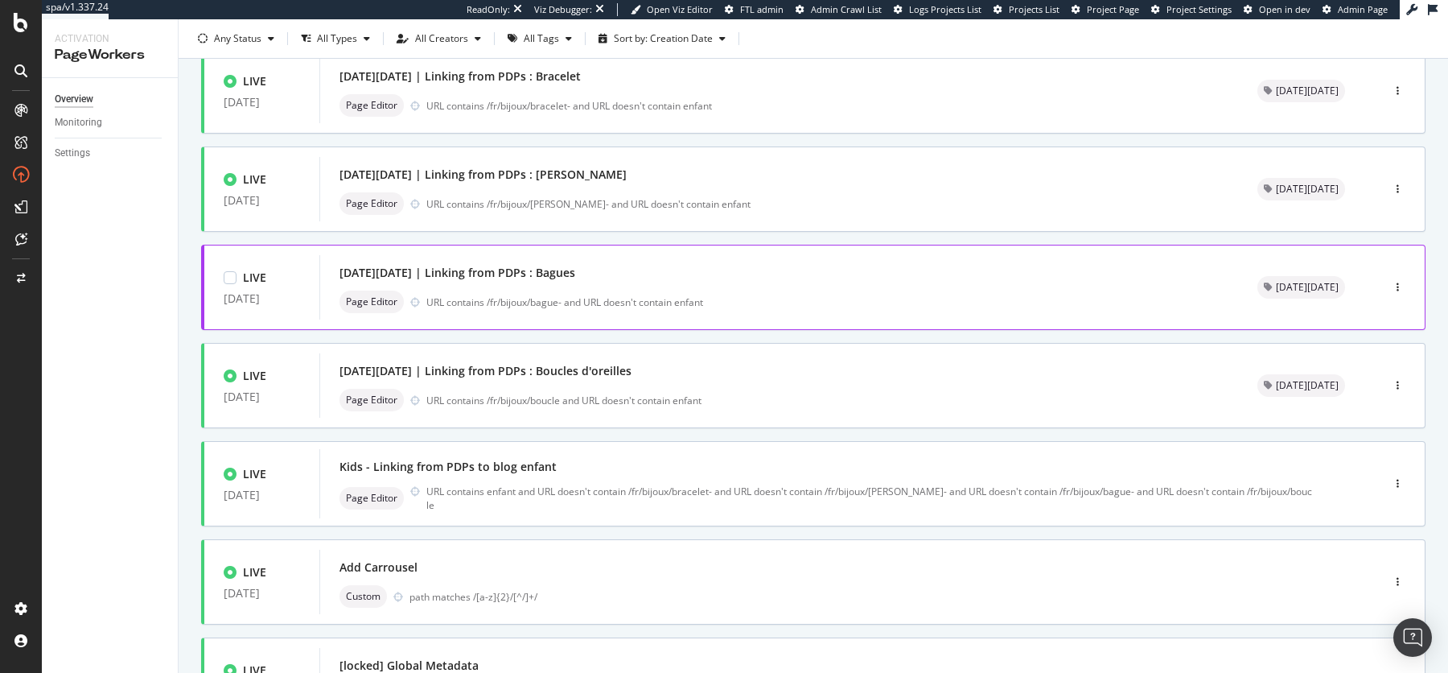
click at [825, 265] on div "Black Friday | Linking from PDPs : Bagues" at bounding box center [778, 272] width 879 height 23
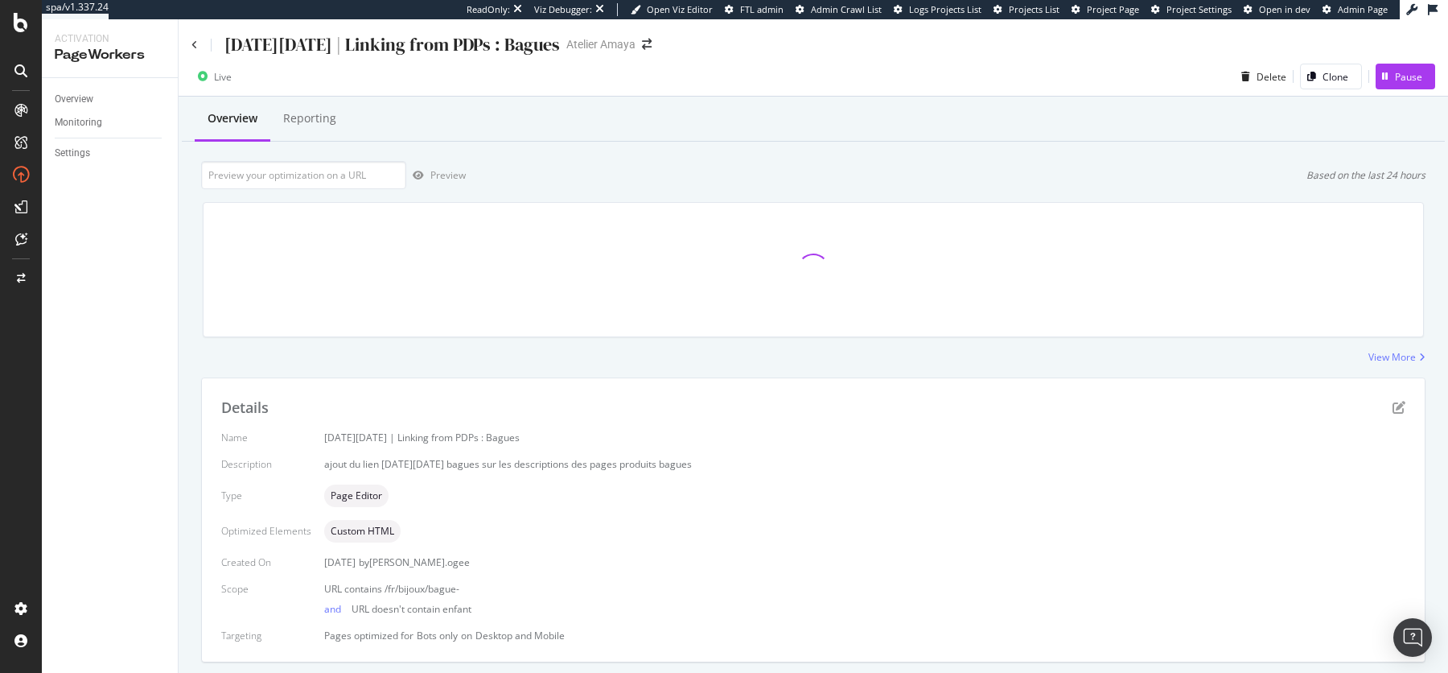
scroll to position [44, 0]
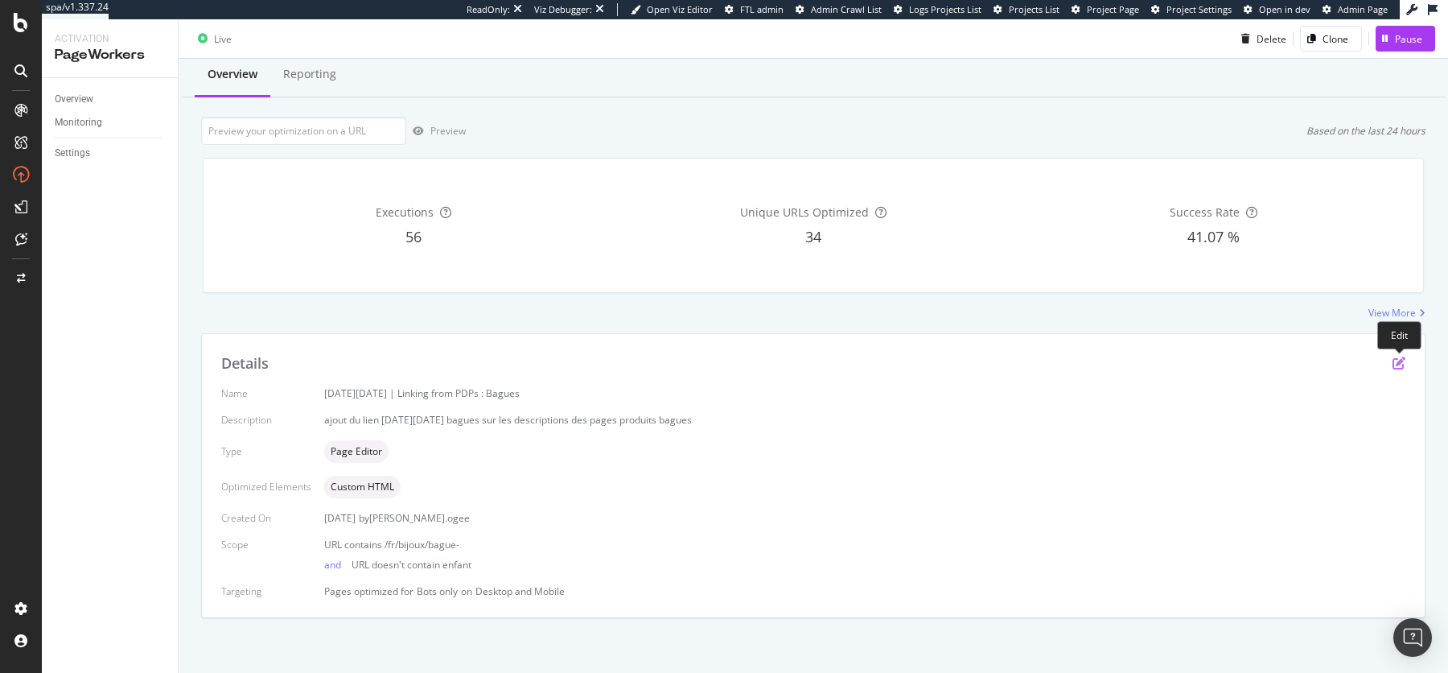
click at [1399, 360] on icon "pen-to-square" at bounding box center [1399, 362] width 13 height 13
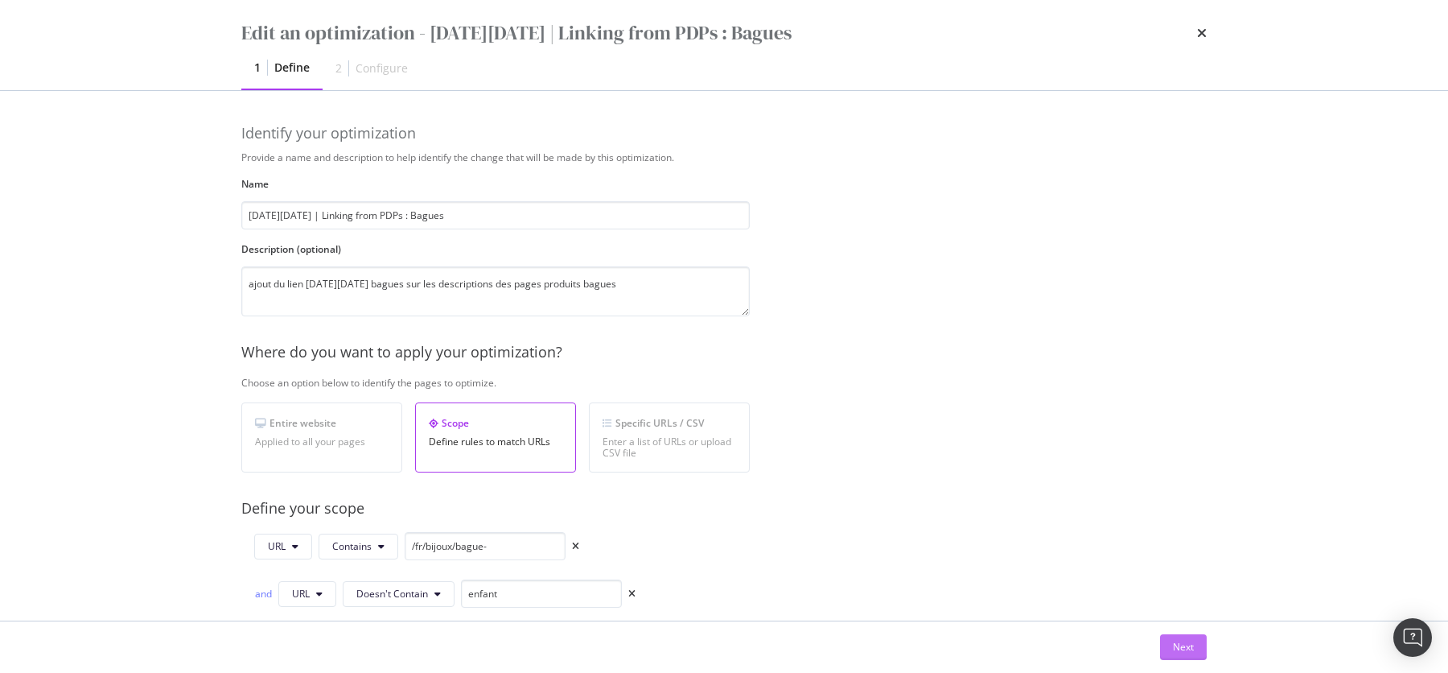
click at [1183, 656] on div "Next" at bounding box center [1183, 647] width 21 height 24
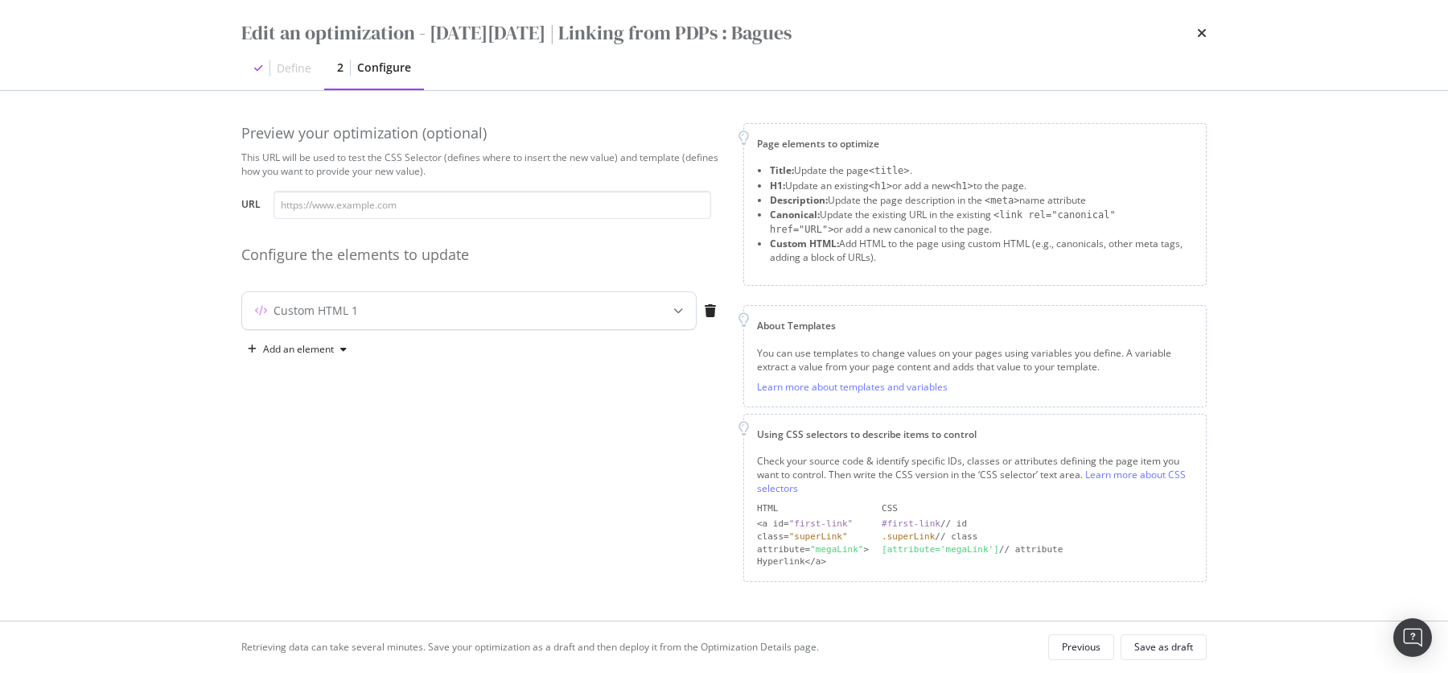
click at [599, 317] on div "Custom HTML 1" at bounding box center [437, 310] width 390 height 16
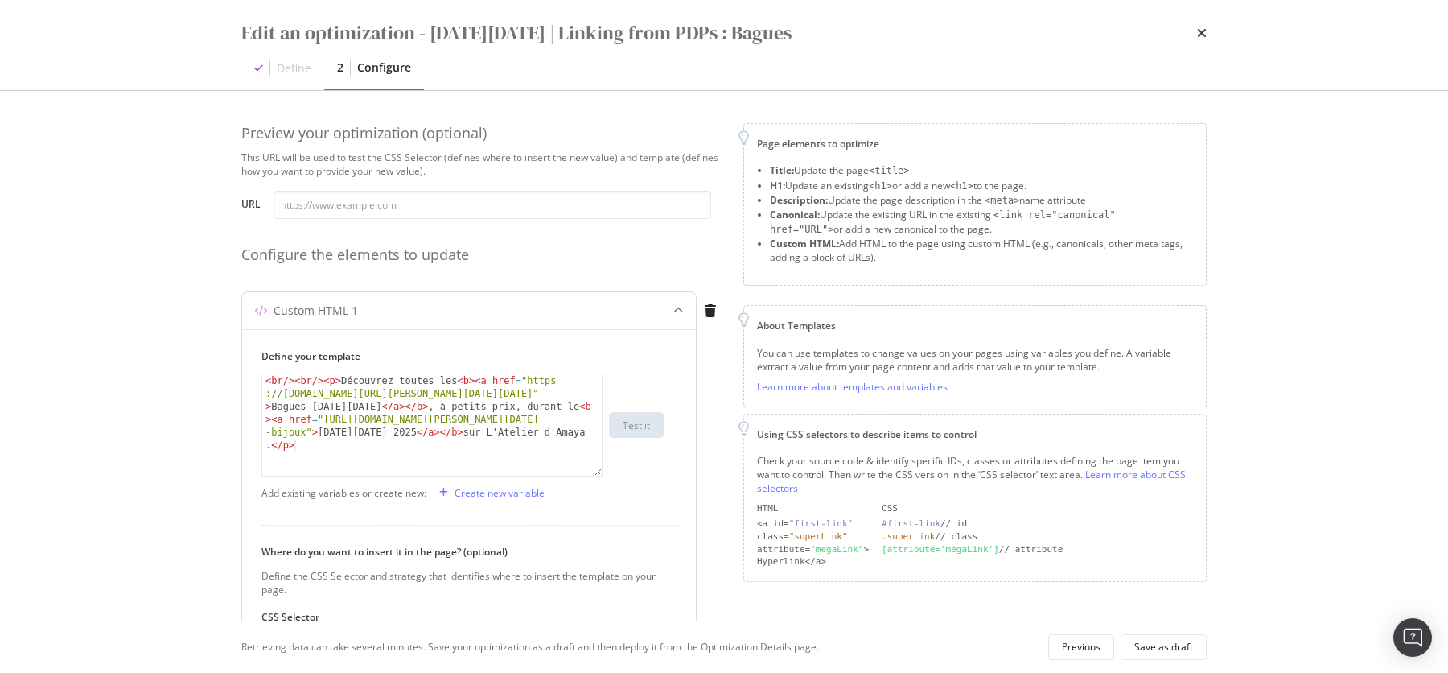
type textarea "<br/><br/><p>Découvrez toutes les <b><a href="https://atelier-amaya.com/fr/cade…"
drag, startPoint x: 322, startPoint y: 416, endPoint x: 304, endPoint y: 428, distance: 21.4
click at [304, 428] on div "< br /> < br /> < p > Découvrez toutes les < b > < a href = "https ://atelier-a…" at bounding box center [433, 502] width 342 height 257
click at [1201, 38] on icon "times" at bounding box center [1202, 33] width 10 height 13
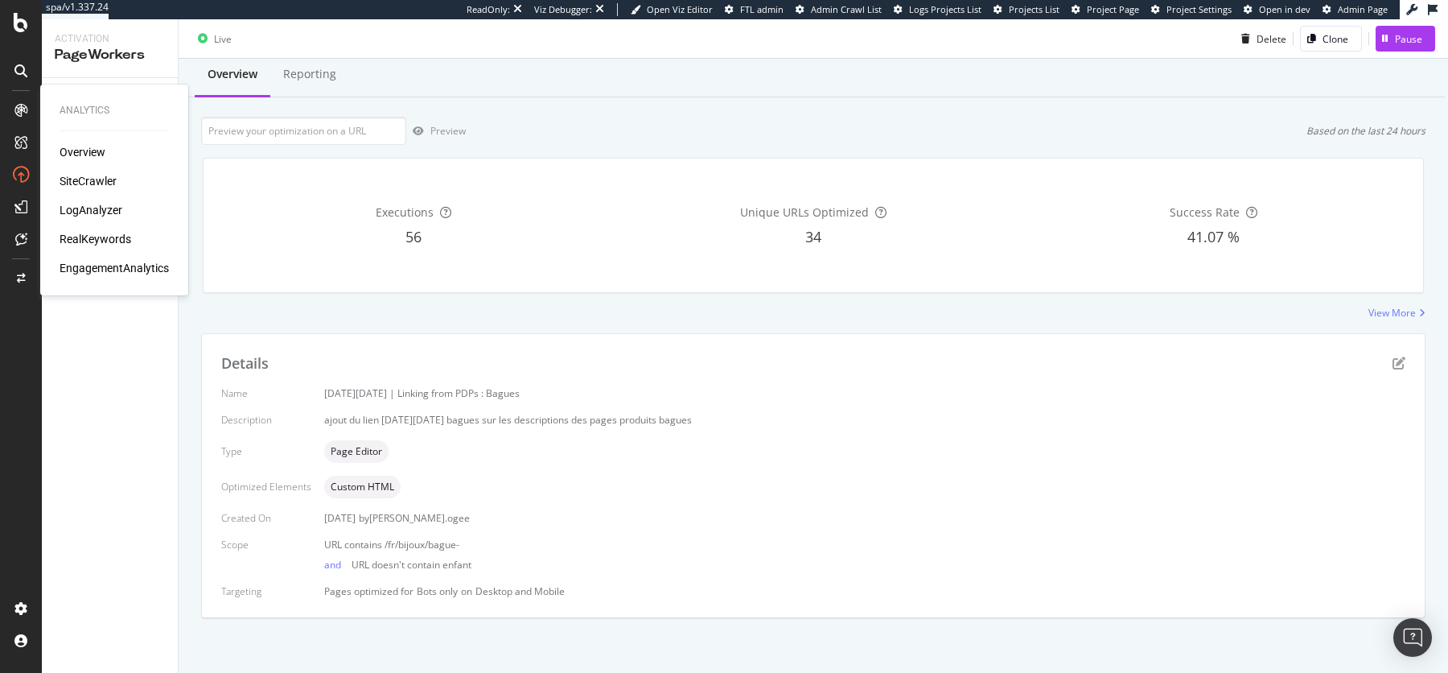
click at [113, 232] on div "RealKeywords" at bounding box center [96, 239] width 72 height 16
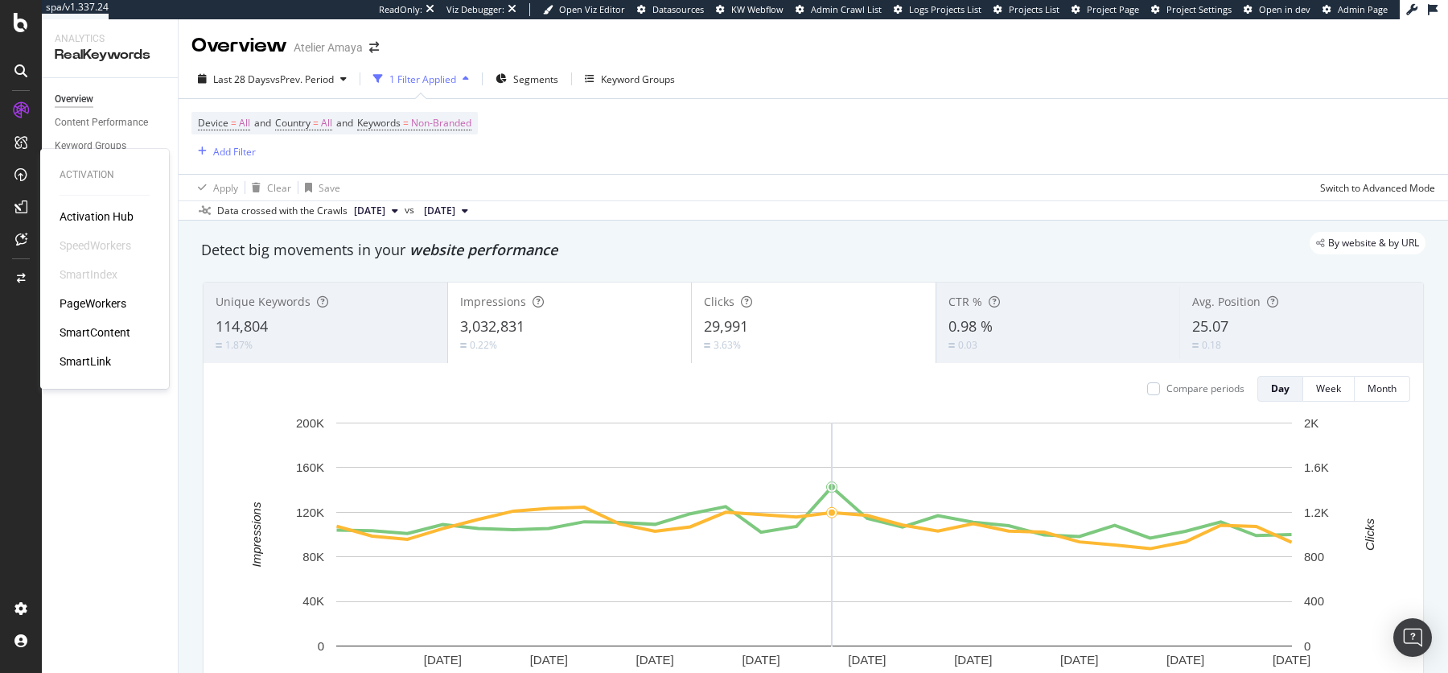
click at [82, 307] on div "PageWorkers" at bounding box center [93, 303] width 67 height 16
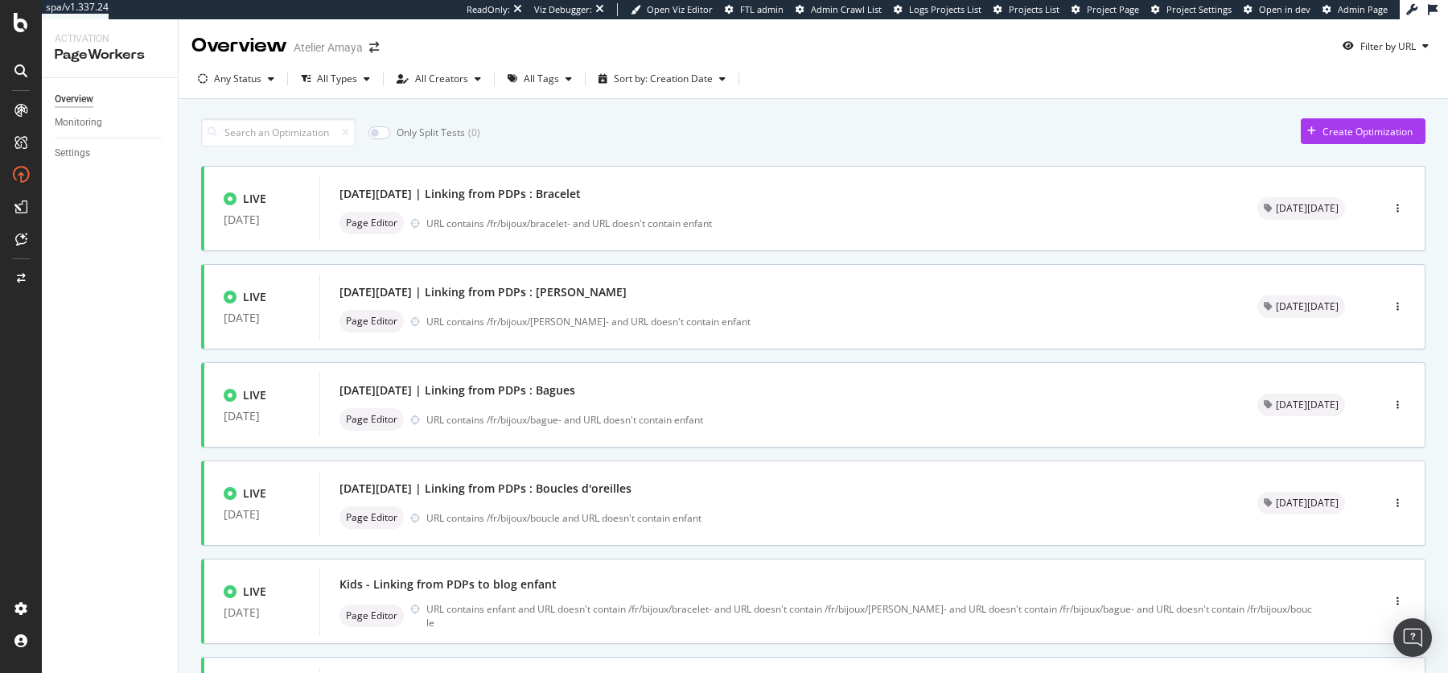
click at [389, 125] on div "Only Split Tests ( 0 )" at bounding box center [424, 132] width 112 height 14
click at [379, 131] on input "checkbox" at bounding box center [379, 132] width 22 height 13
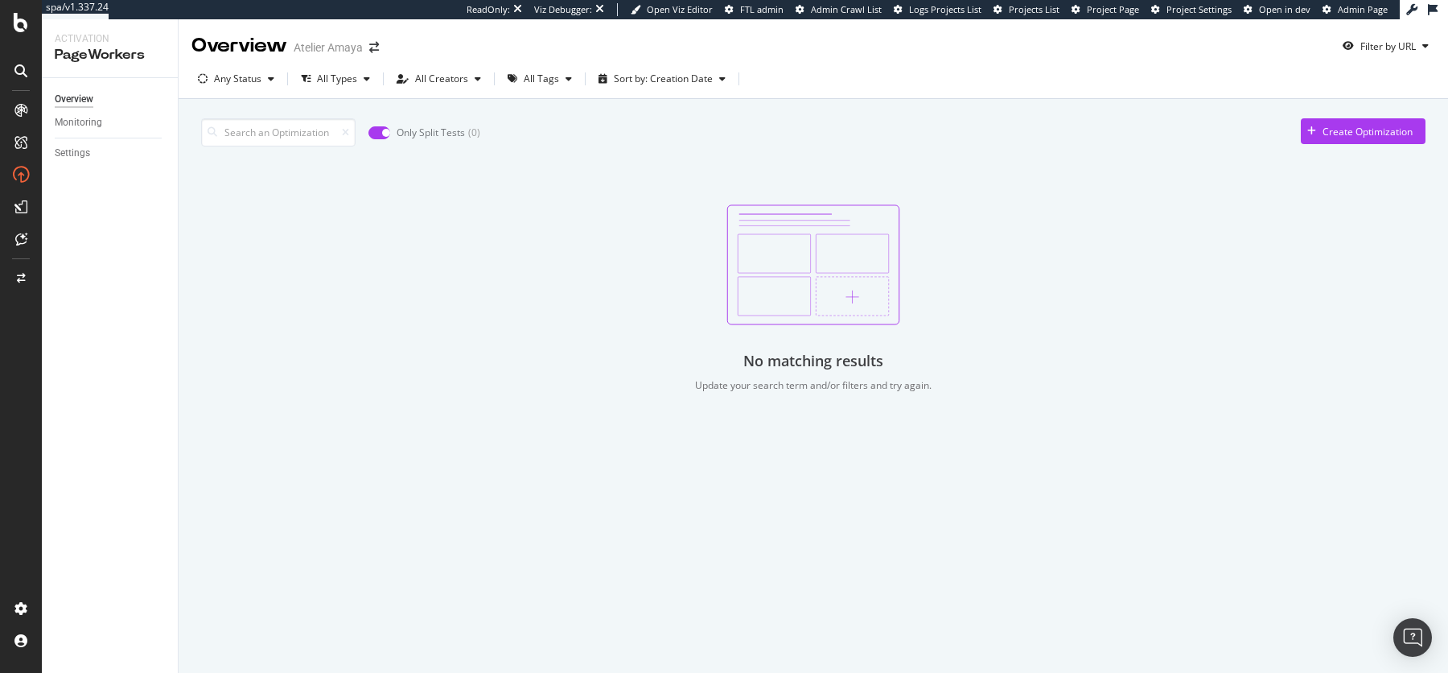
click at [379, 131] on input "checkbox" at bounding box center [379, 132] width 22 height 13
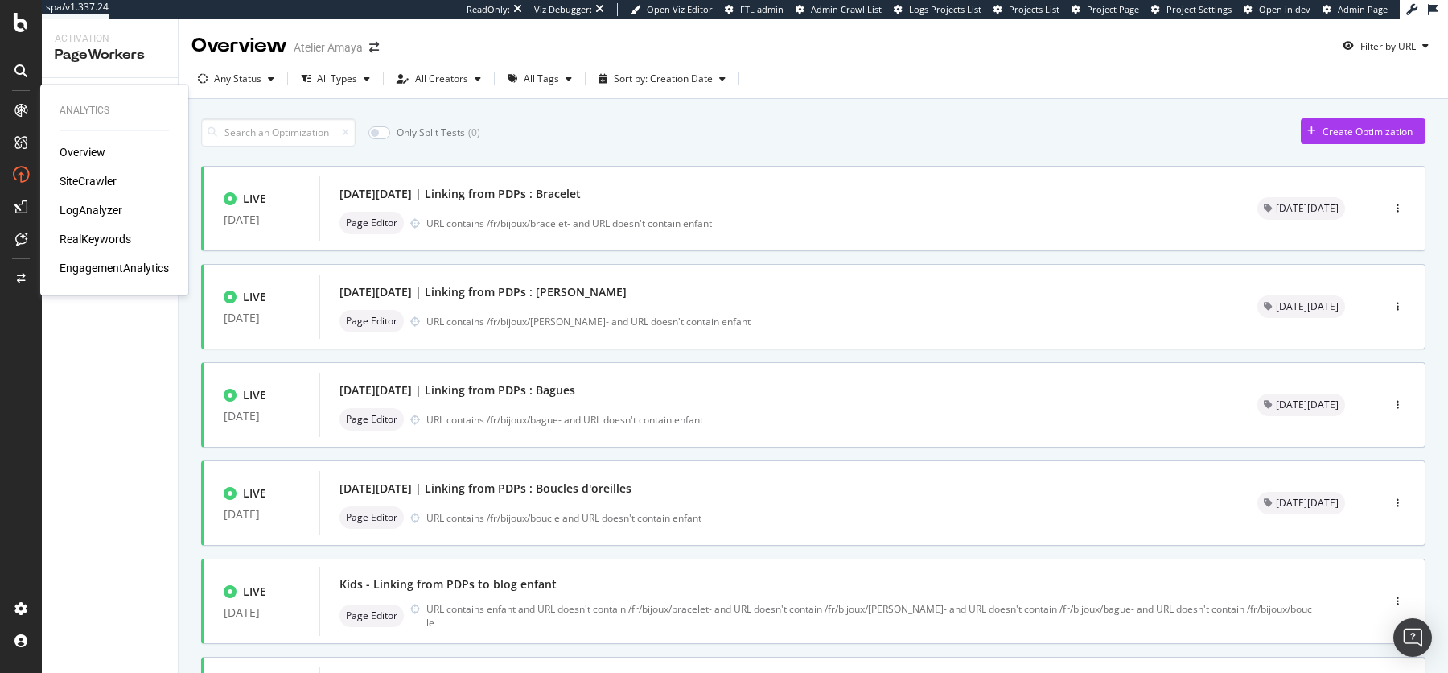
click at [88, 234] on div "RealKeywords" at bounding box center [96, 239] width 72 height 16
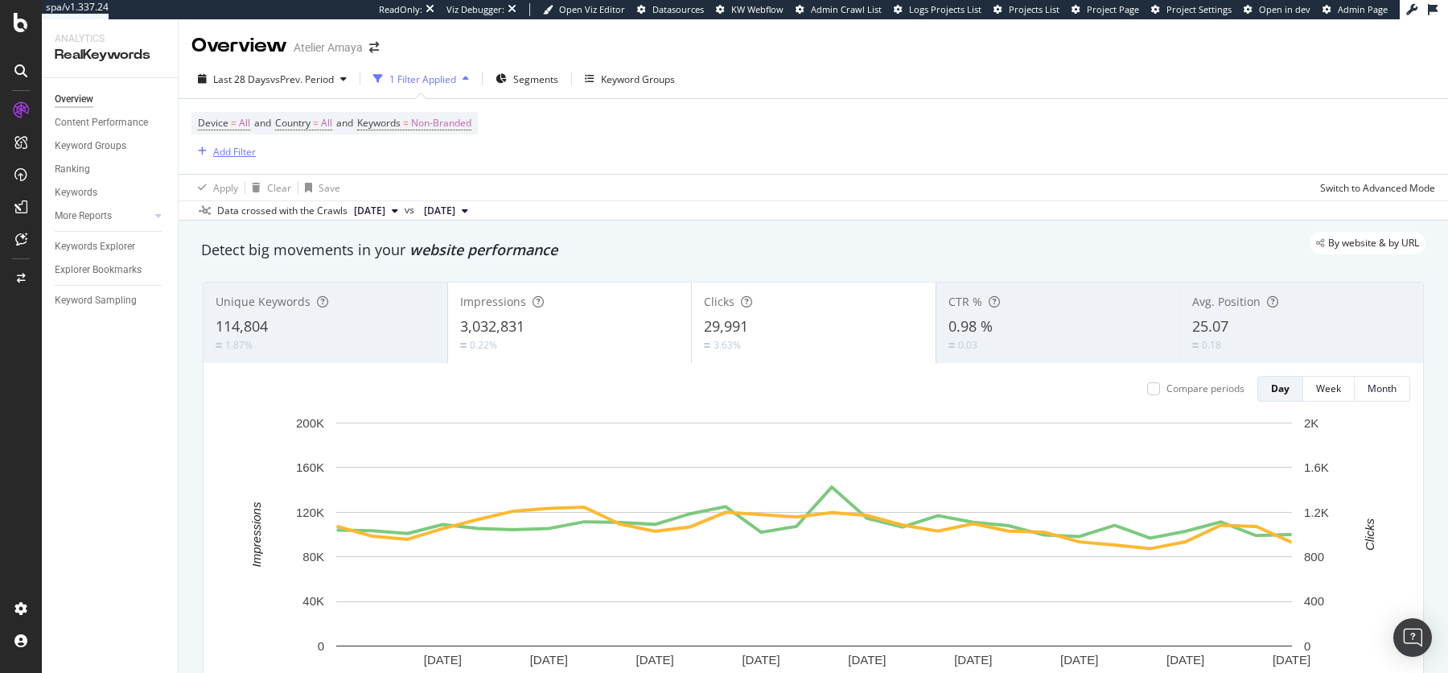
click at [225, 158] on div "Add Filter" at bounding box center [234, 152] width 43 height 14
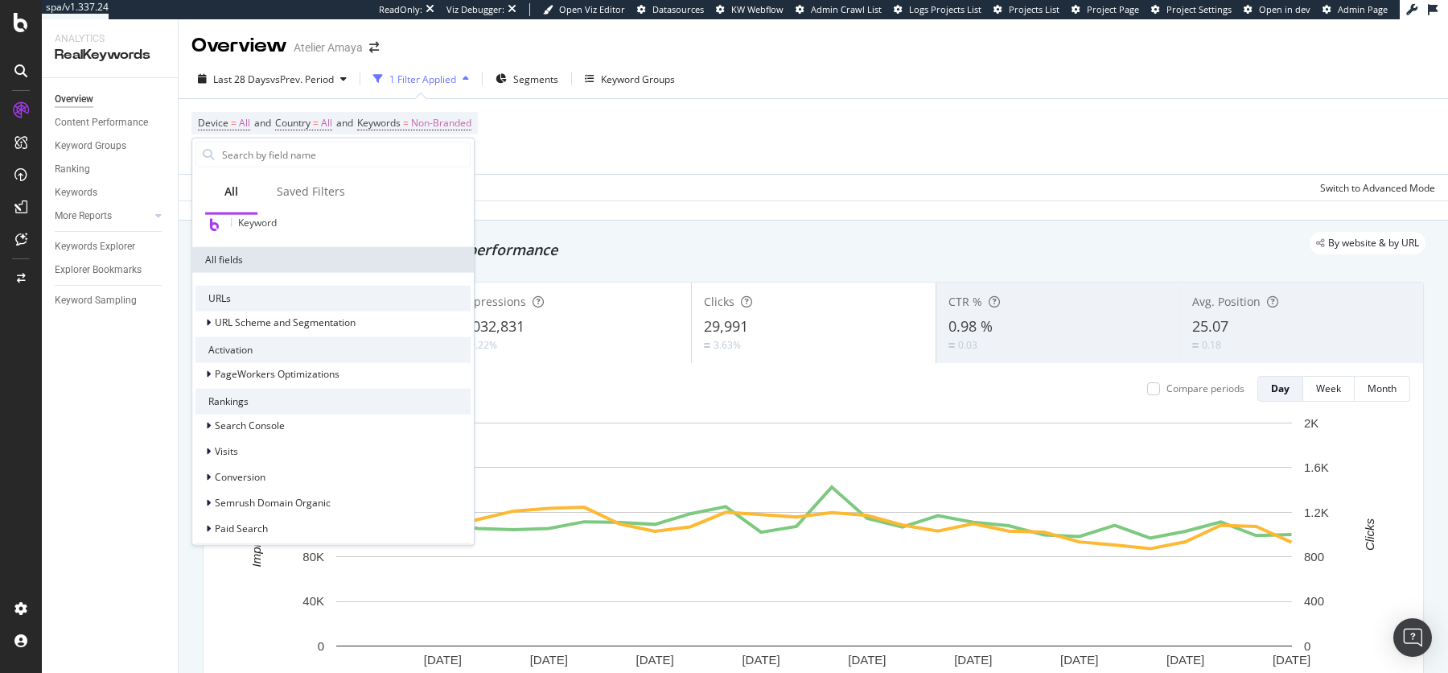
scroll to position [191, 0]
click at [333, 368] on span "PageWorkers Optimizations" at bounding box center [277, 373] width 125 height 14
click at [333, 395] on div "Optimizations" at bounding box center [343, 394] width 256 height 19
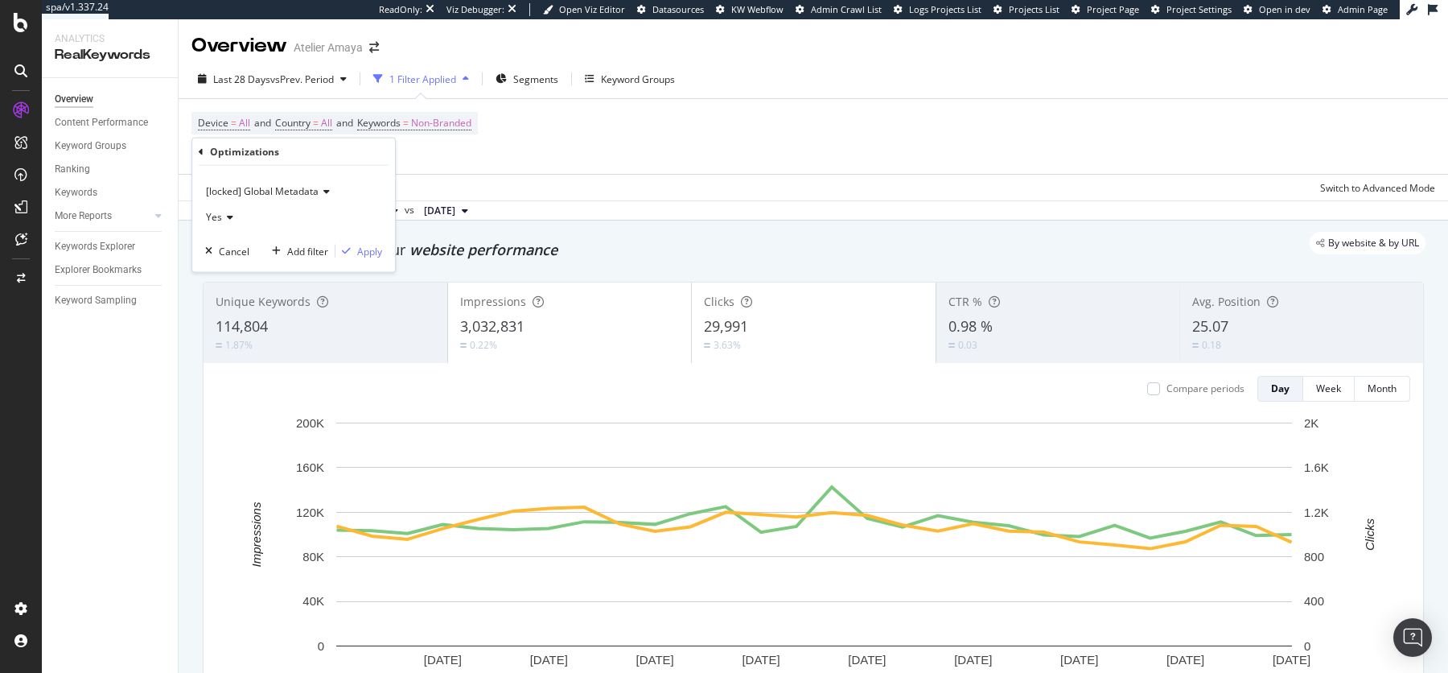
click at [308, 197] on span "[locked] Global Metadata" at bounding box center [262, 191] width 113 height 14
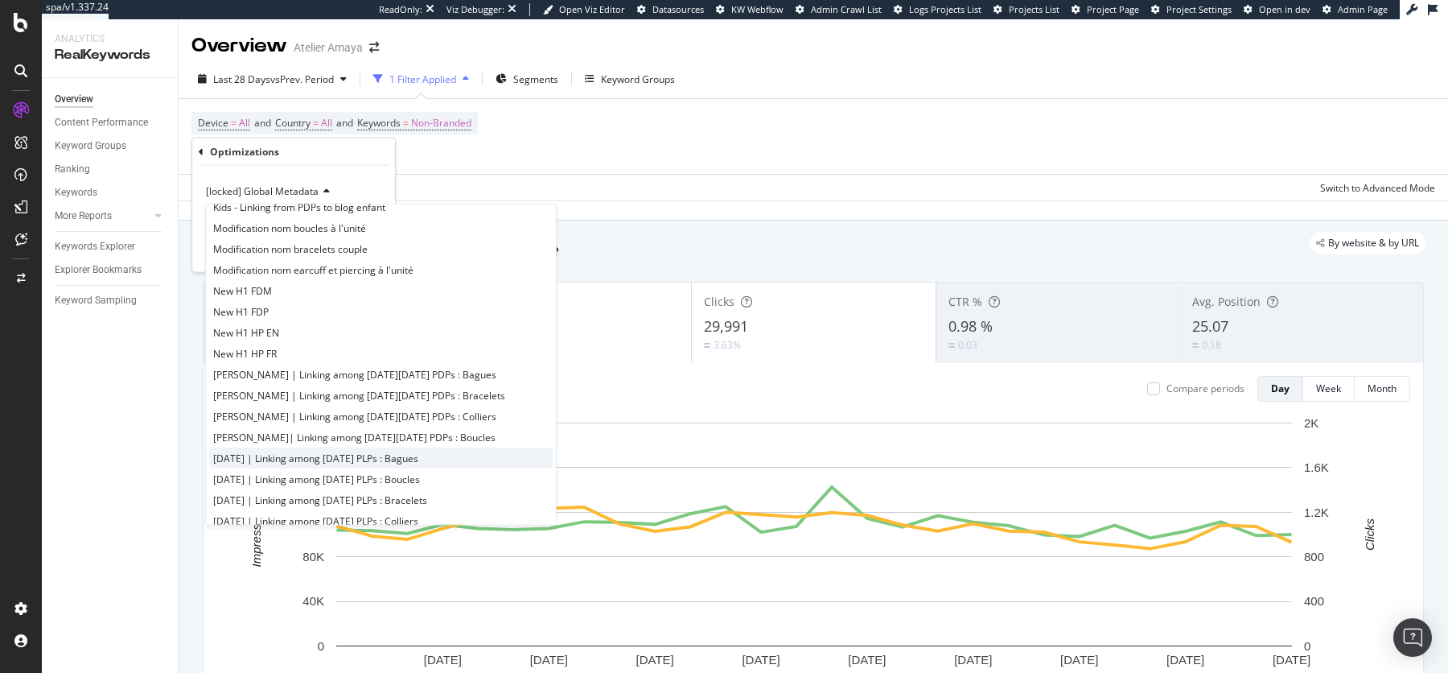
scroll to position [1150, 0]
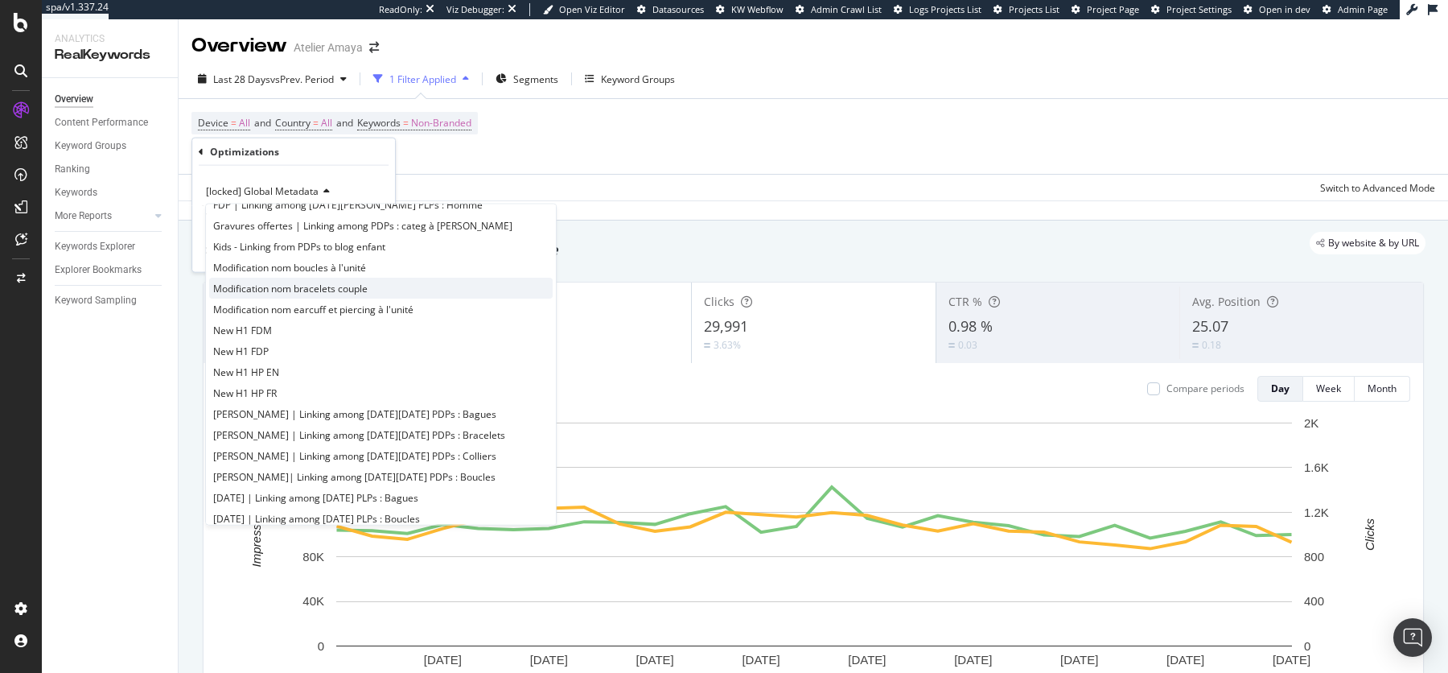
click at [358, 288] on span "Modification nom bracelets couple" at bounding box center [290, 288] width 154 height 14
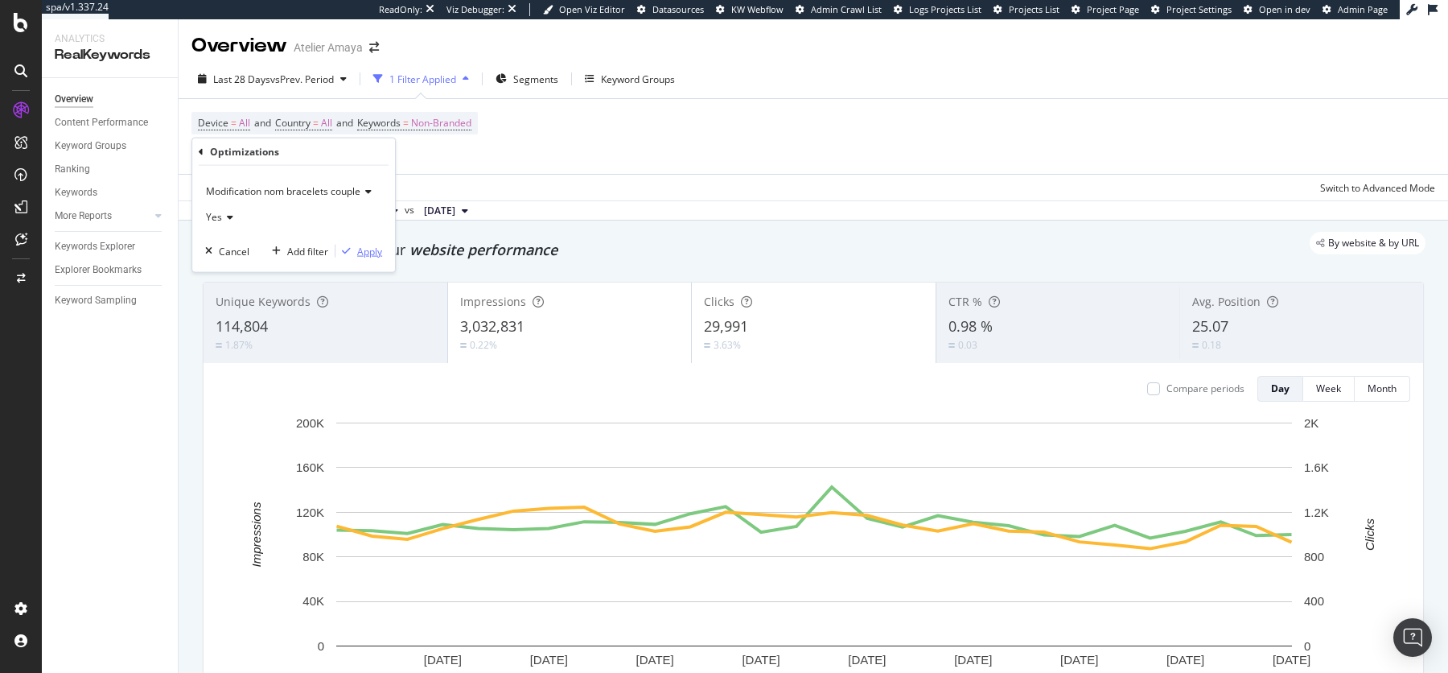
click at [354, 253] on div "button" at bounding box center [346, 251] width 22 height 10
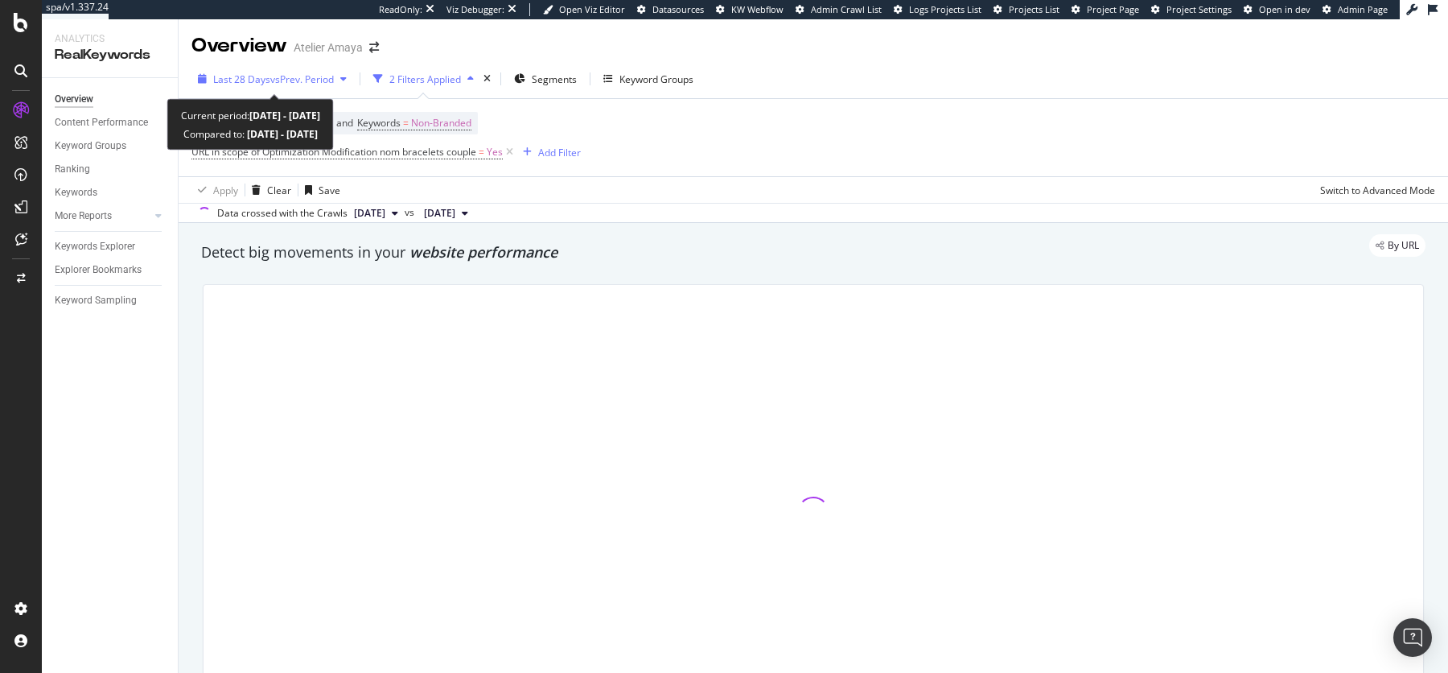
click at [245, 67] on div "Last 28 Days vs Prev. Period" at bounding box center [272, 79] width 162 height 24
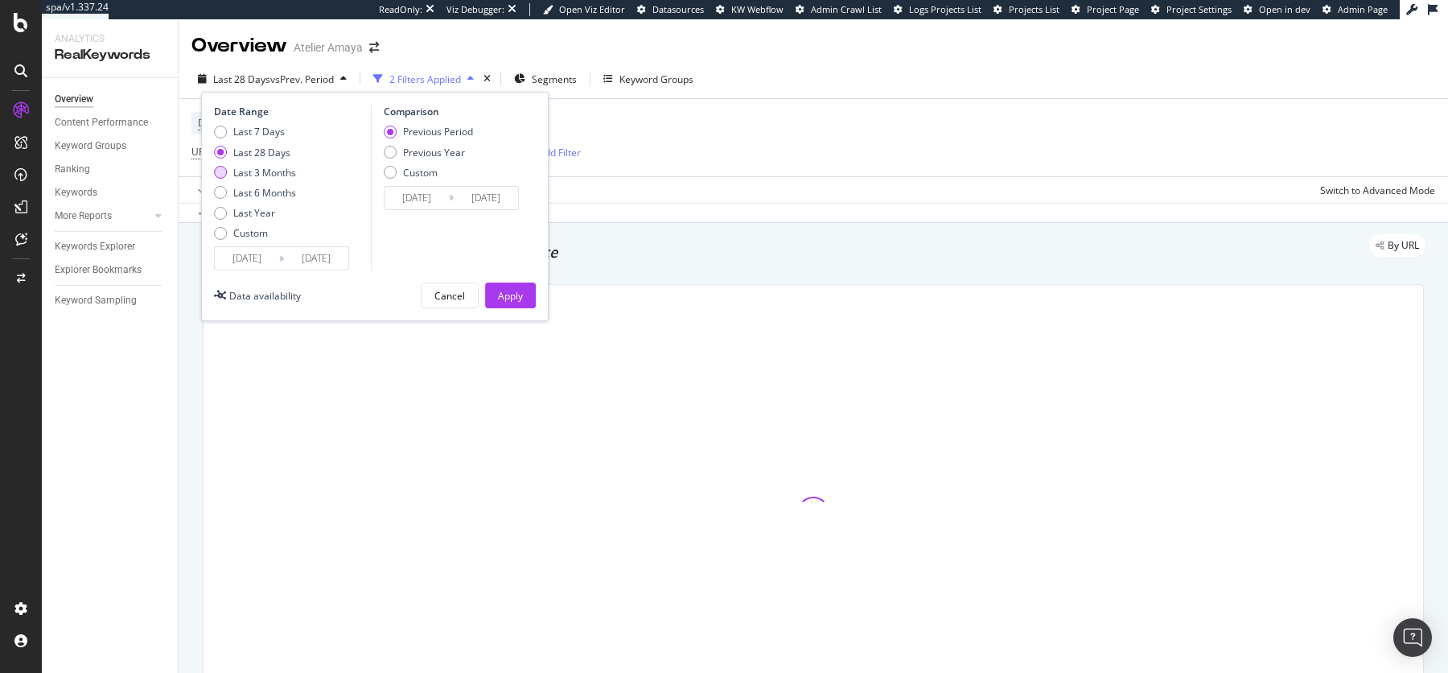
click at [263, 166] on div "Last 3 Months" at bounding box center [264, 173] width 63 height 14
type input "2025/06/10"
type input "2025/03/10"
type input "2025/06/09"
click at [400, 157] on div "Previous Year" at bounding box center [428, 153] width 89 height 14
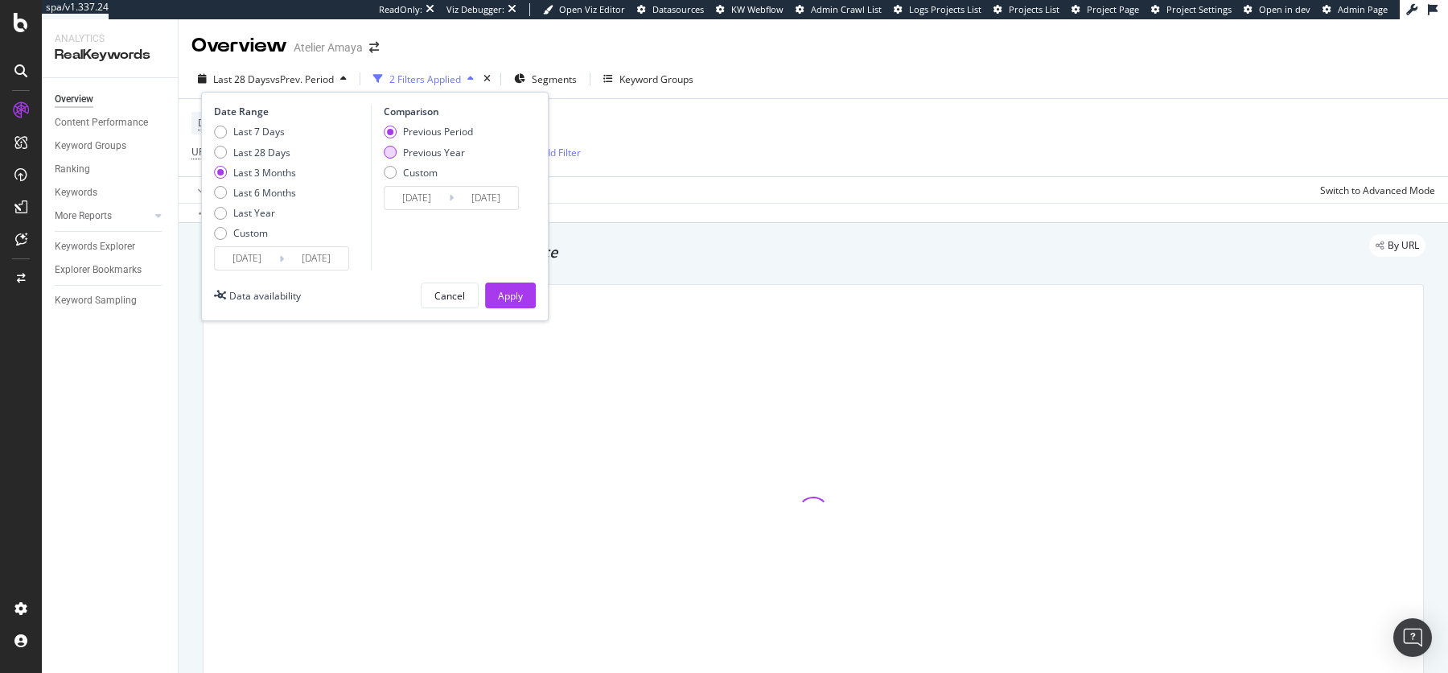
type input "2024/06/11"
type input "2024/09/10"
click at [512, 295] on div "Apply" at bounding box center [510, 296] width 25 height 14
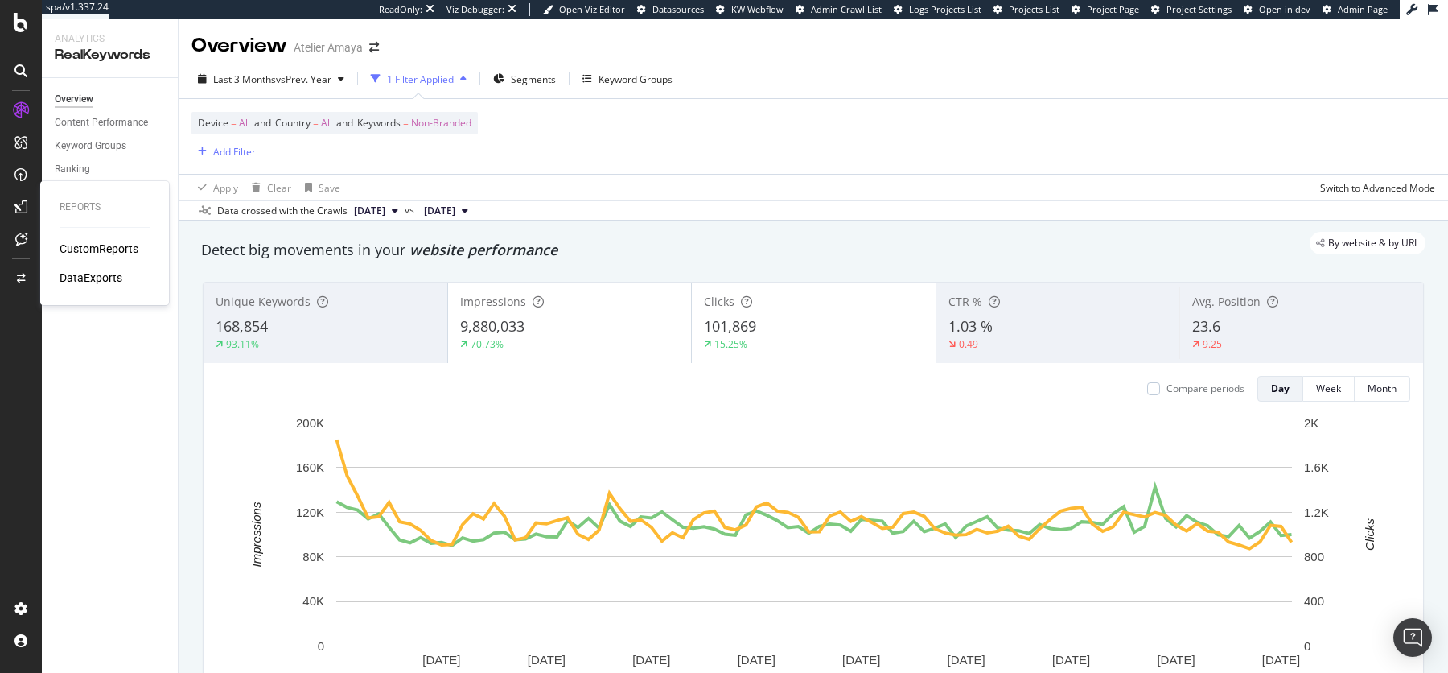
click at [84, 242] on div "CustomReports" at bounding box center [99, 249] width 79 height 16
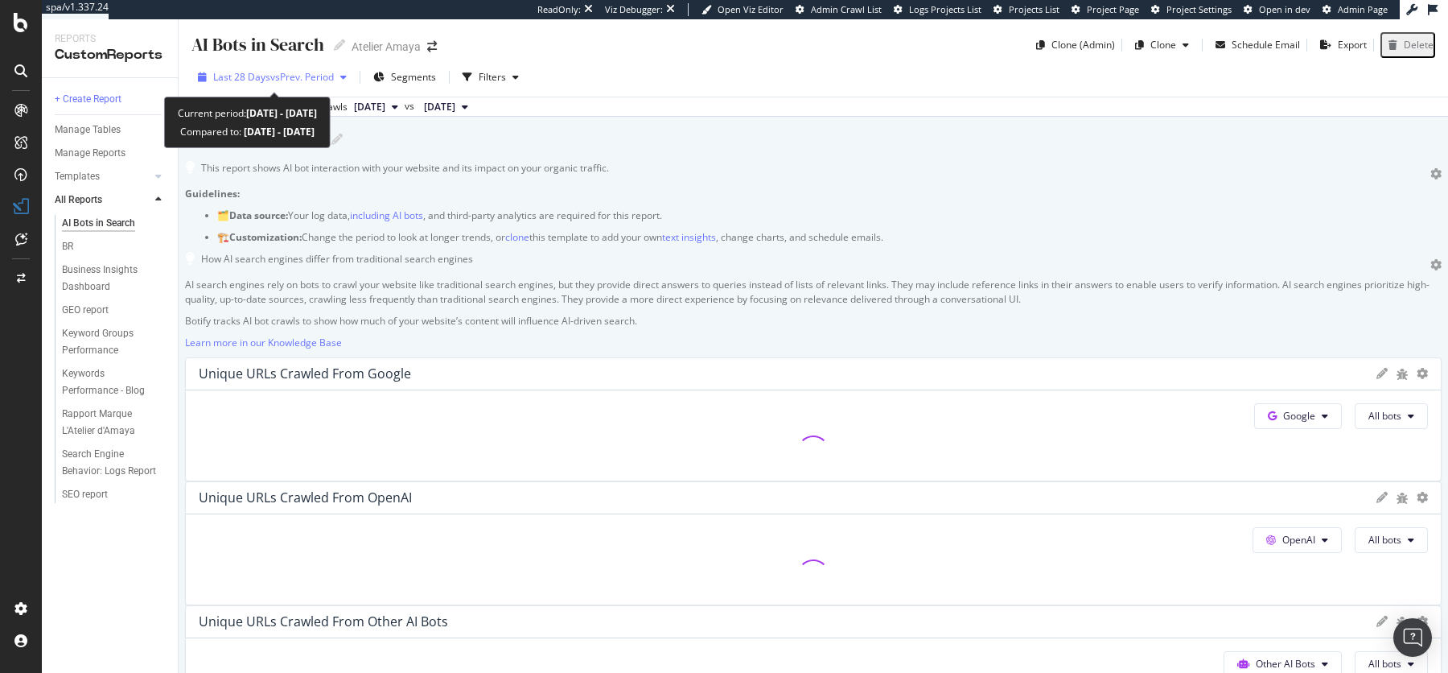
click at [298, 77] on span "vs Prev. Period" at bounding box center [302, 77] width 64 height 14
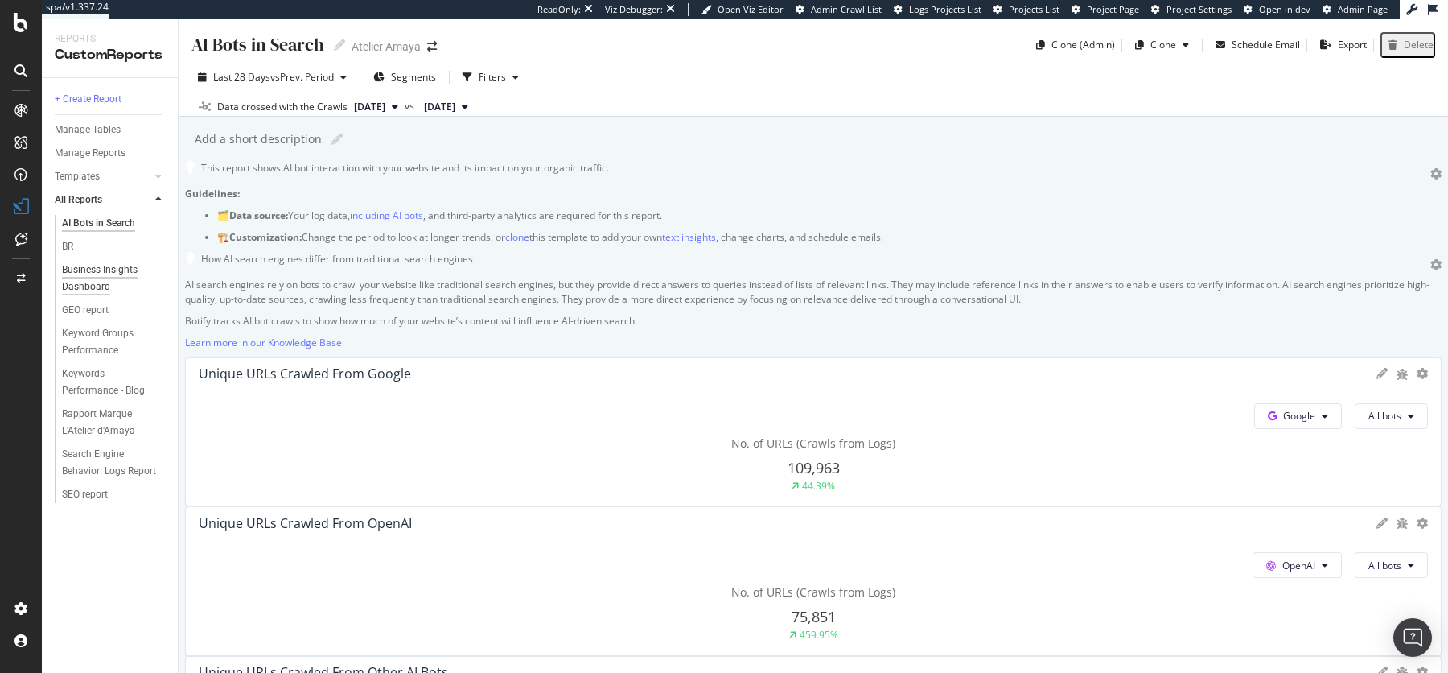
click at [85, 278] on div "Business Insights Dashboard" at bounding box center [108, 278] width 93 height 34
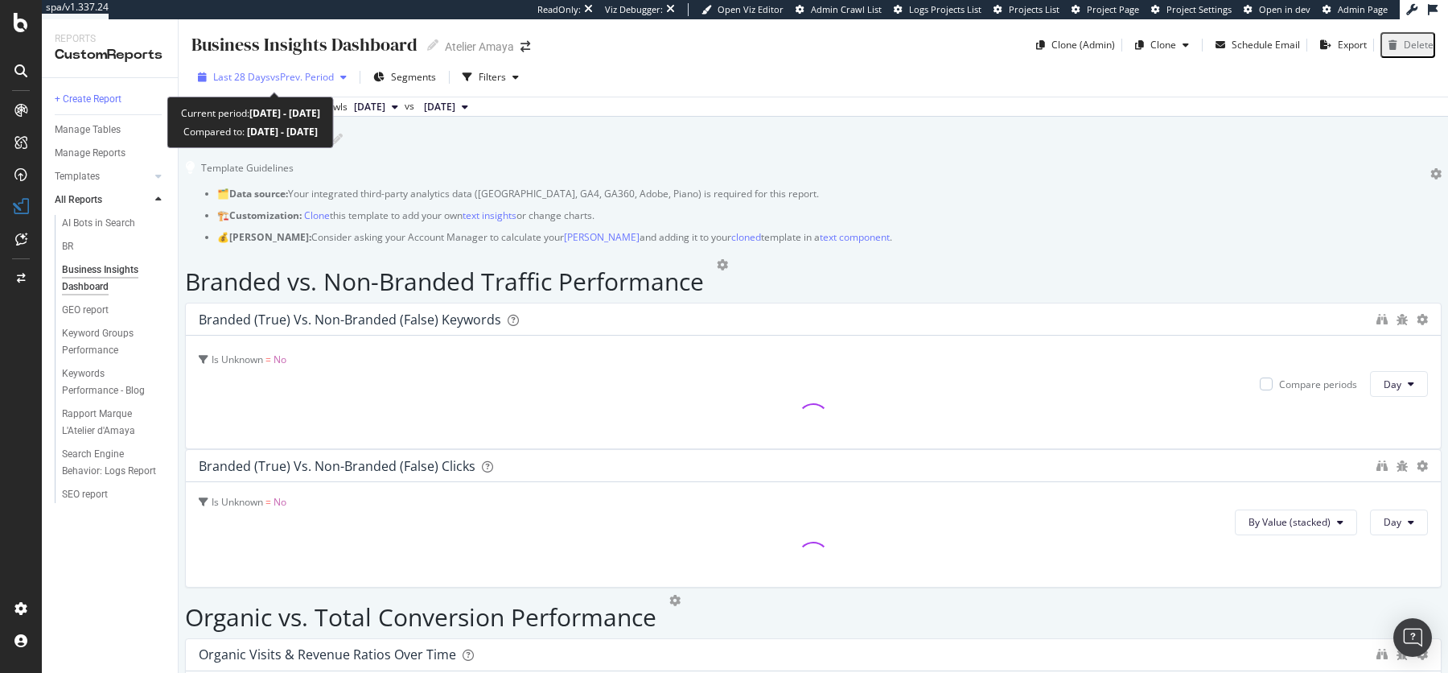
click at [334, 79] on span "vs Prev. Period" at bounding box center [302, 77] width 64 height 14
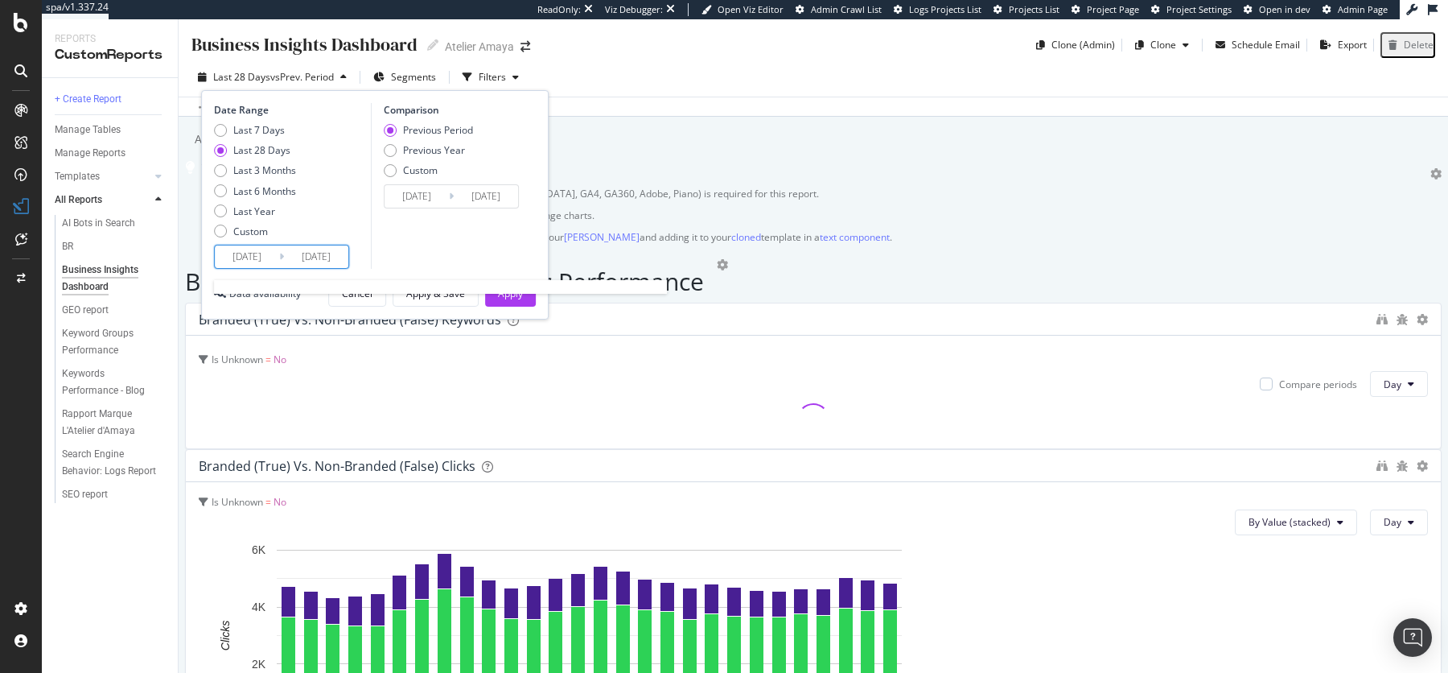
click at [251, 263] on input "2025/08/13" at bounding box center [247, 256] width 64 height 23
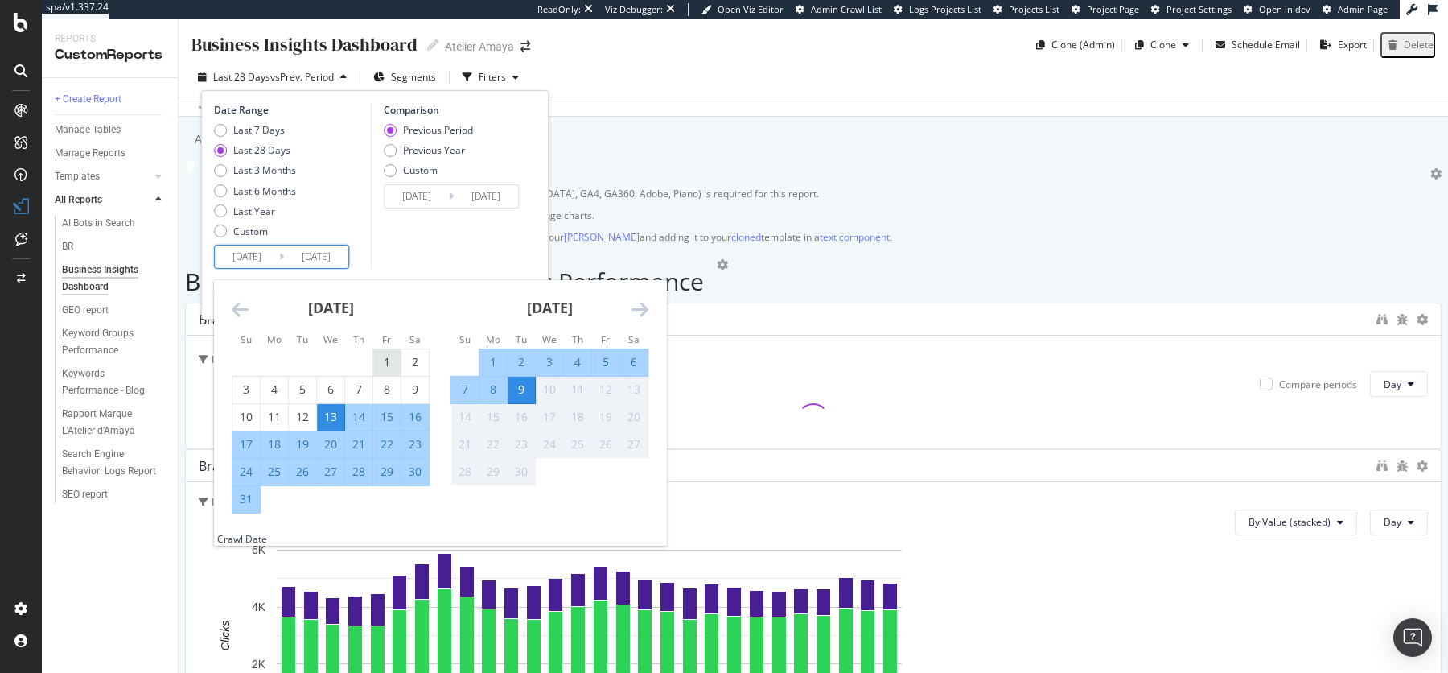
click at [393, 360] on div "1" at bounding box center [386, 362] width 27 height 16
type input "2025/08/01"
type input "2025/06/22"
type input "2025/07/31"
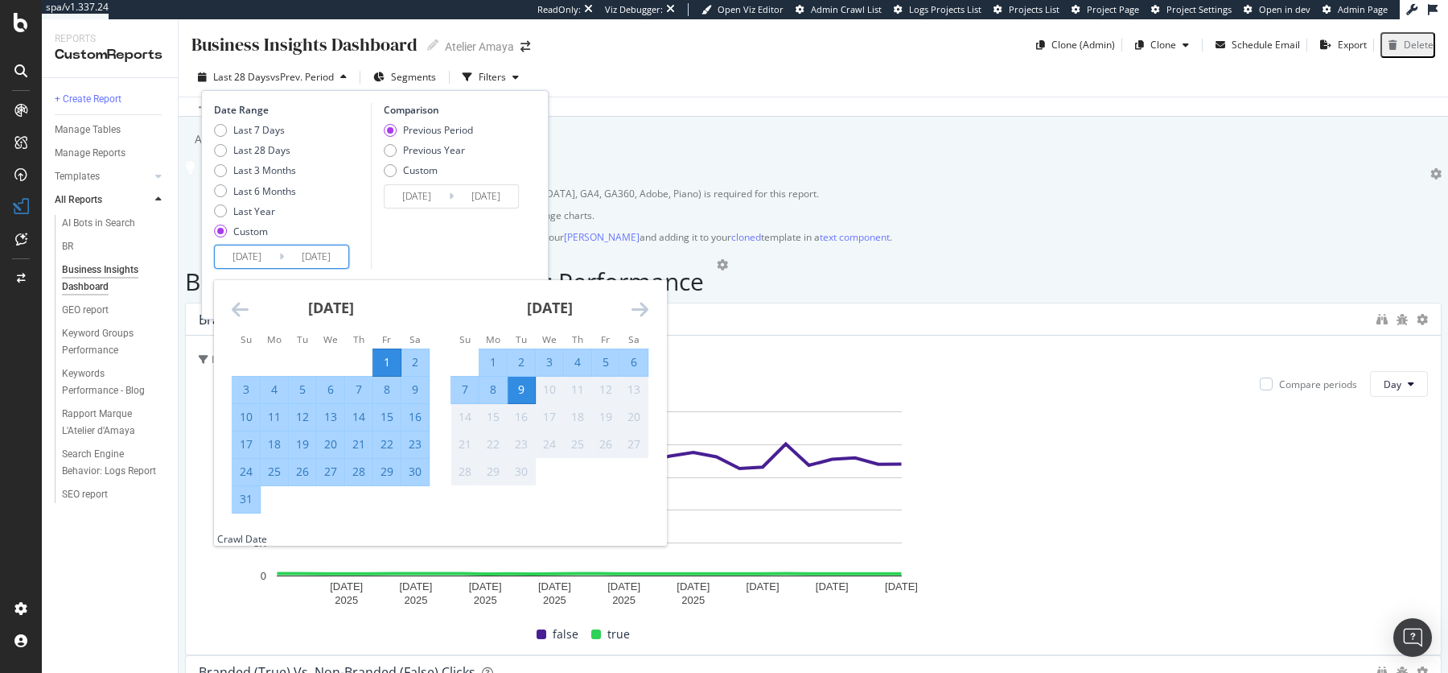
click at [245, 507] on div "31" at bounding box center [245, 499] width 27 height 16
type input "2025/08/31"
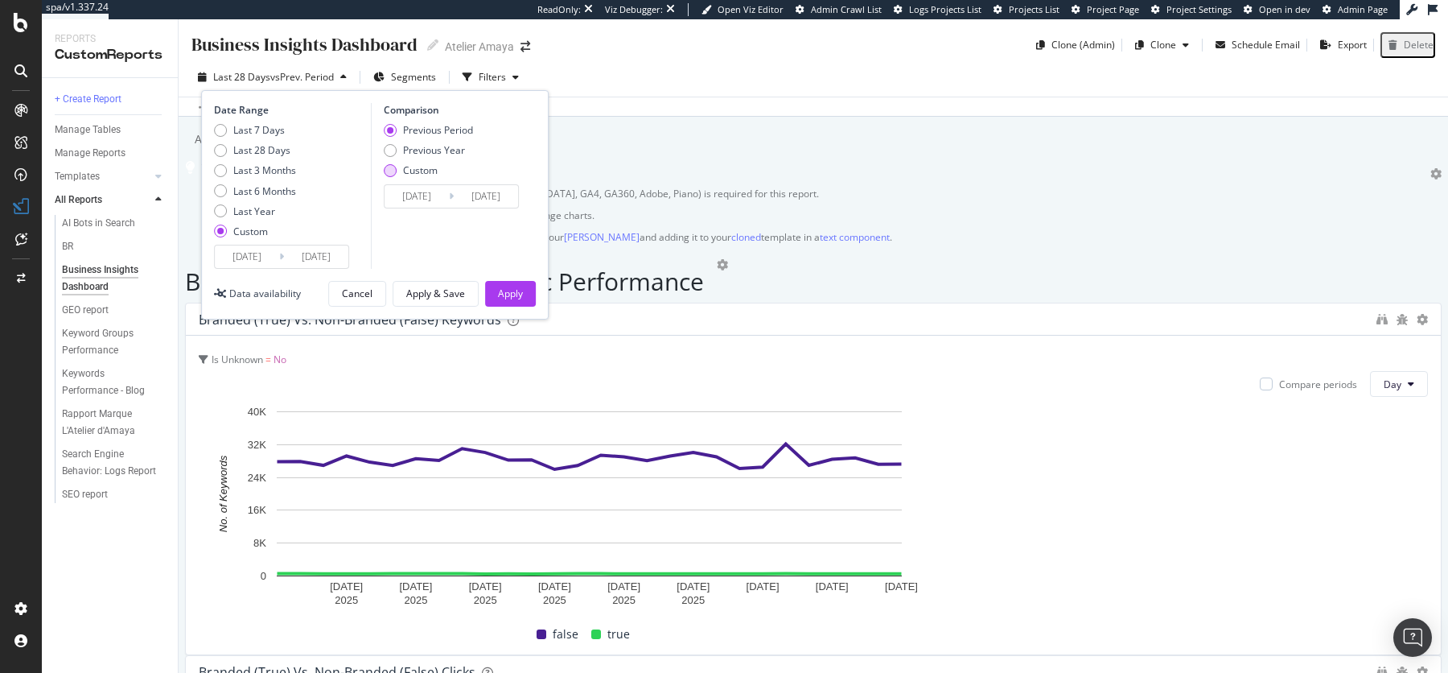
click at [421, 167] on div "Custom" at bounding box center [420, 170] width 35 height 14
click at [412, 189] on input "2025/07/01" at bounding box center [417, 196] width 64 height 23
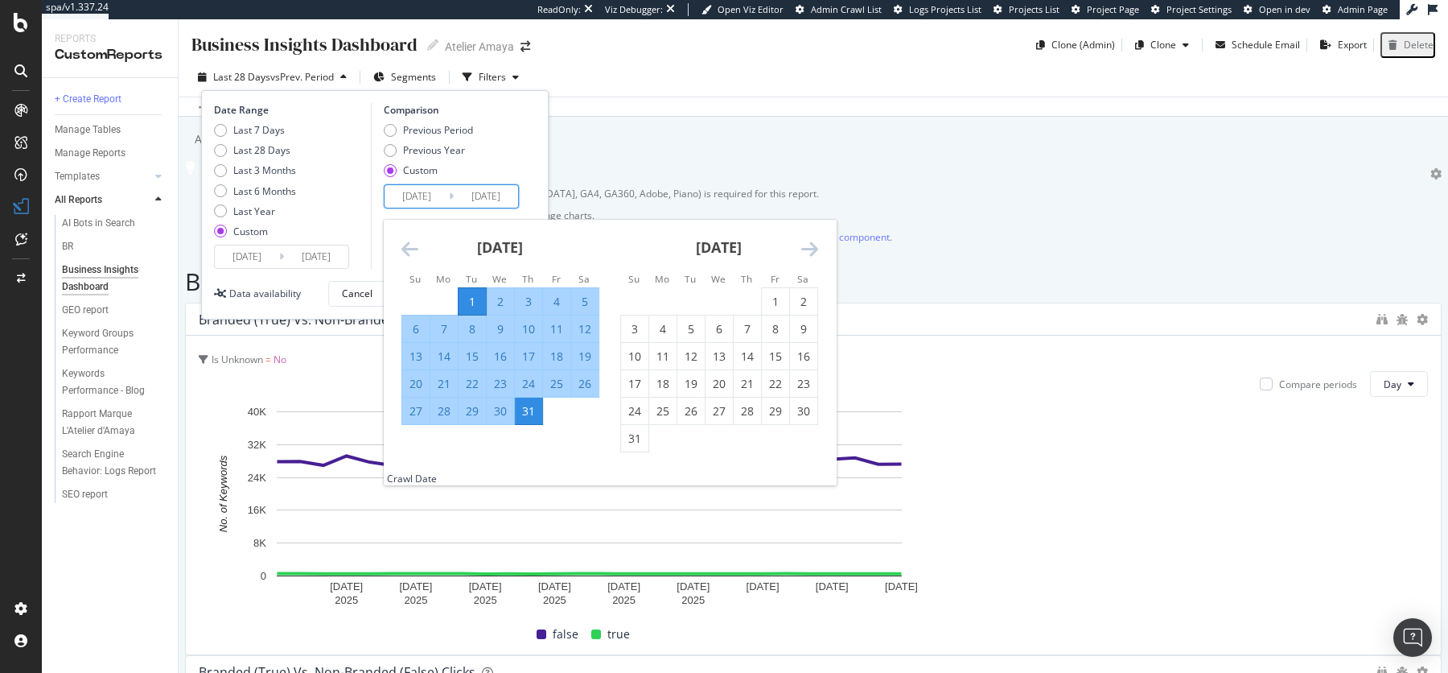
click at [397, 242] on div "July 2025 1 2 3 4 5 6 7 8 9 10 11 12 13 14 15 16 17 18 19 20 21 22 23 24 25 26 …" at bounding box center [500, 323] width 219 height 206
click at [406, 244] on icon "Move backward to switch to the previous month." at bounding box center [409, 248] width 17 height 19
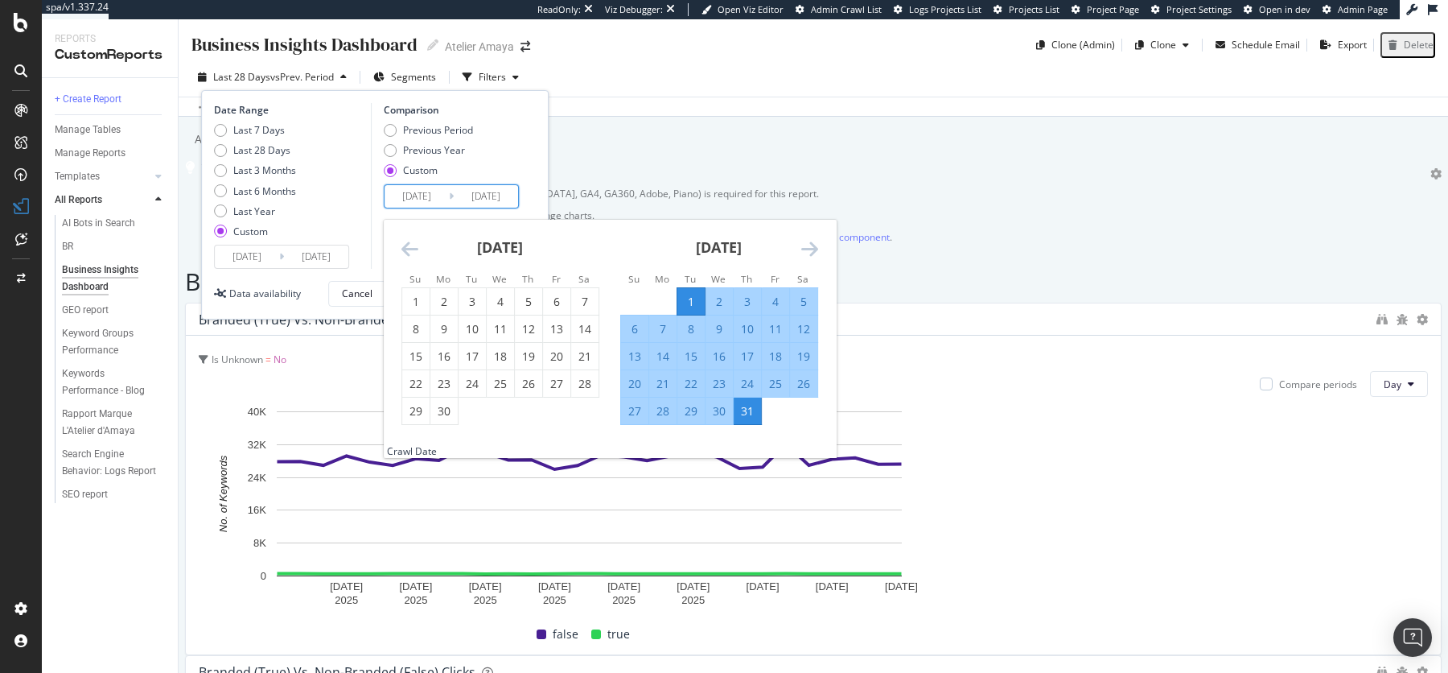
click at [406, 244] on icon "Move backward to switch to the previous month." at bounding box center [409, 248] width 17 height 19
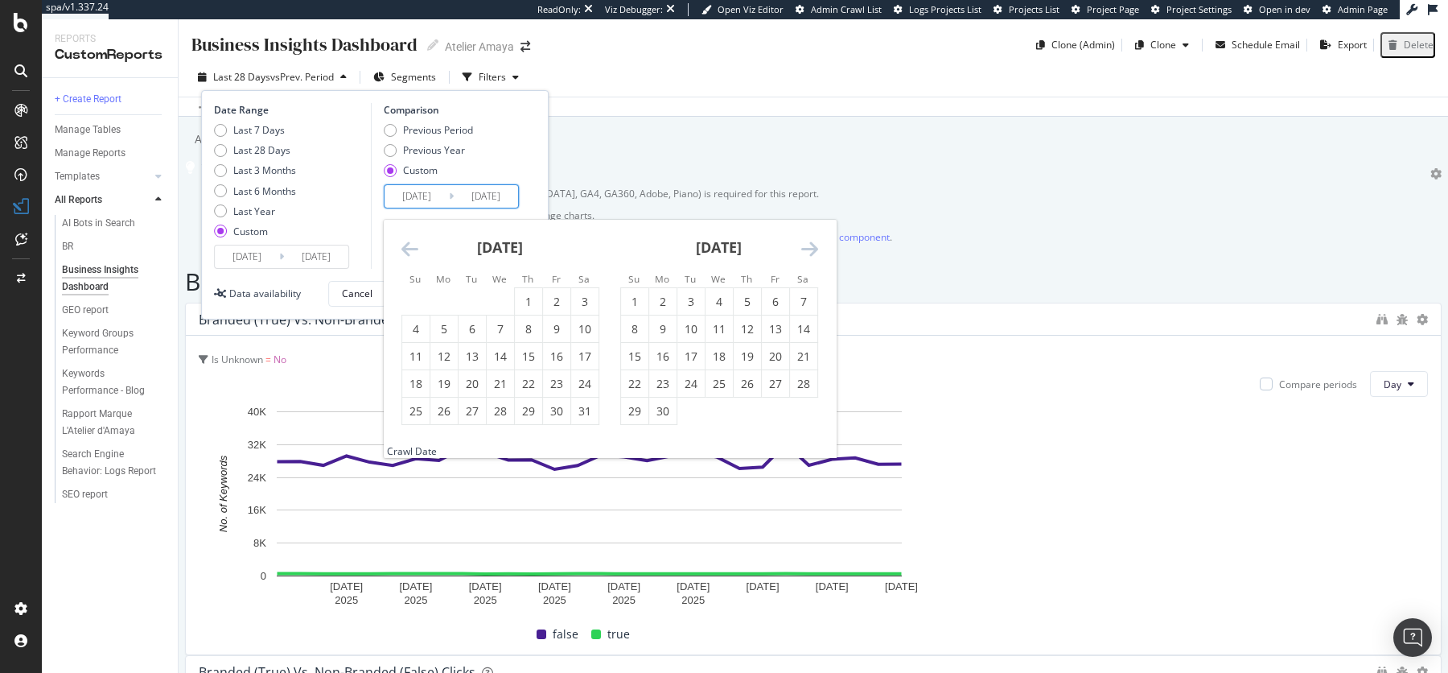
click at [406, 244] on icon "Move backward to switch to the previous month." at bounding box center [409, 248] width 17 height 19
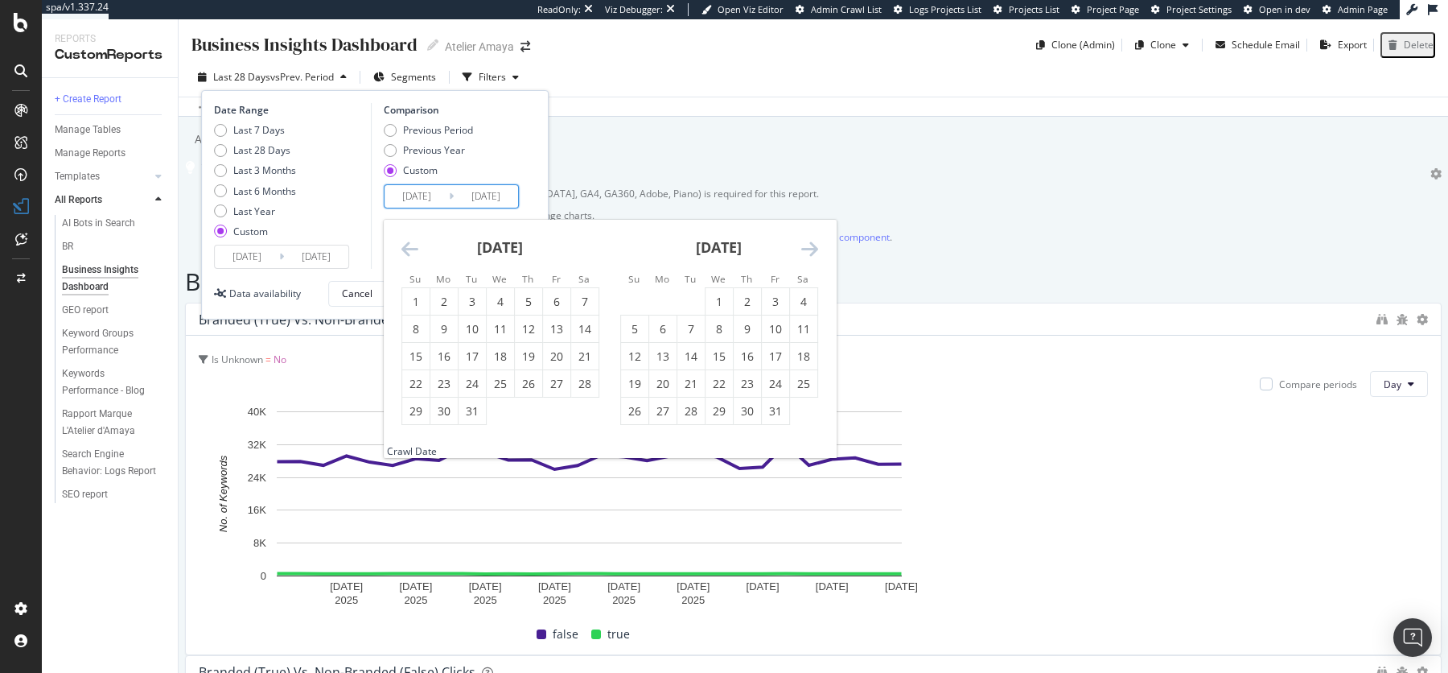
click at [406, 244] on icon "Move backward to switch to the previous month." at bounding box center [409, 248] width 17 height 19
click at [525, 297] on div "1" at bounding box center [528, 302] width 27 height 16
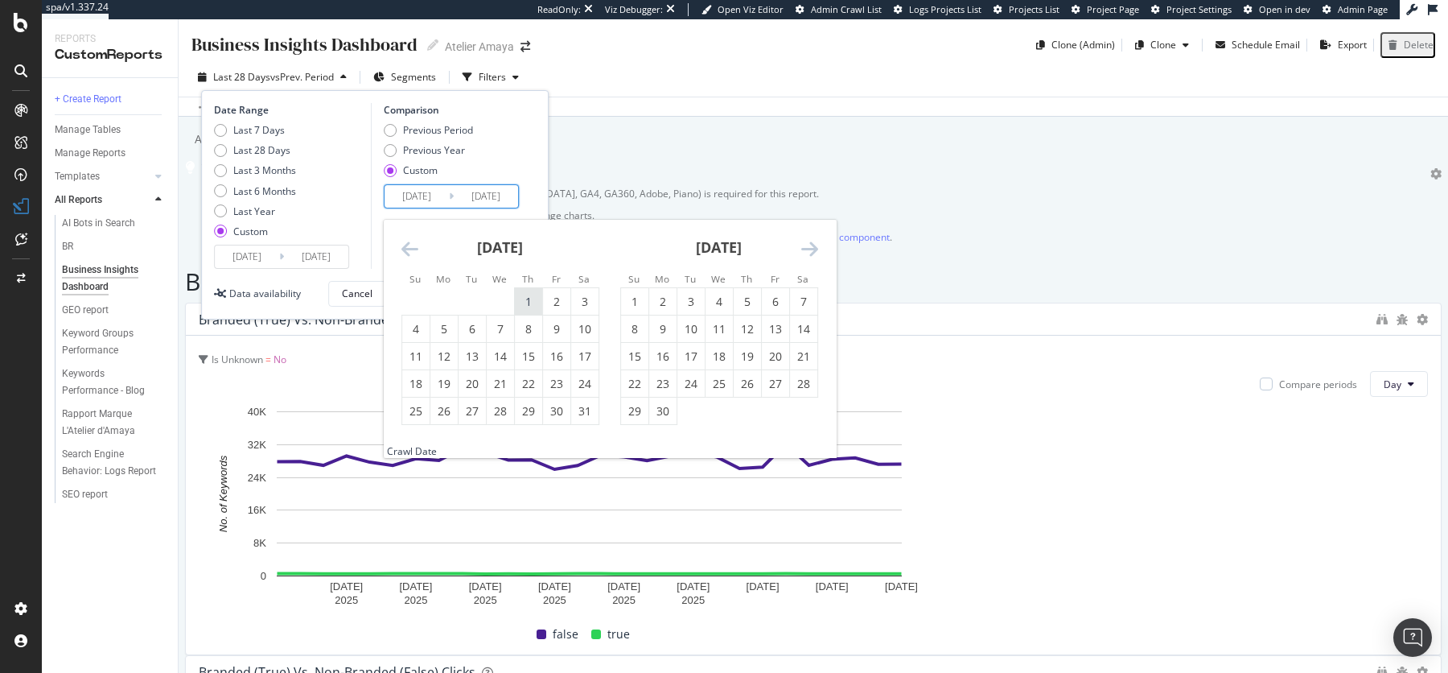
type input "2024/08/01"
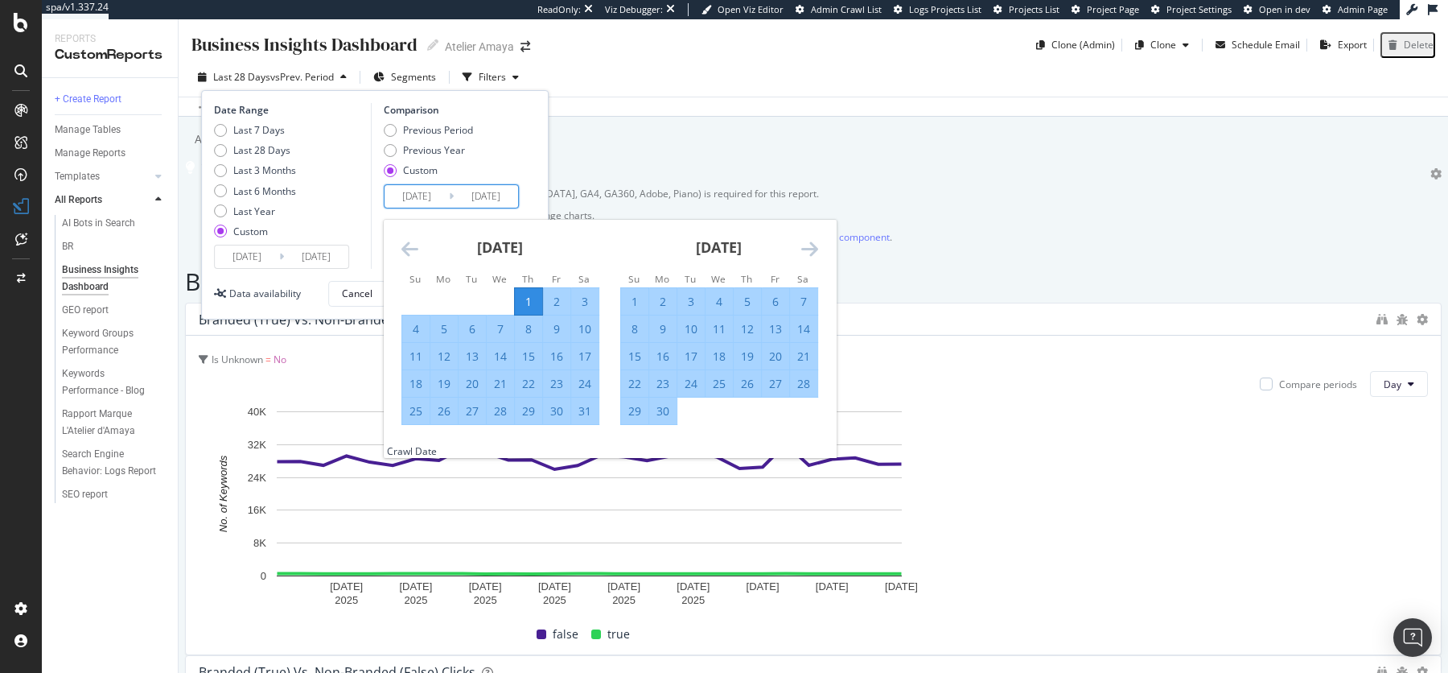
click at [594, 423] on td "31" at bounding box center [584, 410] width 28 height 27
type input "2024/08/31"
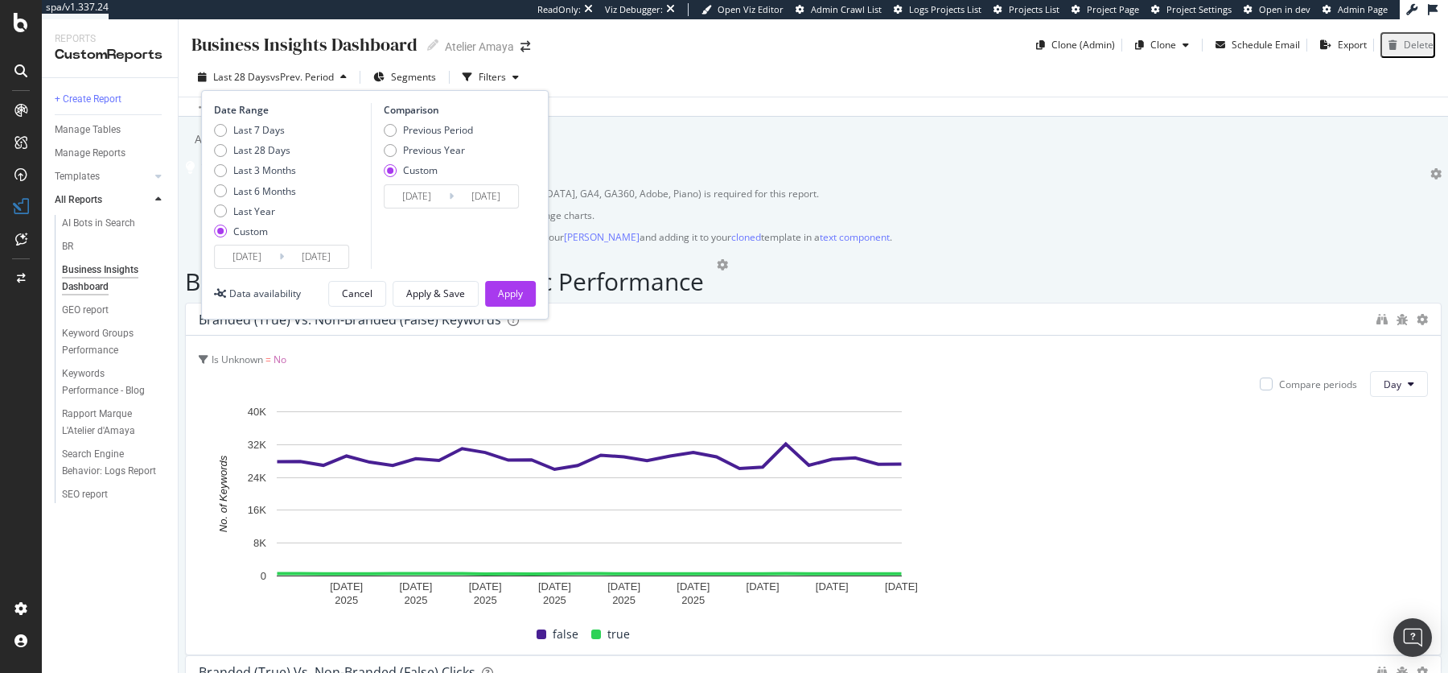
click at [461, 245] on div "Comparison Previous Period Previous Year Custom 2024/08/01 Navigate forward to …" at bounding box center [447, 186] width 153 height 166
click at [412, 294] on div "Apply & Save" at bounding box center [435, 293] width 59 height 14
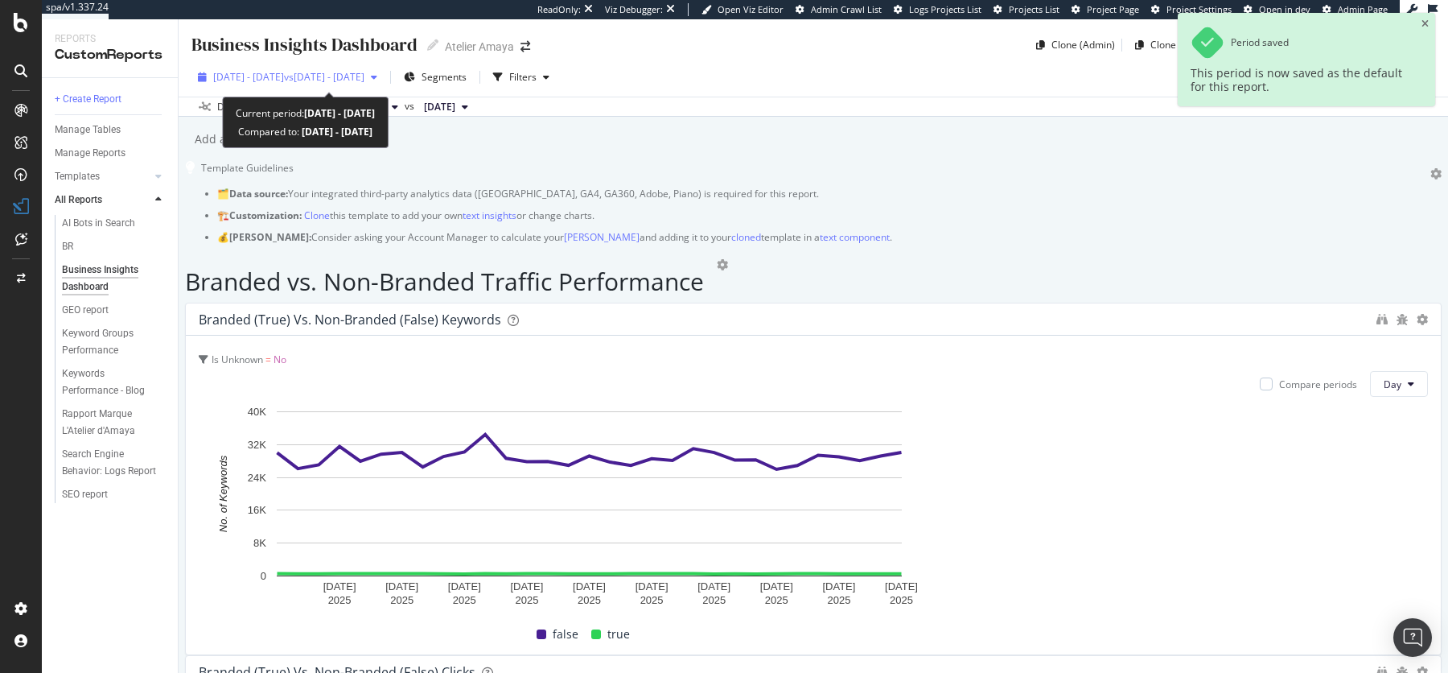
click at [364, 79] on span "vs 2024 Aug. 1st - Aug. 31st" at bounding box center [324, 77] width 80 height 14
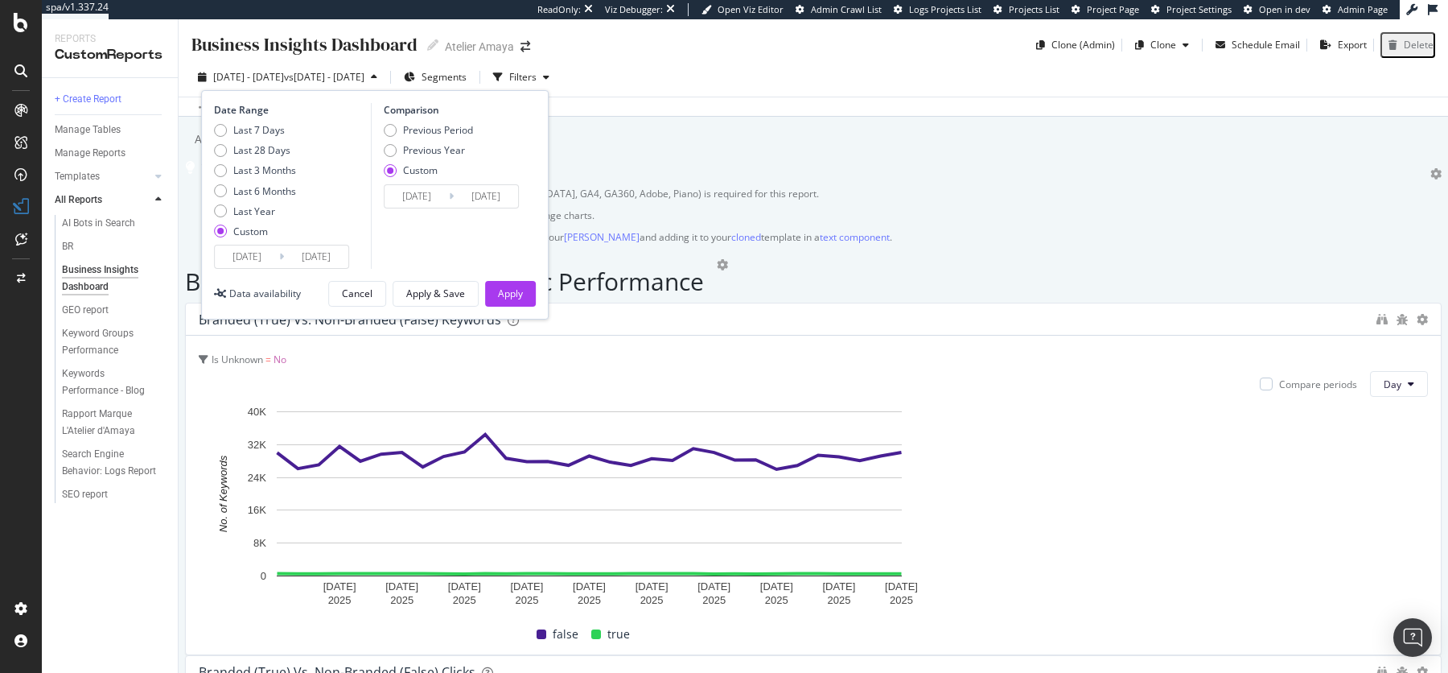
click at [262, 163] on div "Last 7 Days Last 28 Days Last 3 Months Last 6 Months Last Year Custom" at bounding box center [255, 183] width 82 height 121
click at [262, 167] on div "Last 3 Months" at bounding box center [264, 170] width 63 height 14
type input "2025/06/10"
type input "2025/09/09"
click at [414, 148] on div "Previous Year" at bounding box center [434, 150] width 62 height 14
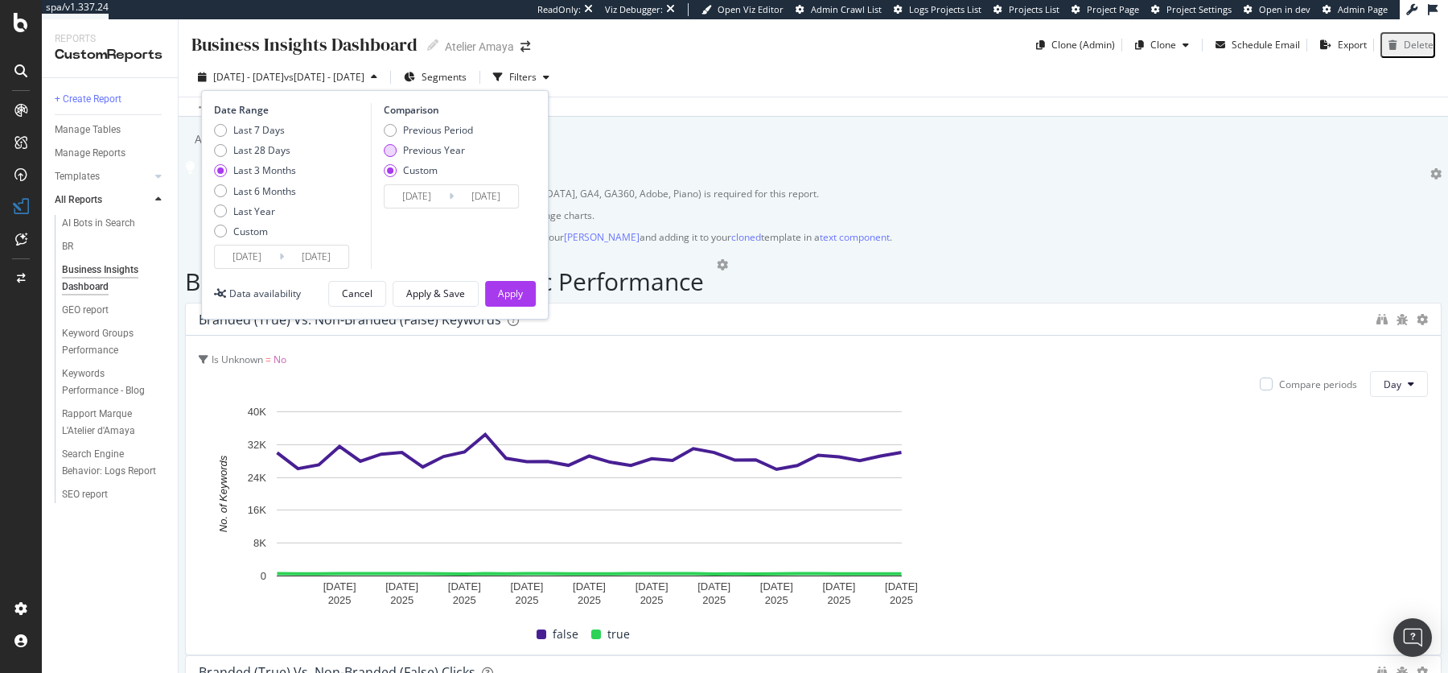
type input "2024/06/11"
type input "2024/09/10"
click at [521, 297] on div "Apply" at bounding box center [510, 293] width 25 height 14
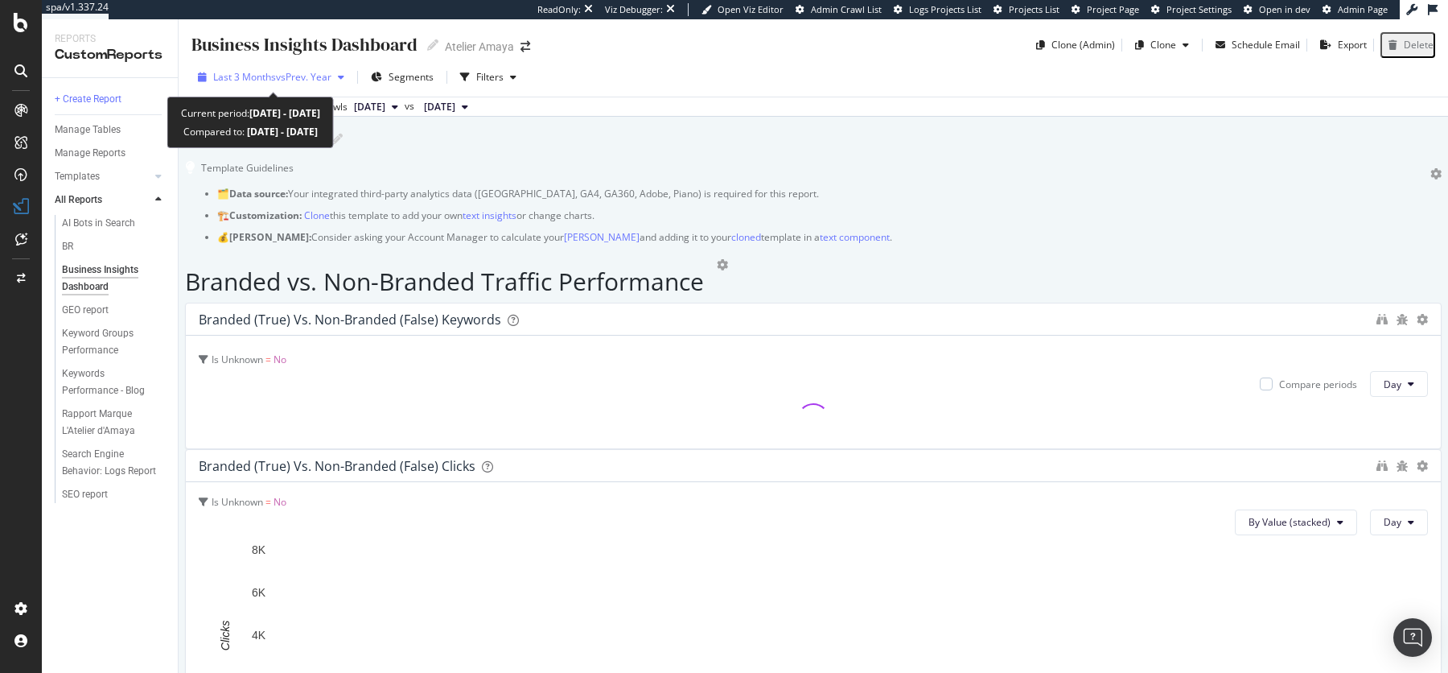
click at [265, 77] on span "Last 3 Months" at bounding box center [244, 77] width 63 height 14
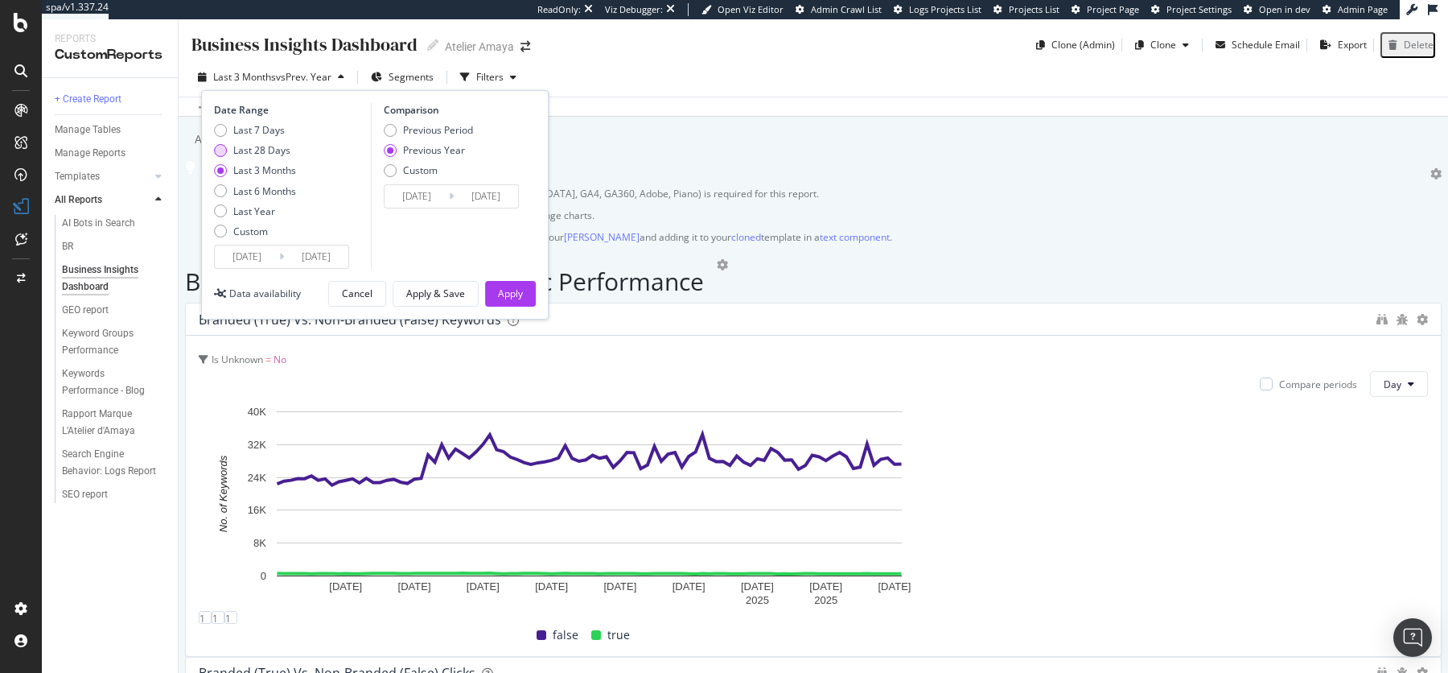
click at [238, 151] on div "Last 28 Days" at bounding box center [261, 150] width 57 height 14
type input "2025/08/13"
type input "2024/08/14"
click at [233, 256] on input "2025/08/13" at bounding box center [247, 256] width 64 height 23
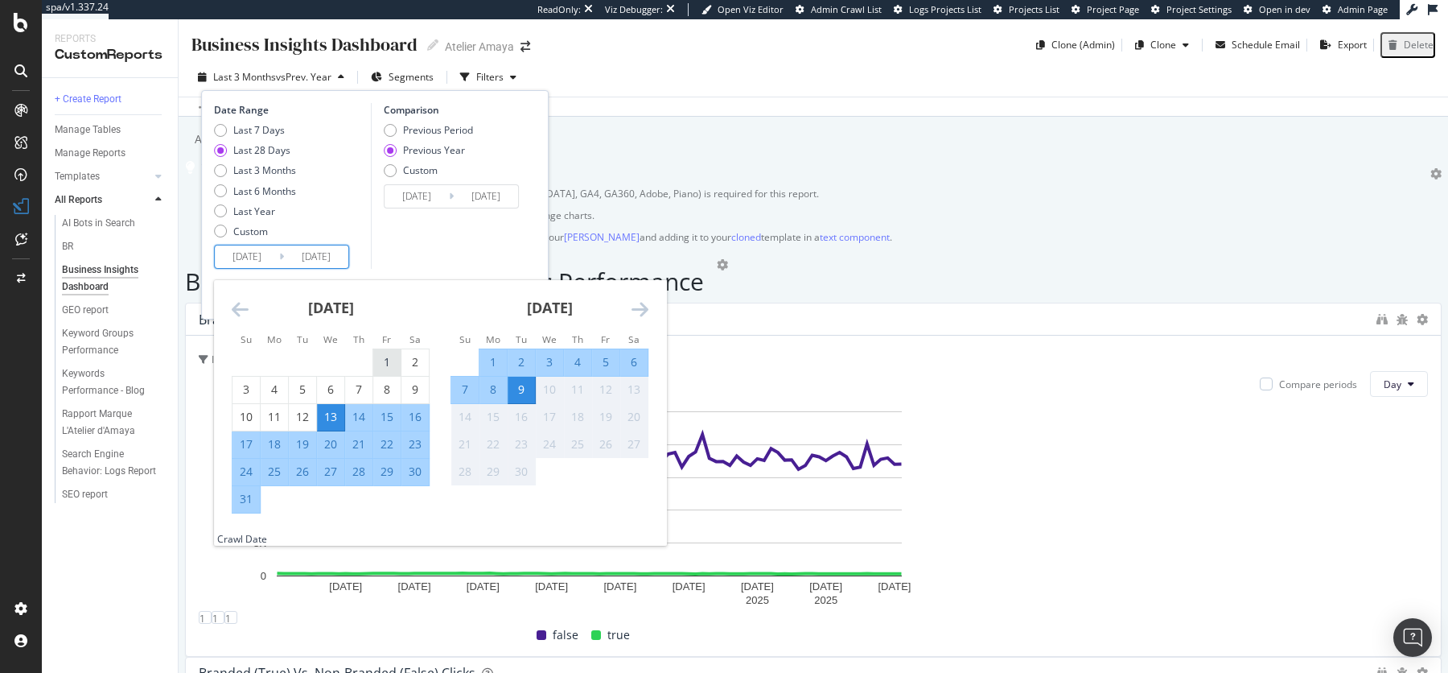
click at [383, 362] on div "1" at bounding box center [386, 362] width 27 height 16
type input "2025/08/01"
type input "2024/08/02"
click at [249, 499] on div "31" at bounding box center [245, 499] width 27 height 16
type input "2025/08/31"
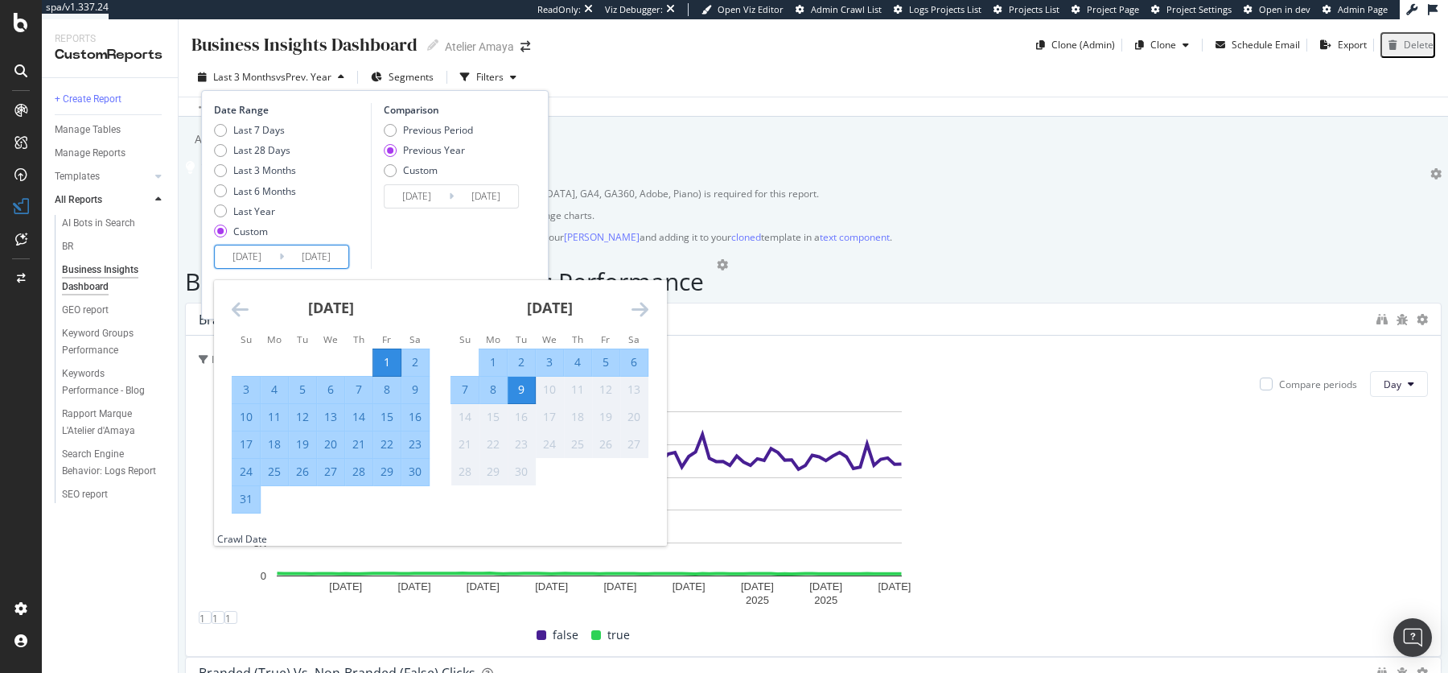
type input "2024/09/01"
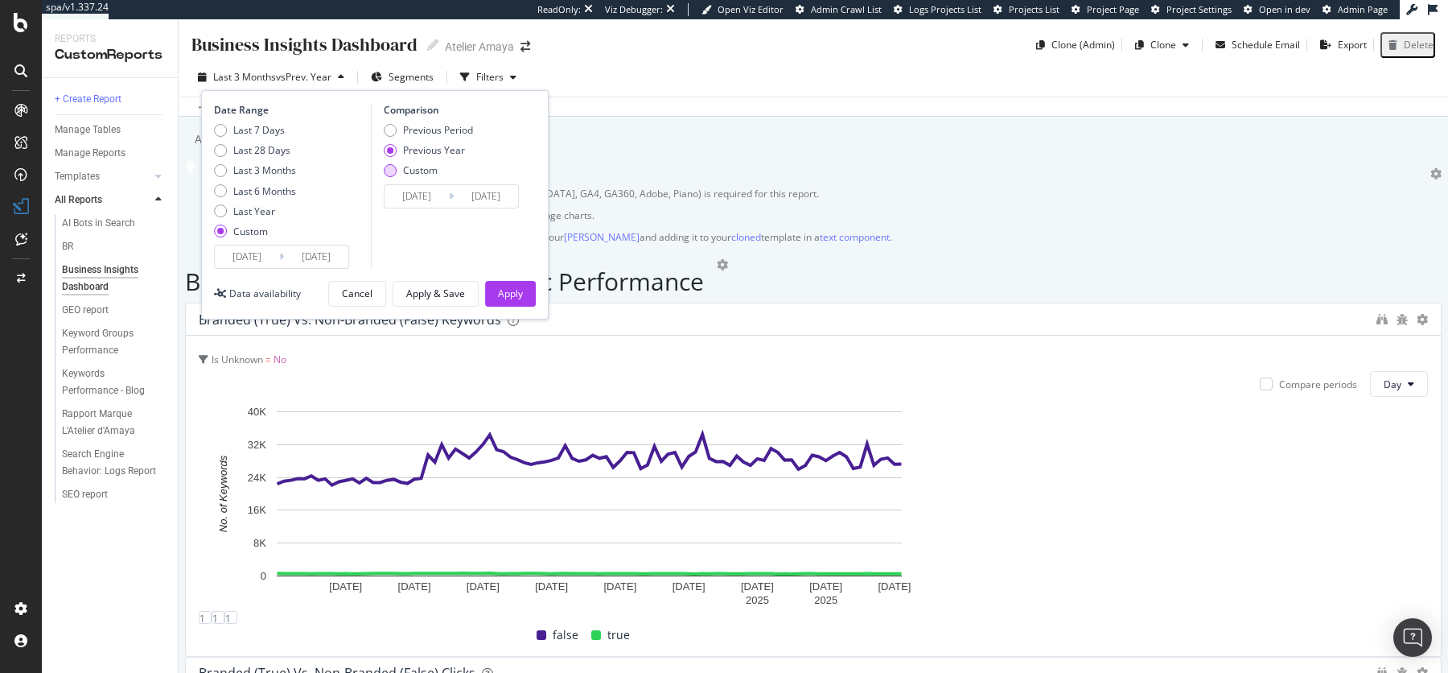
click at [389, 173] on div "Custom" at bounding box center [390, 170] width 13 height 13
click at [394, 192] on input "2024/08/02" at bounding box center [417, 196] width 64 height 23
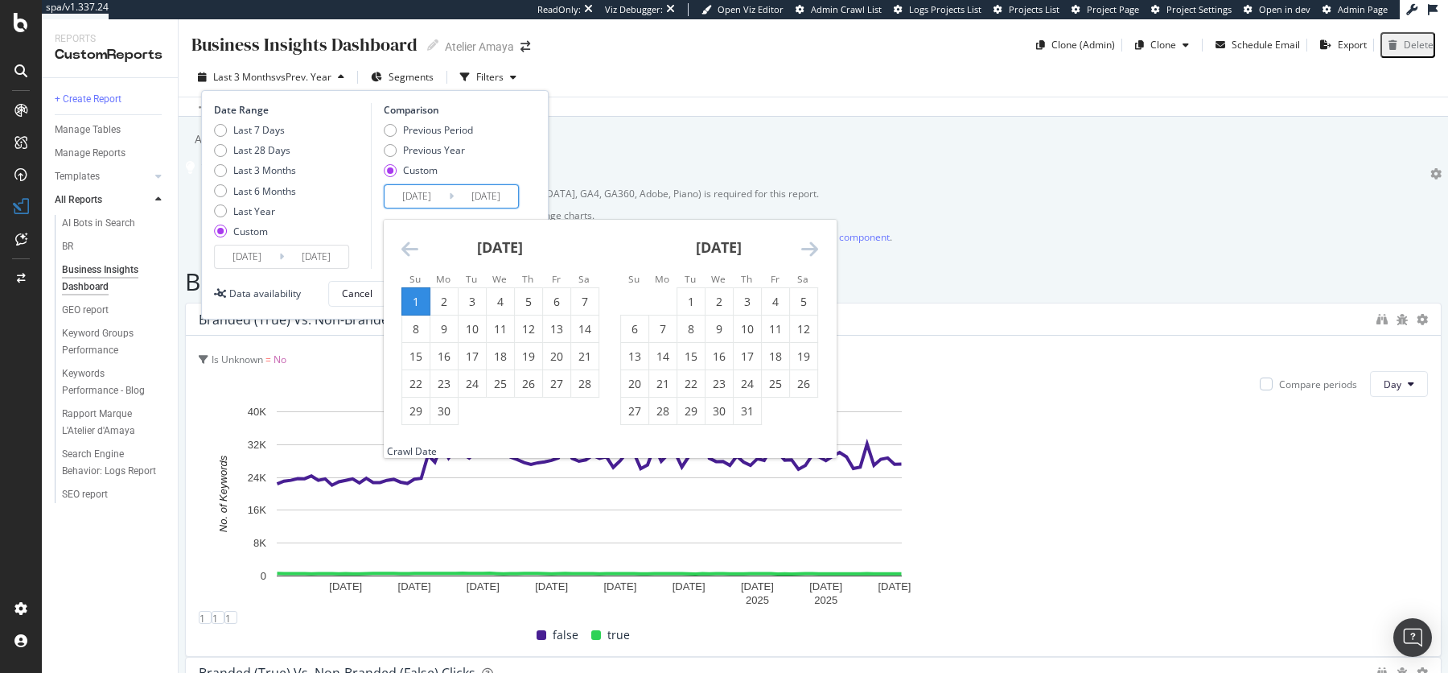
click at [408, 249] on icon "Move backward to switch to the previous month." at bounding box center [409, 248] width 17 height 19
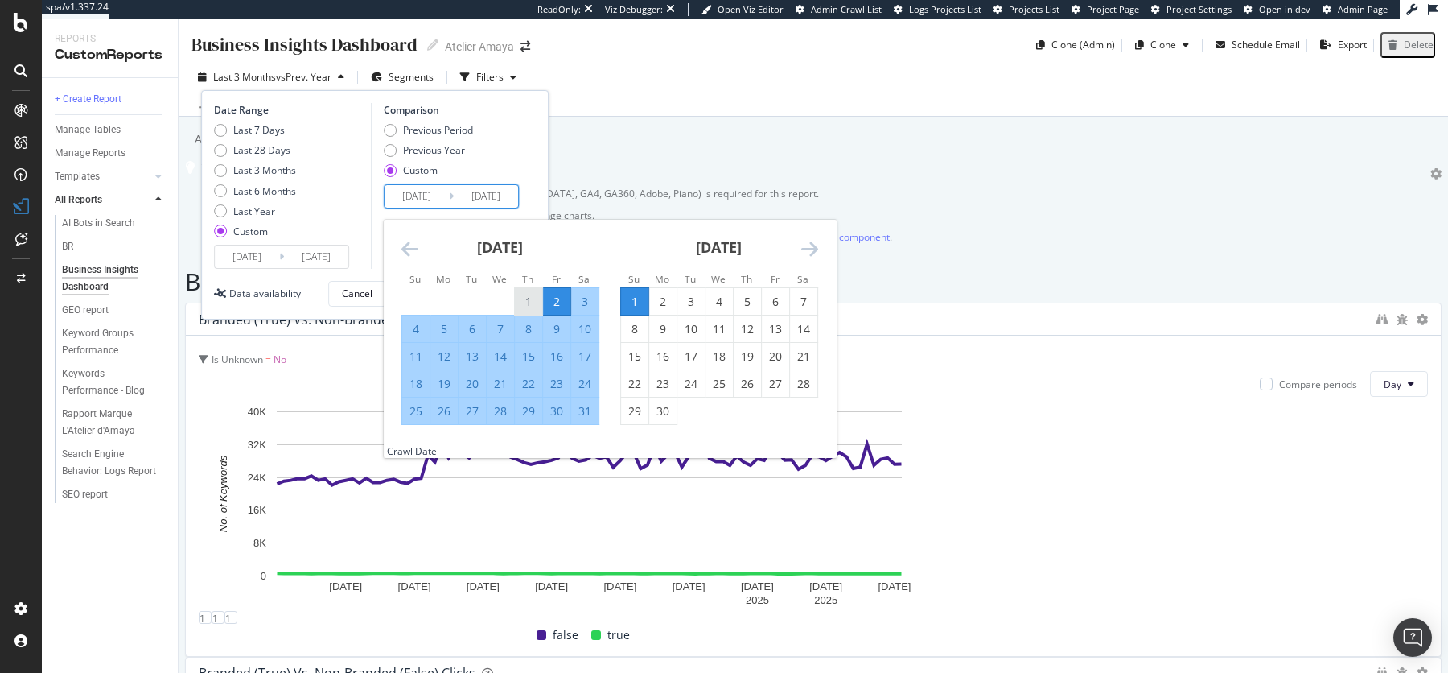
click at [515, 294] on div "1" at bounding box center [528, 302] width 27 height 16
type input "2024/08/01"
click at [590, 418] on div "31" at bounding box center [584, 411] width 27 height 16
type input "2024/08/31"
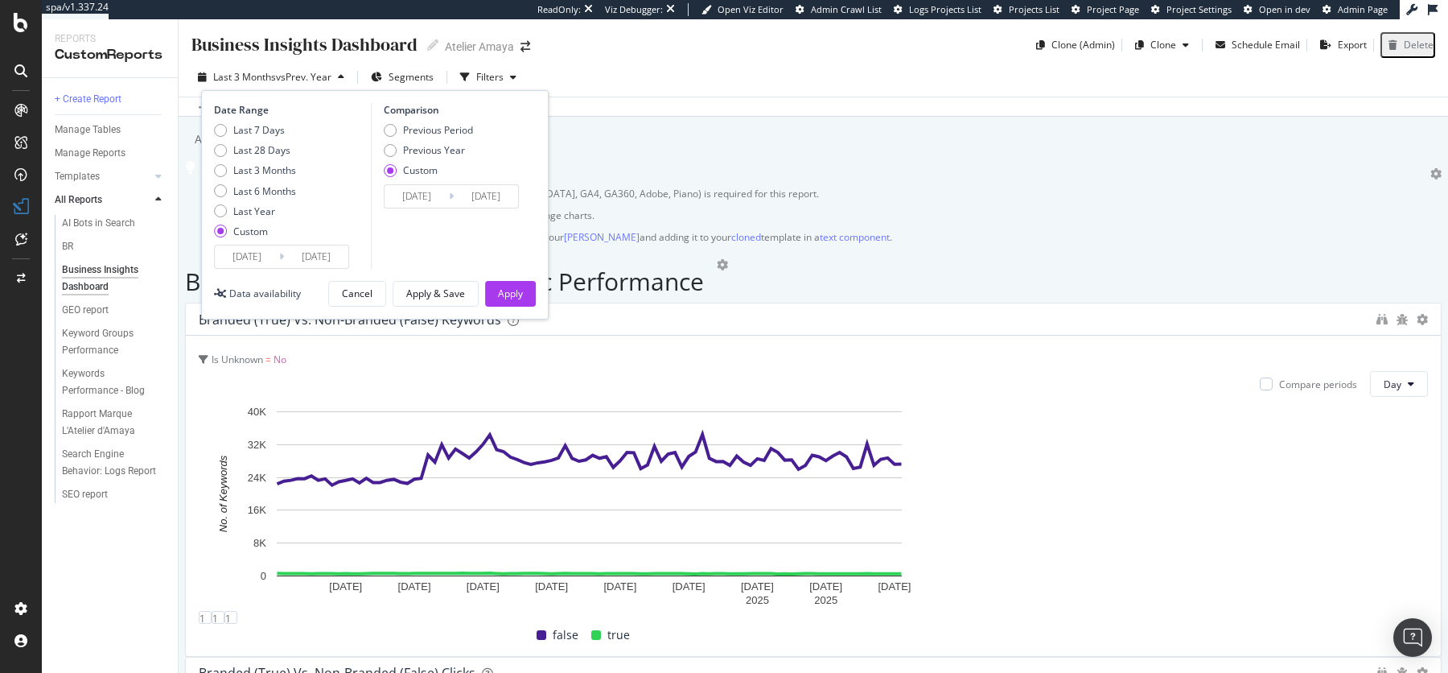
click at [467, 272] on div "Date Range Last 7 Days Last 28 Days Last 3 Months Last 6 Months Last Year Custo…" at bounding box center [375, 204] width 348 height 229
click at [498, 294] on div "Apply" at bounding box center [510, 293] width 25 height 14
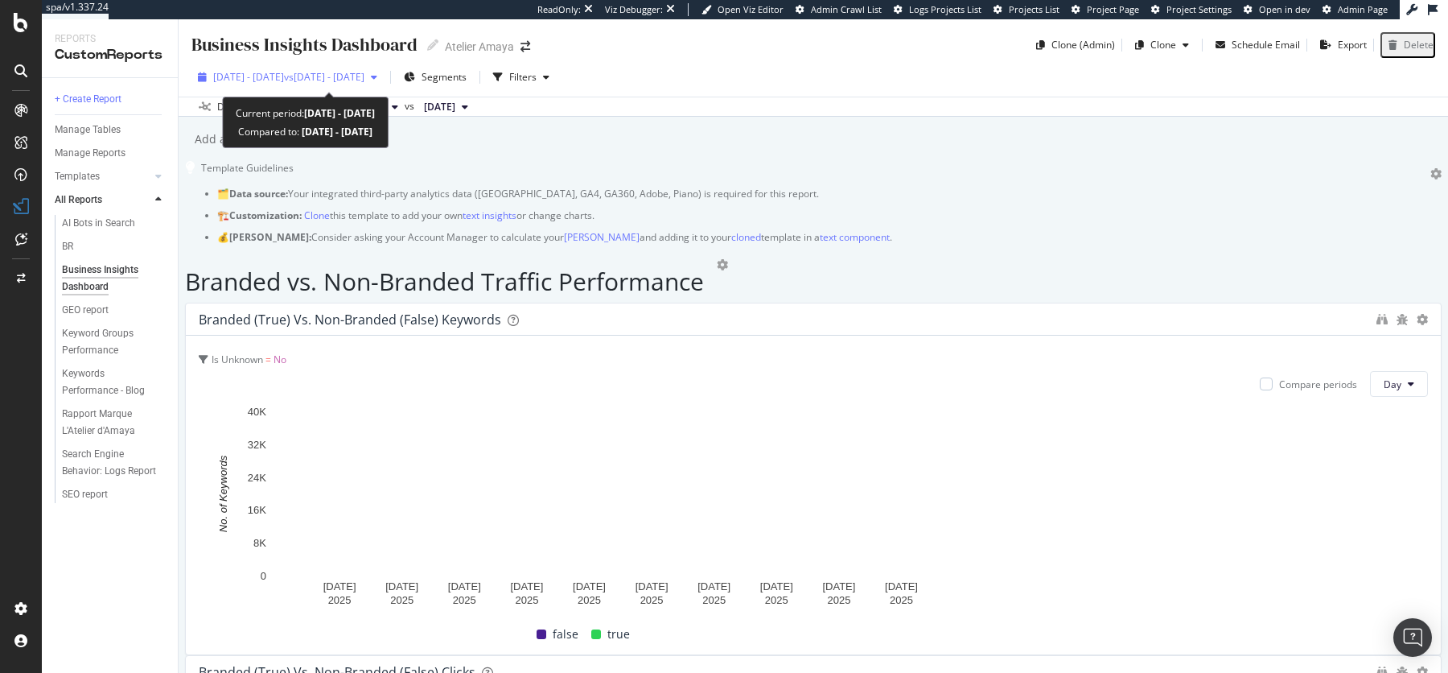
click at [384, 84] on div "2025 Aug. 1st - Aug. 31st vs 2024 Aug. 1st - Aug. 31st" at bounding box center [287, 77] width 192 height 24
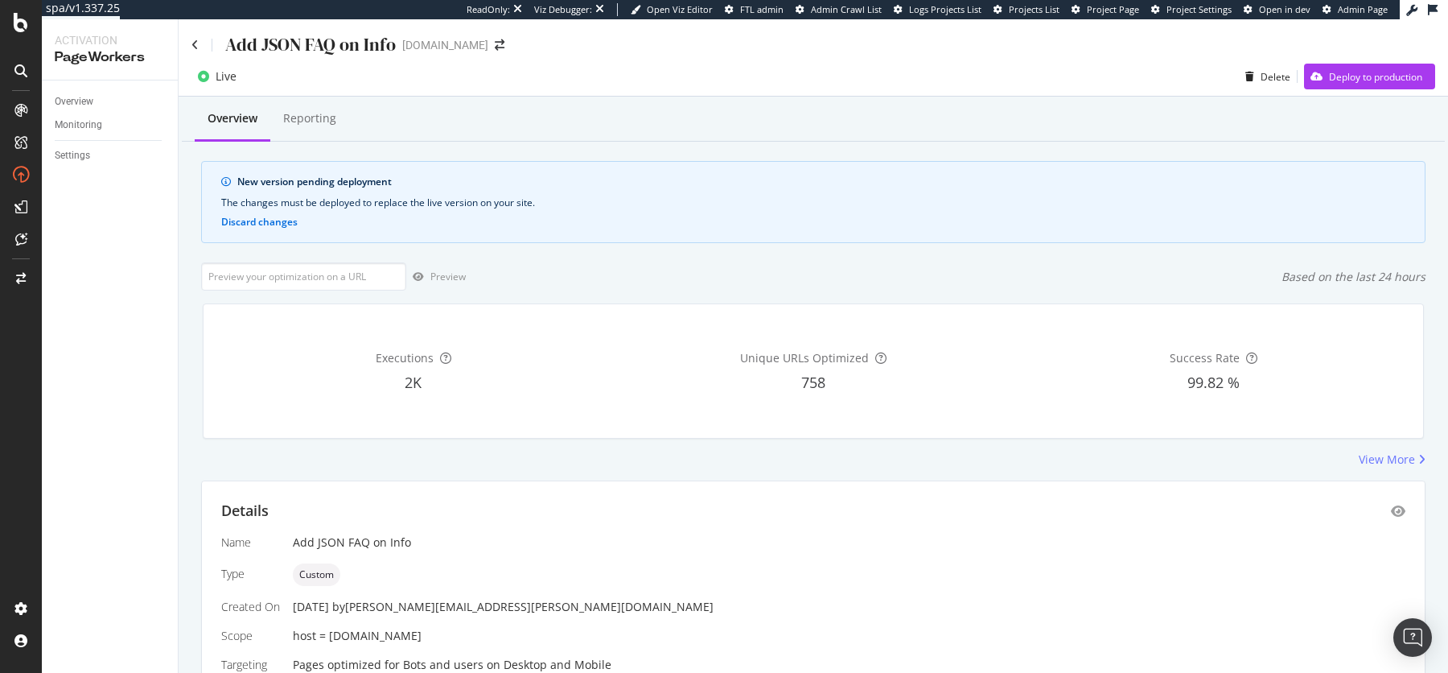
scroll to position [74, 0]
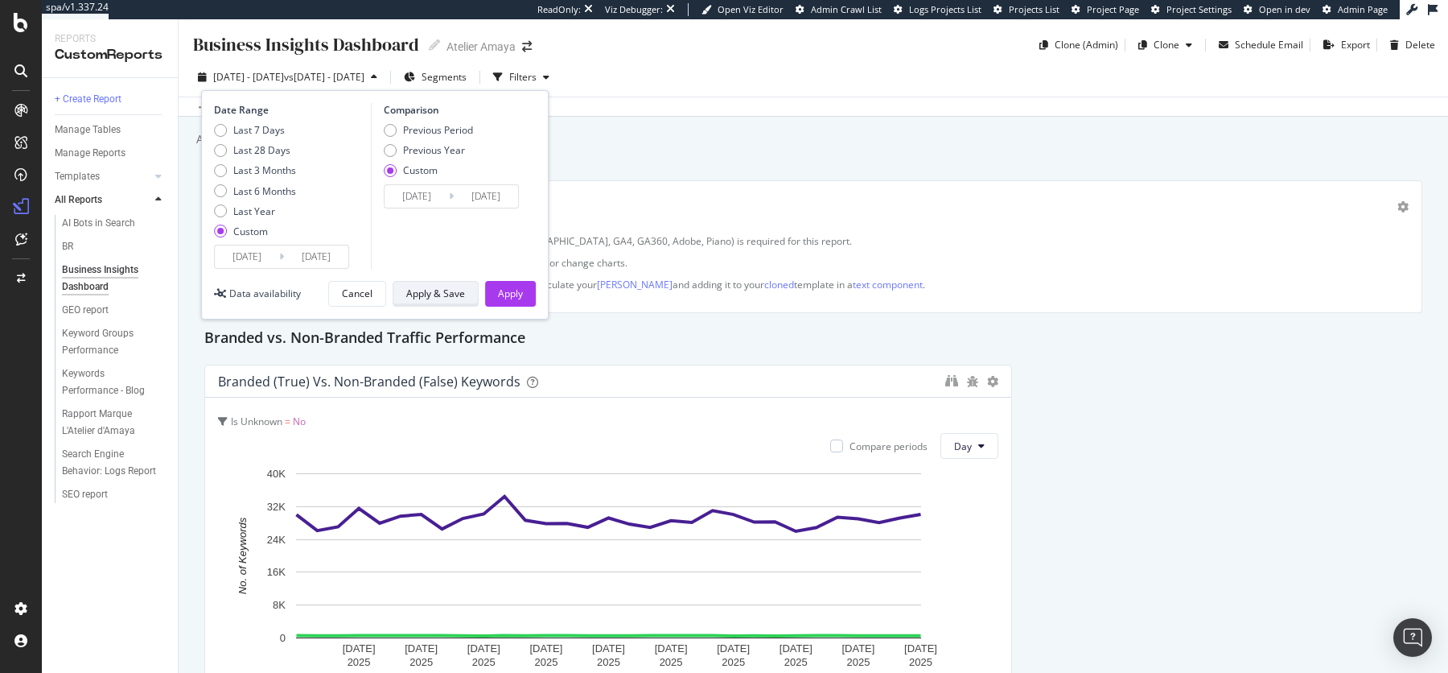
click at [424, 290] on div "Apply & Save" at bounding box center [435, 293] width 59 height 14
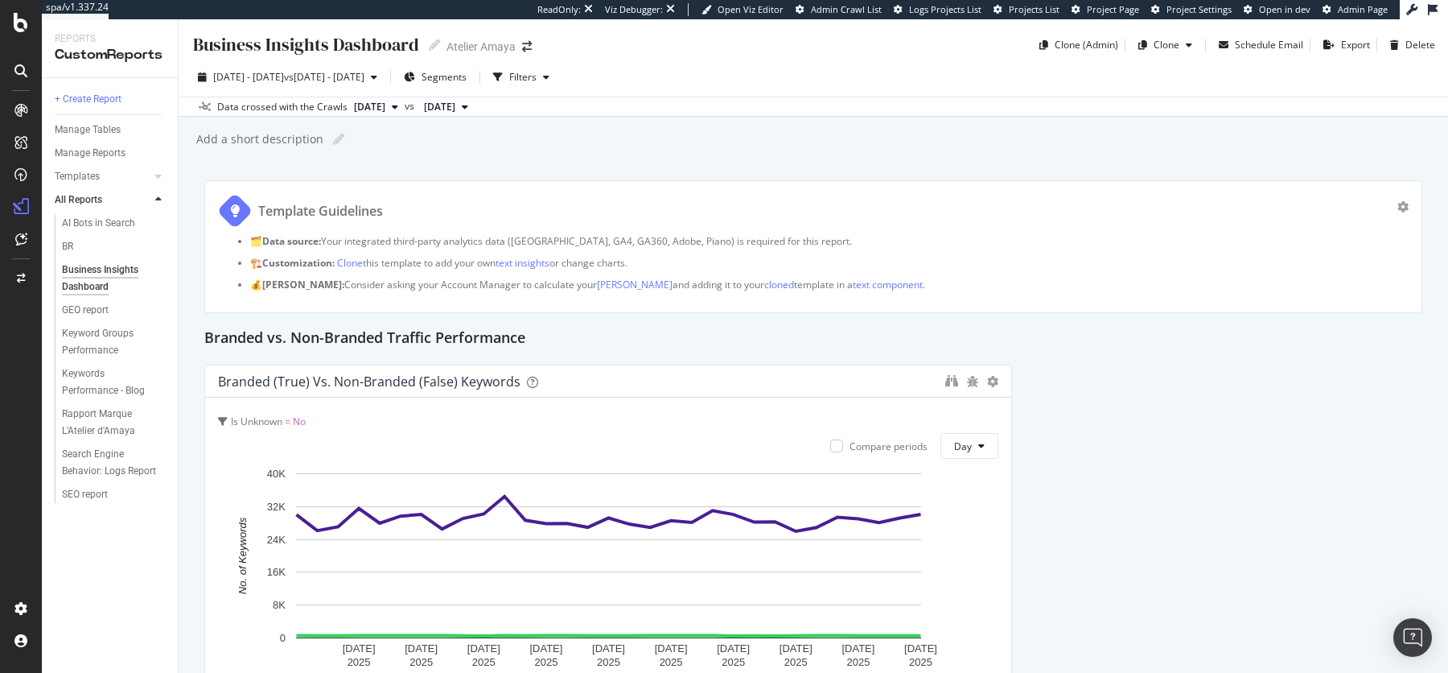
click at [685, 140] on div "Add a short description Add a short description" at bounding box center [821, 139] width 1253 height 24
